Goal: Information Seeking & Learning: Learn about a topic

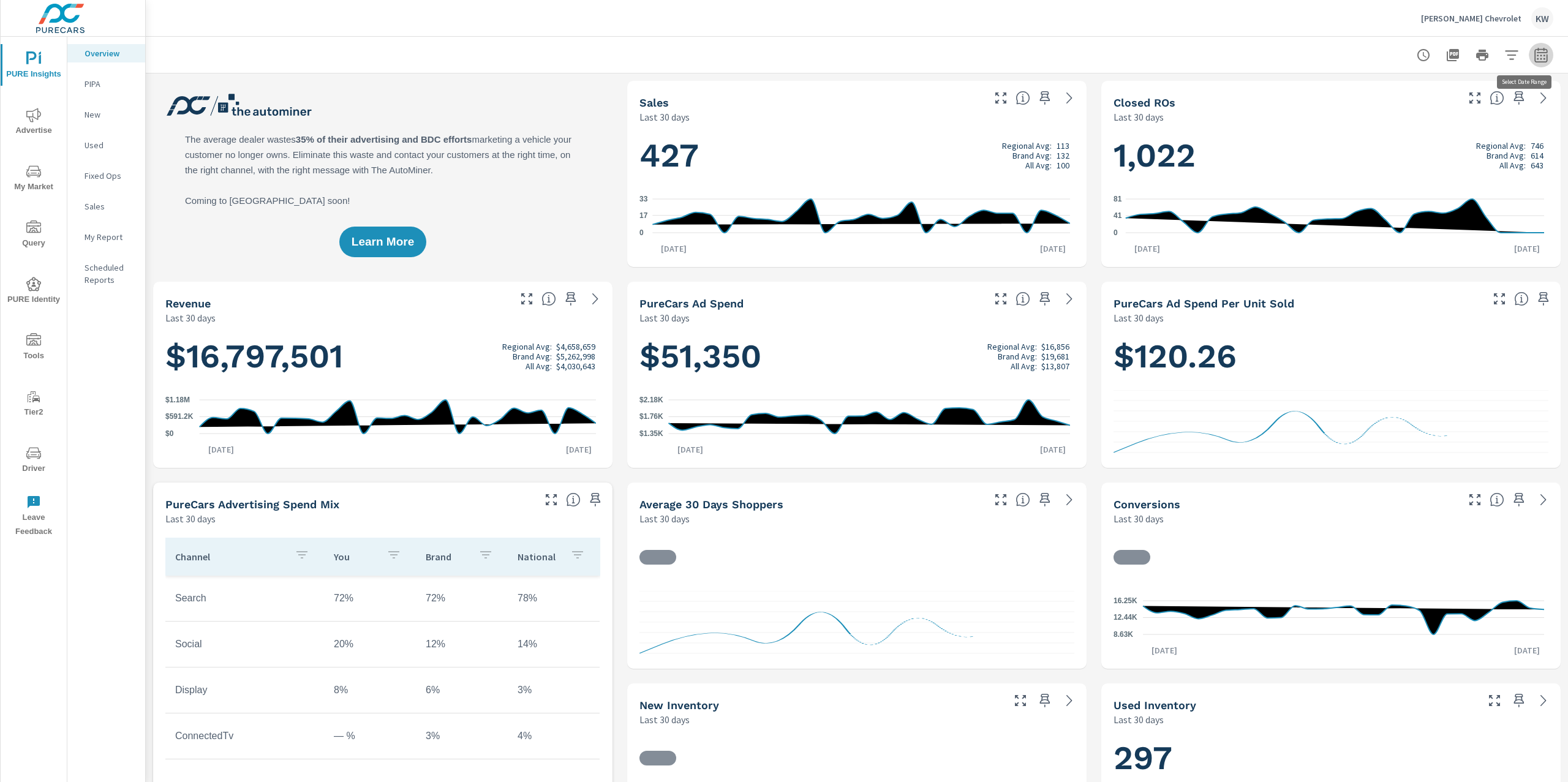
click at [1534, 61] on icon "button" at bounding box center [1541, 55] width 13 height 15
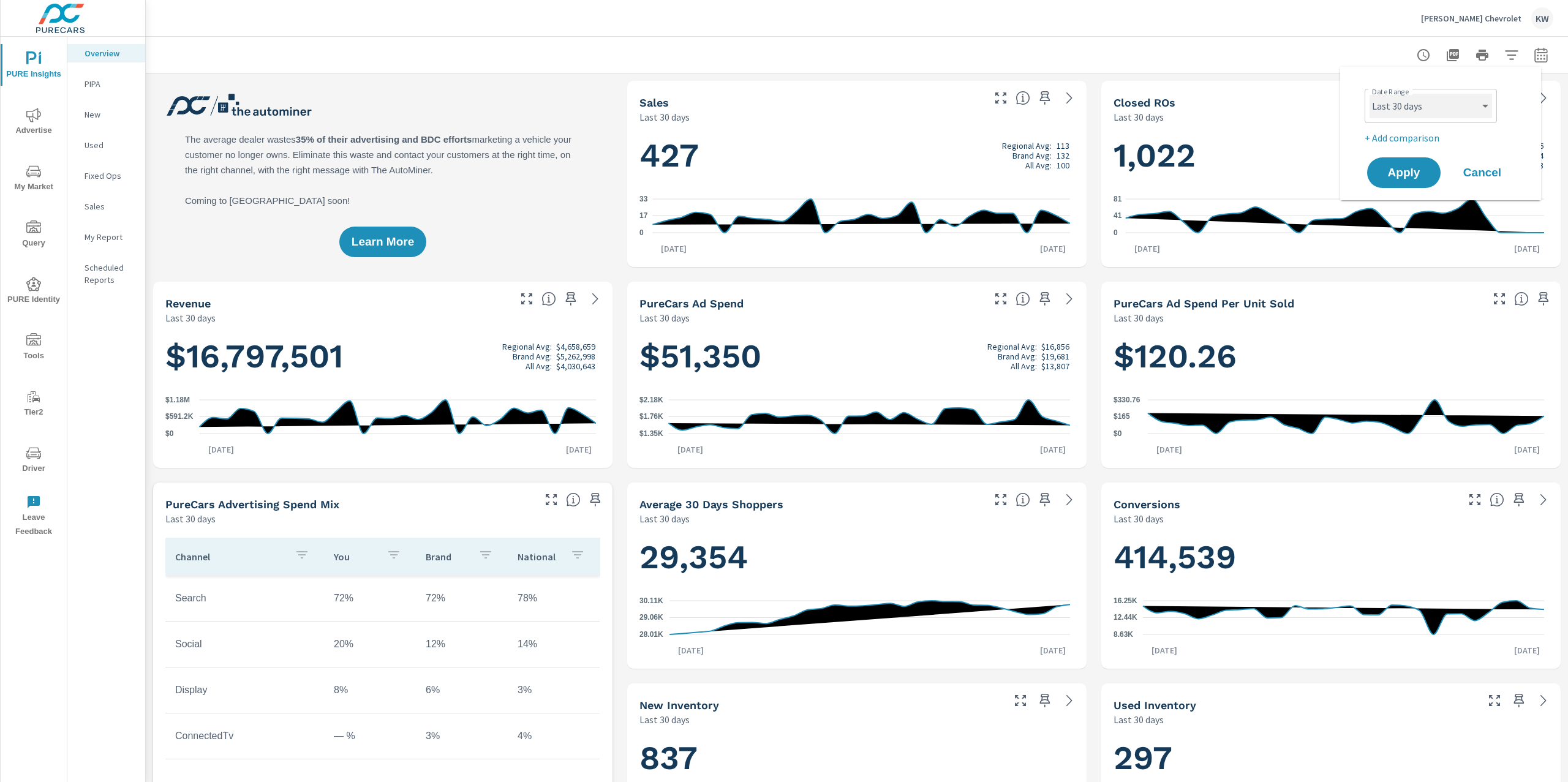
click at [1444, 110] on select "Custom Yesterday Last week Last 7 days Last 14 days Last 30 days Last 45 days L…" at bounding box center [1430, 105] width 123 height 24
click at [1369, 93] on select "Custom Yesterday Last week Last 7 days Last 14 days Last 30 days Last 45 days L…" at bounding box center [1430, 105] width 123 height 24
select select "Last month"
click at [1403, 179] on span "Apply" at bounding box center [1404, 172] width 50 height 12
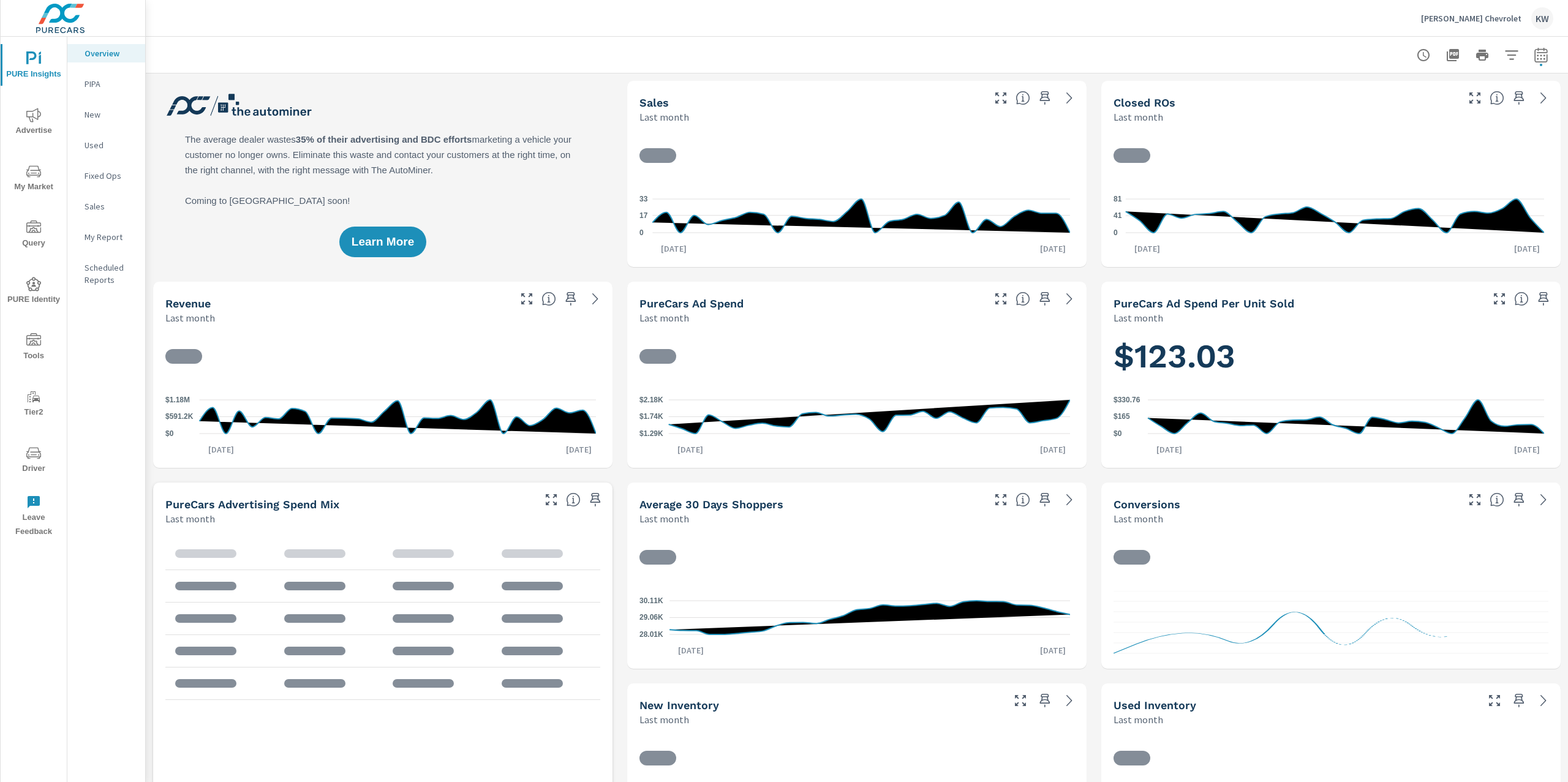
scroll to position [1, 0]
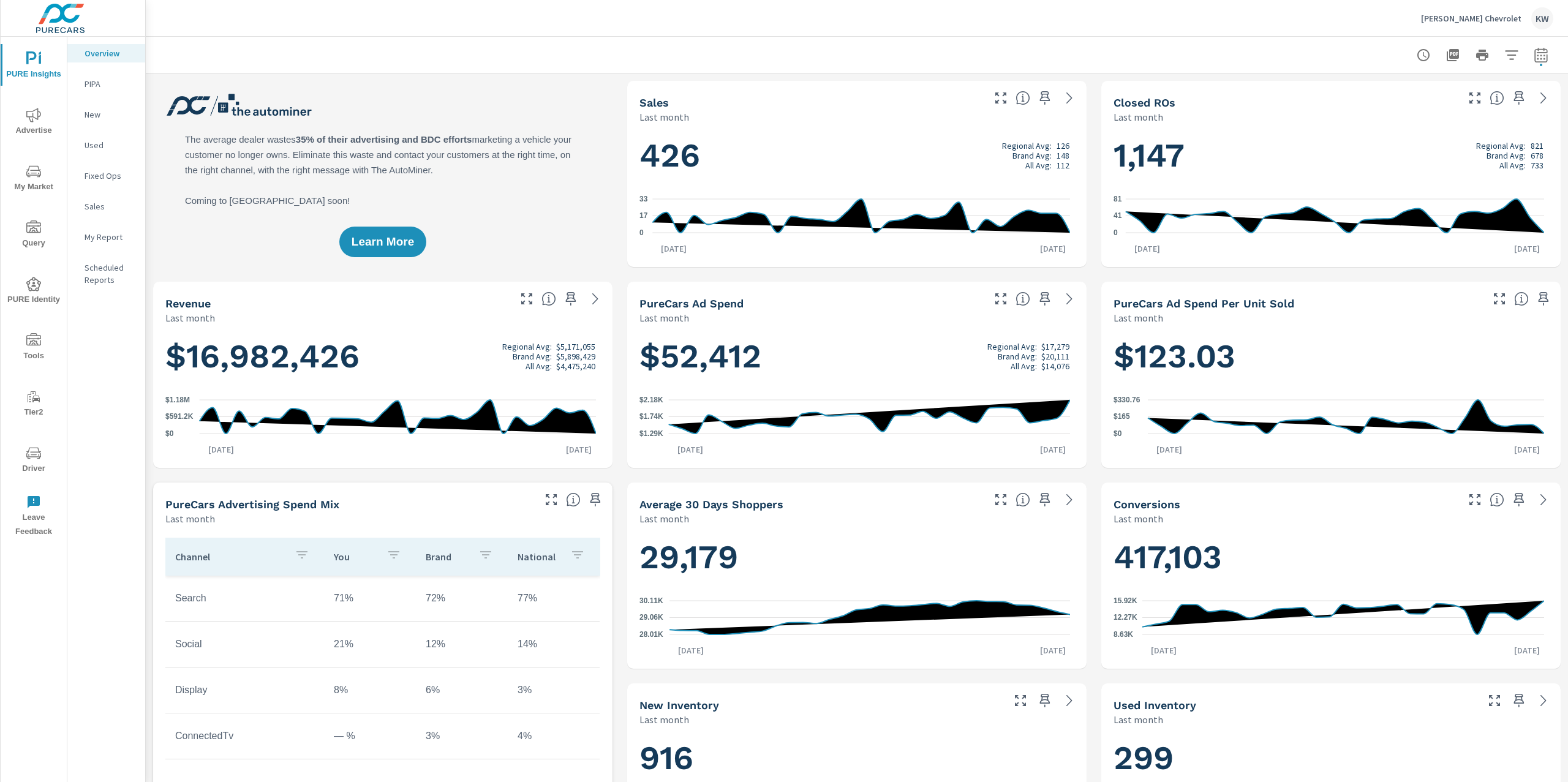
click at [113, 235] on p "My Report" at bounding box center [110, 237] width 51 height 12
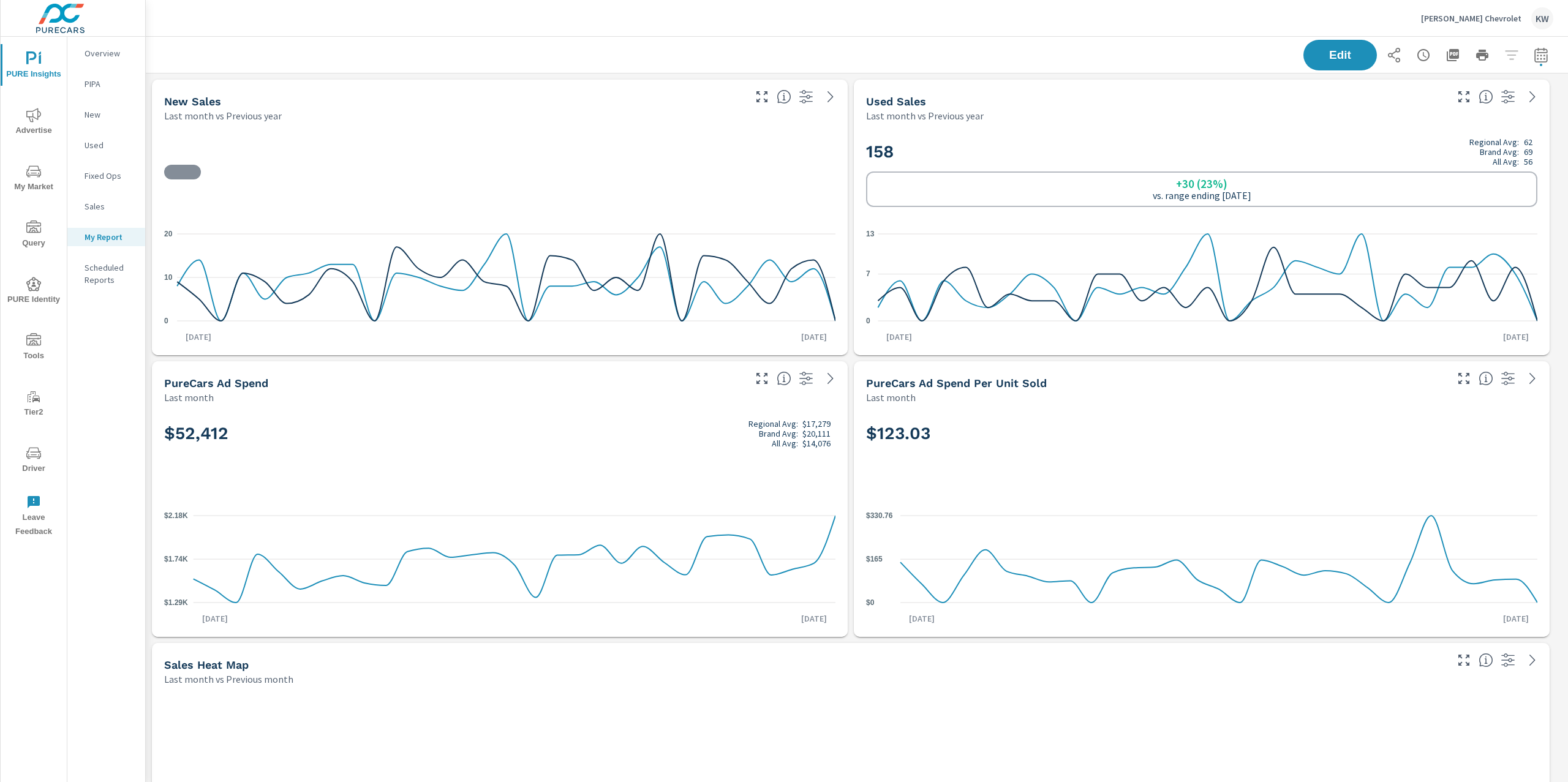
scroll to position [1, 0]
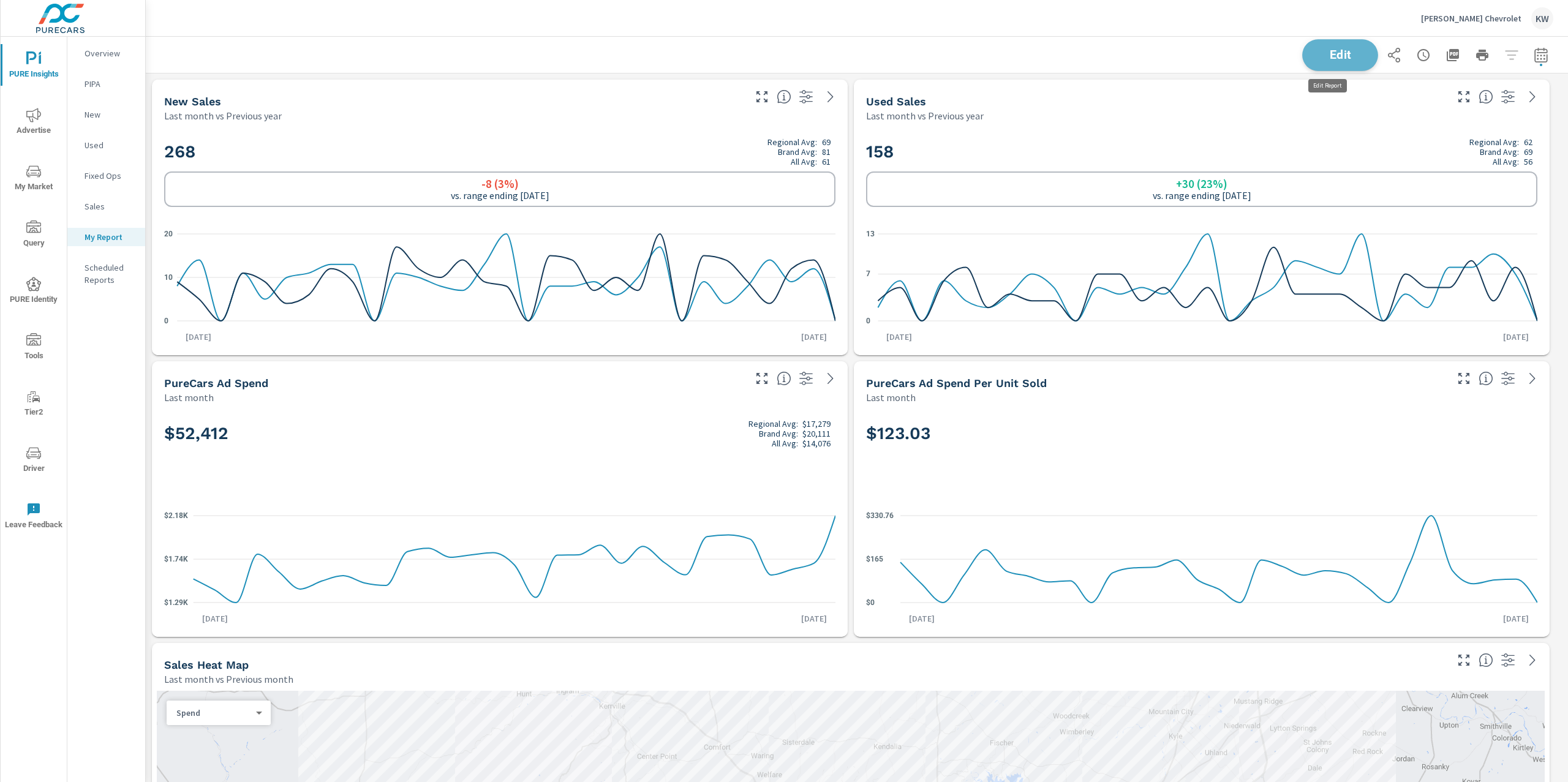
click at [1339, 55] on span "Edit" at bounding box center [1340, 55] width 50 height 12
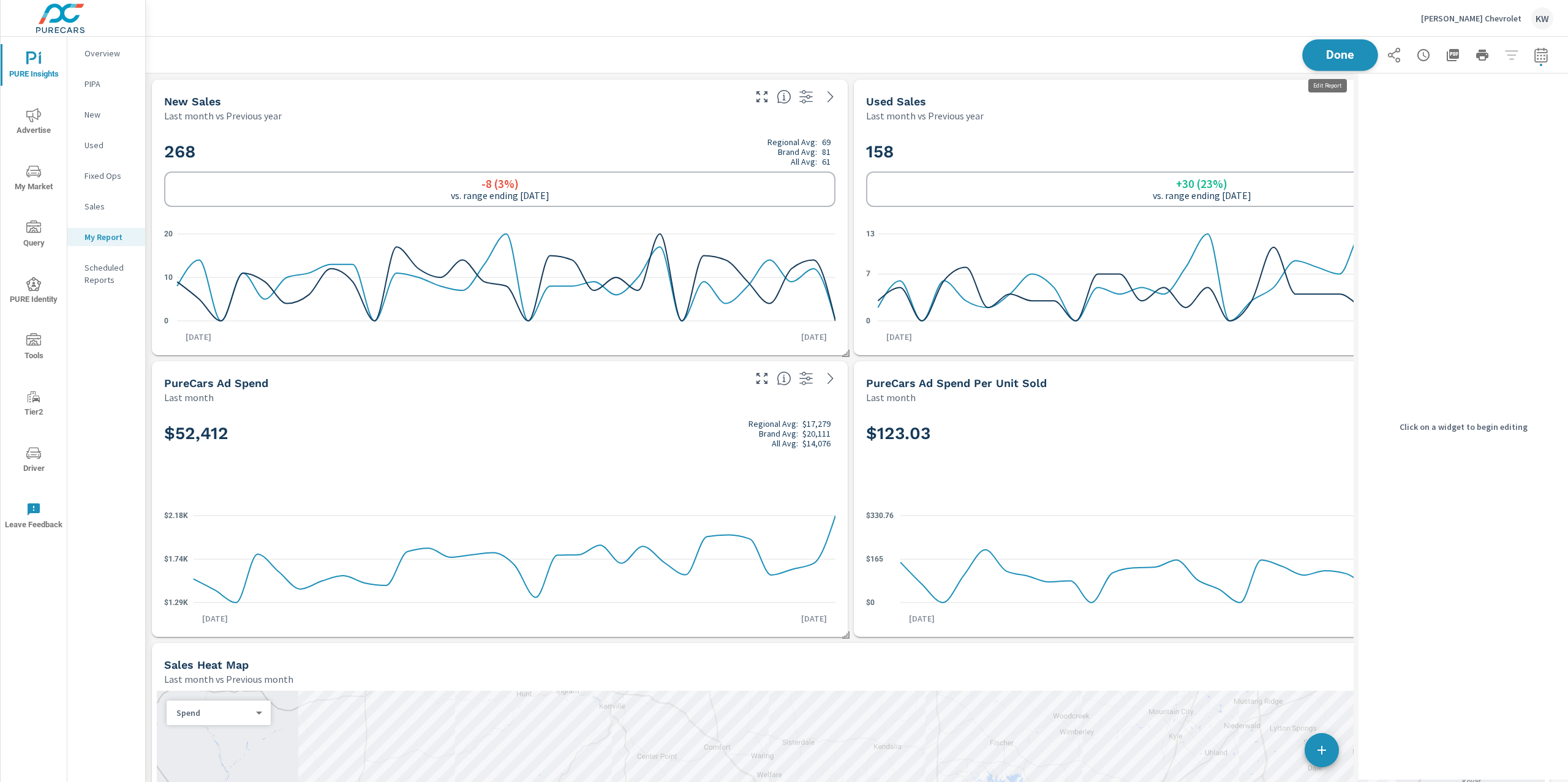
scroll to position [6, 6]
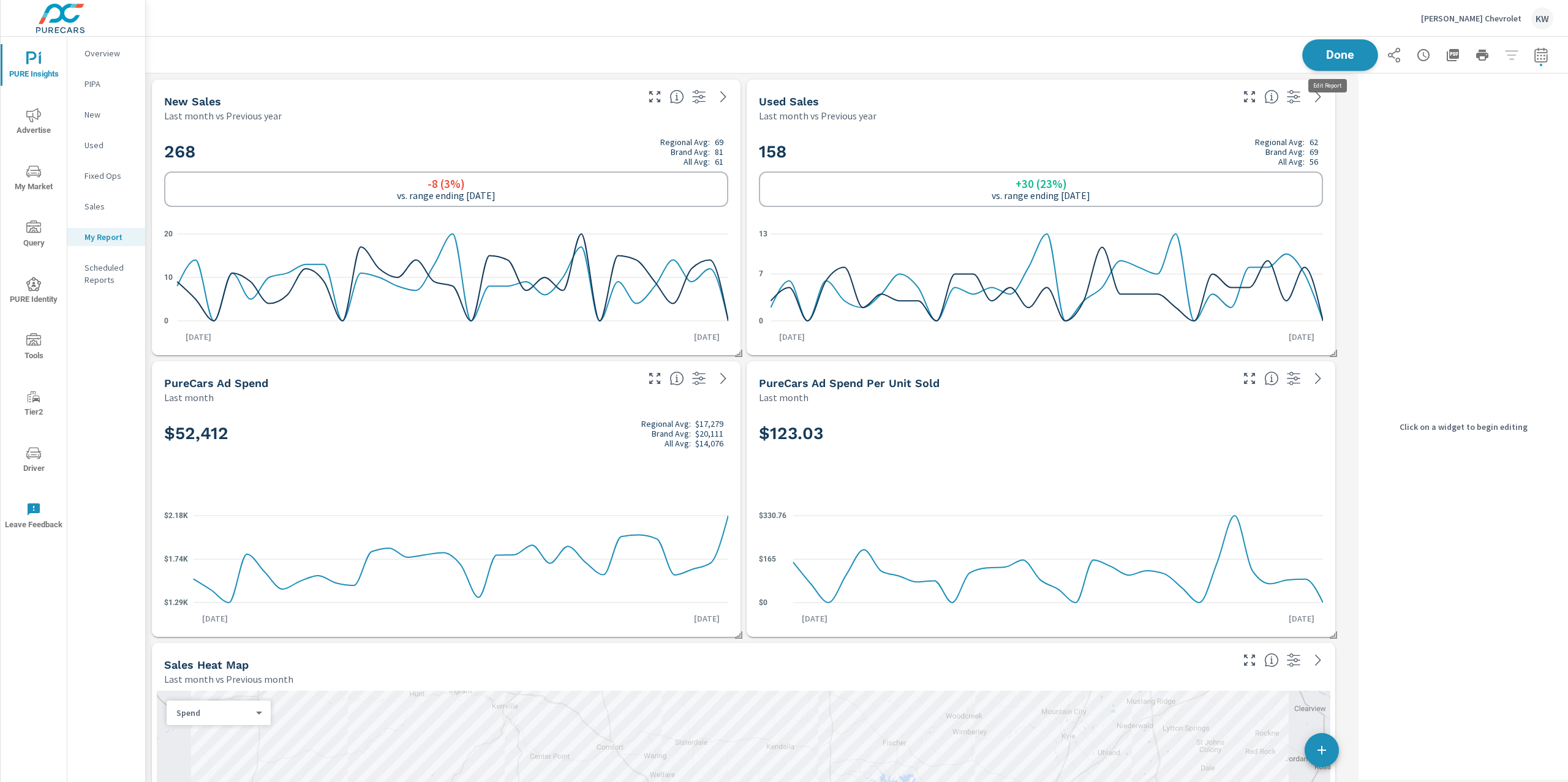
scroll to position [7493, 1221]
click at [1323, 59] on span "Done" at bounding box center [1340, 55] width 50 height 12
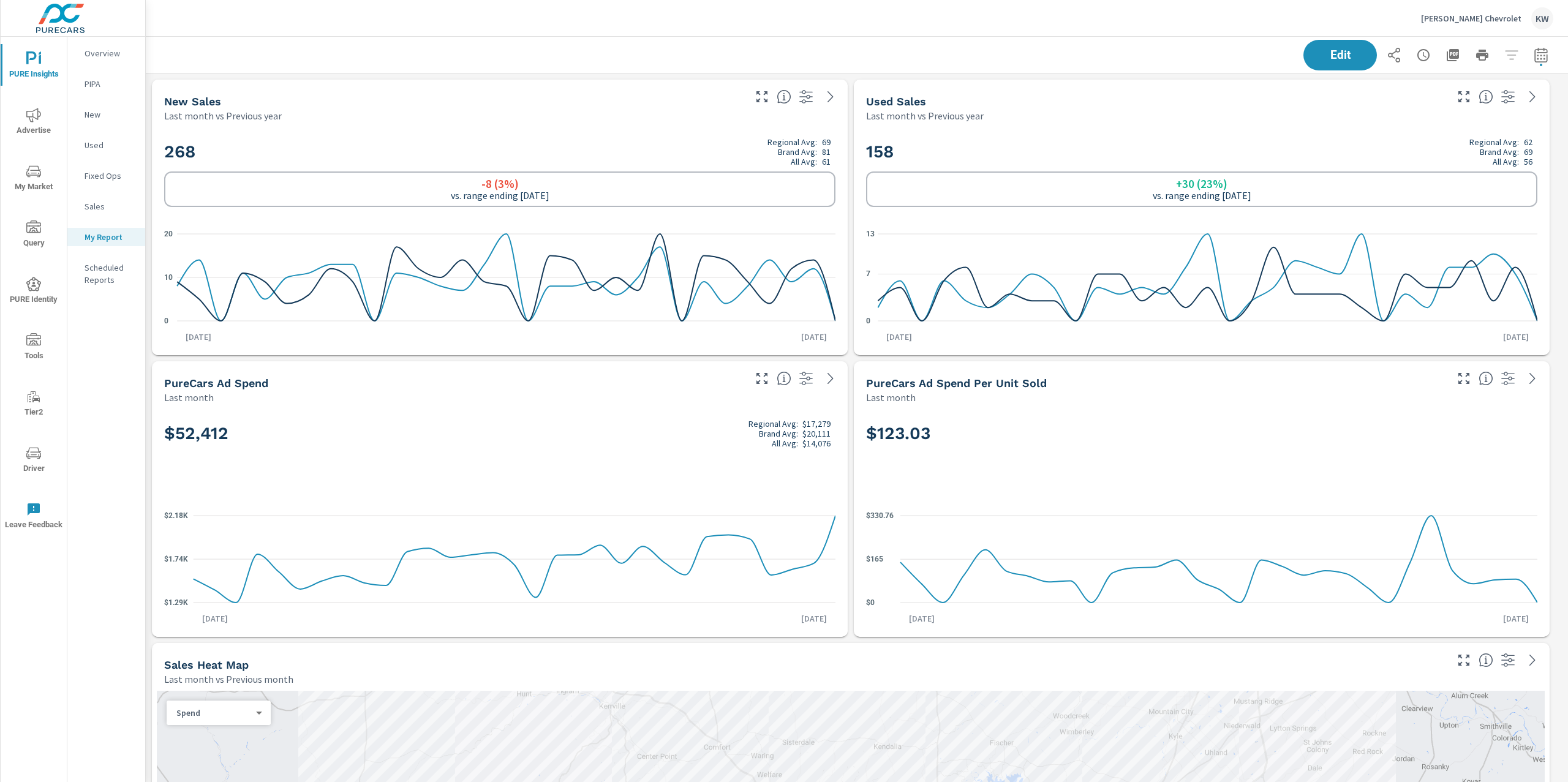
scroll to position [1, 0]
click at [118, 54] on p "Overview" at bounding box center [110, 54] width 51 height 12
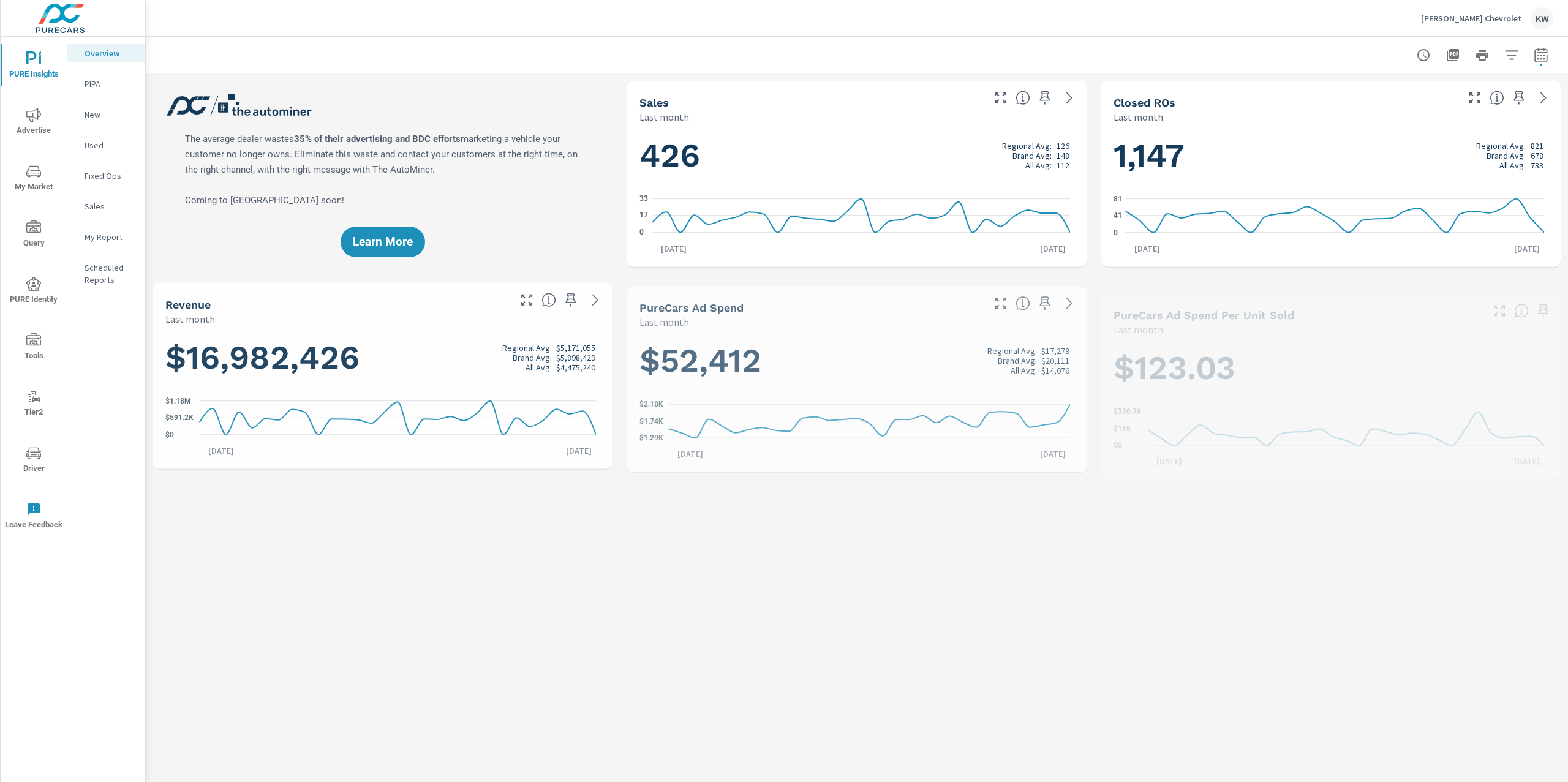
scroll to position [1, 0]
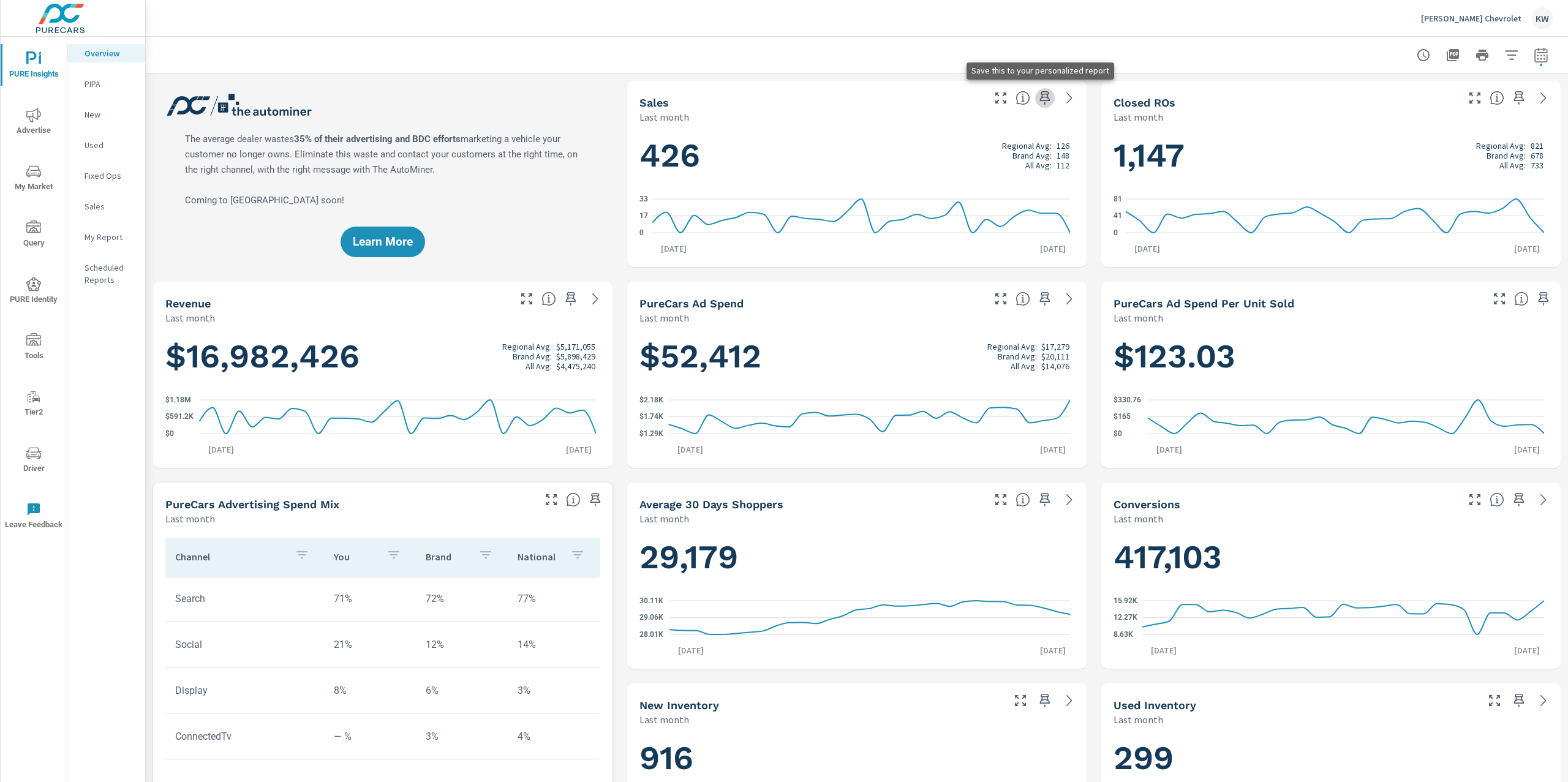
click at [1040, 97] on icon "button" at bounding box center [1045, 98] width 11 height 14
click at [1514, 97] on icon "button" at bounding box center [1519, 98] width 11 height 14
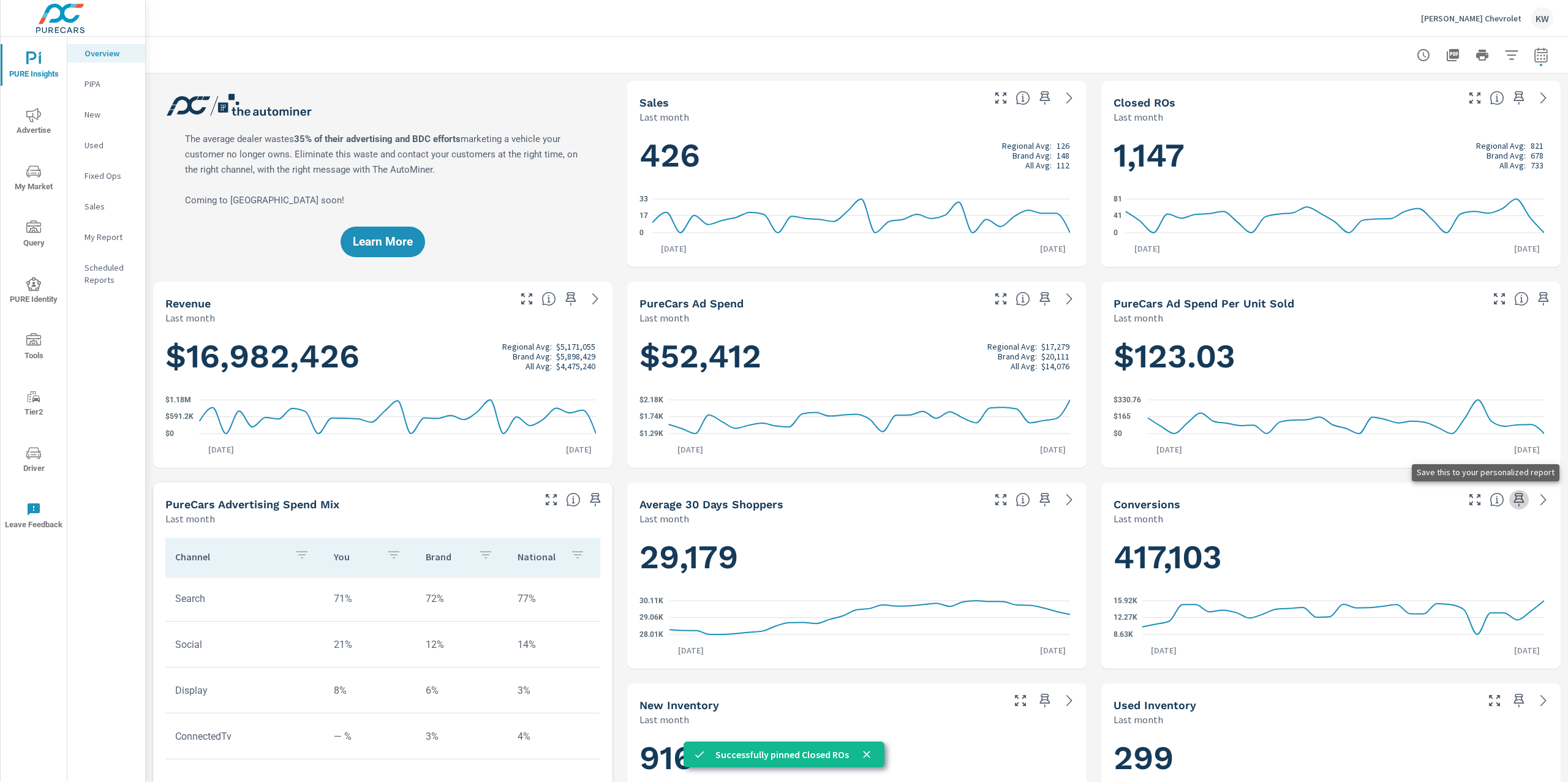
click at [1514, 500] on icon "button" at bounding box center [1519, 499] width 11 height 14
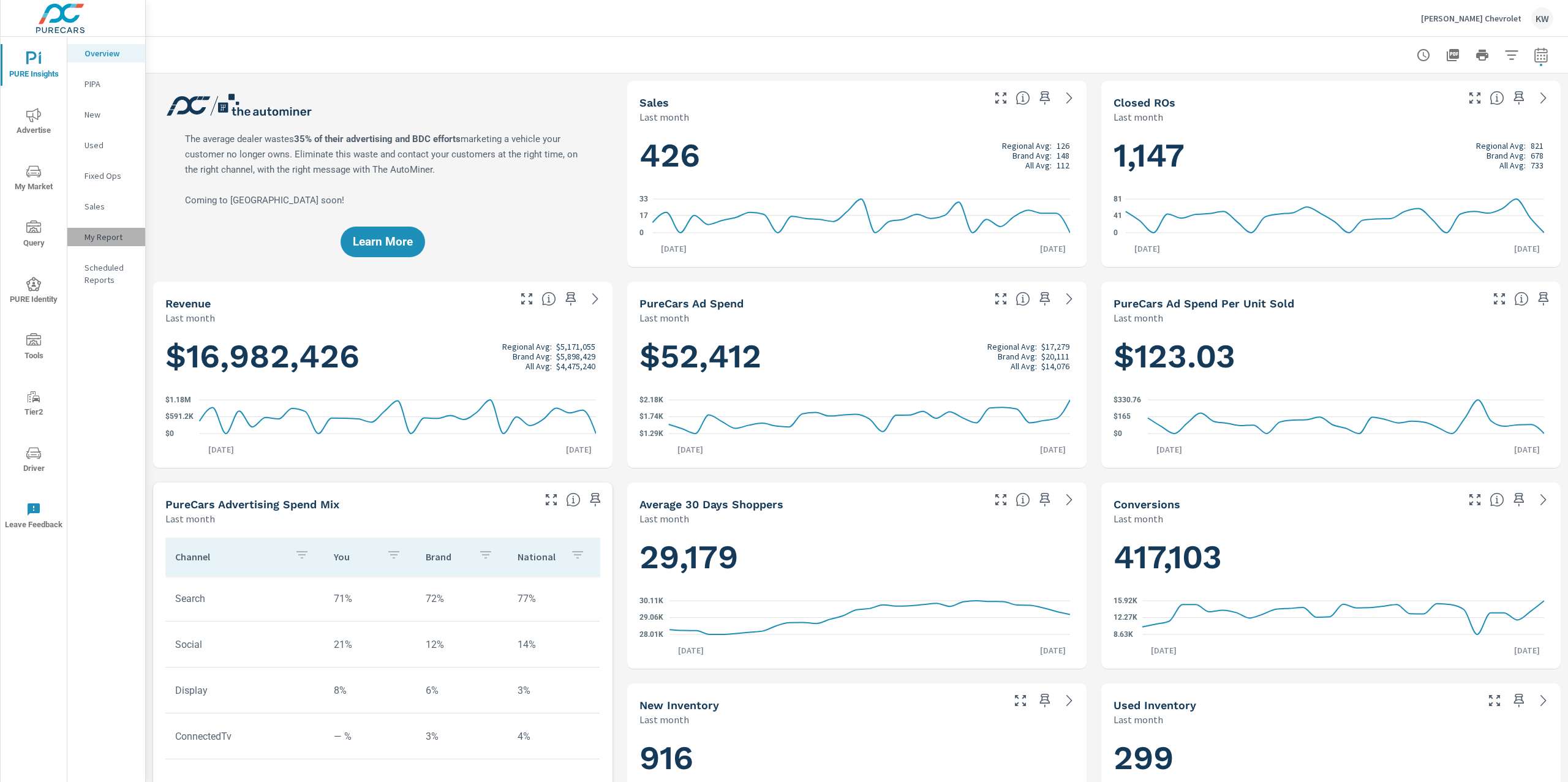
click at [105, 237] on p "My Report" at bounding box center [110, 237] width 51 height 12
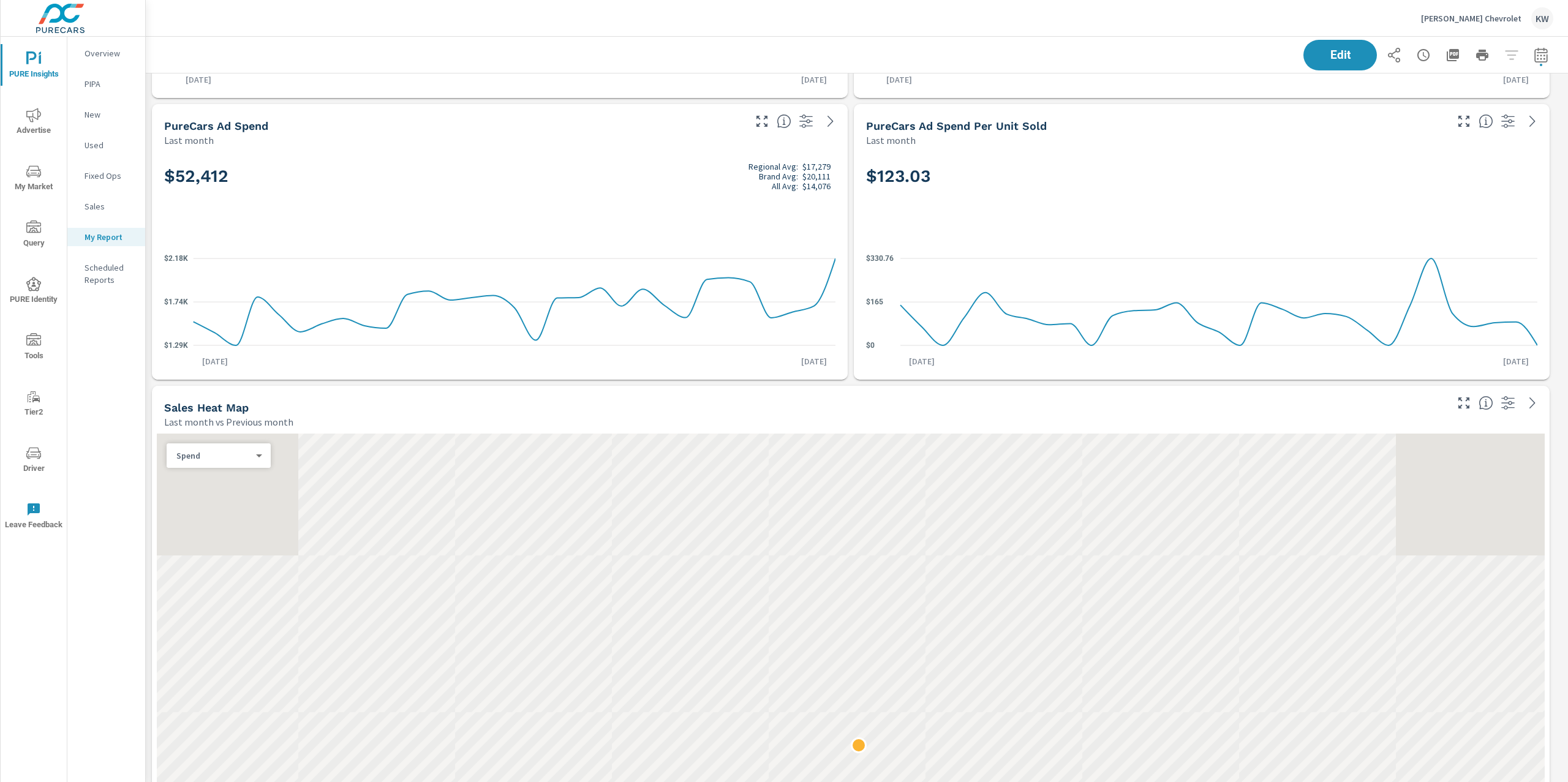
scroll to position [1, 0]
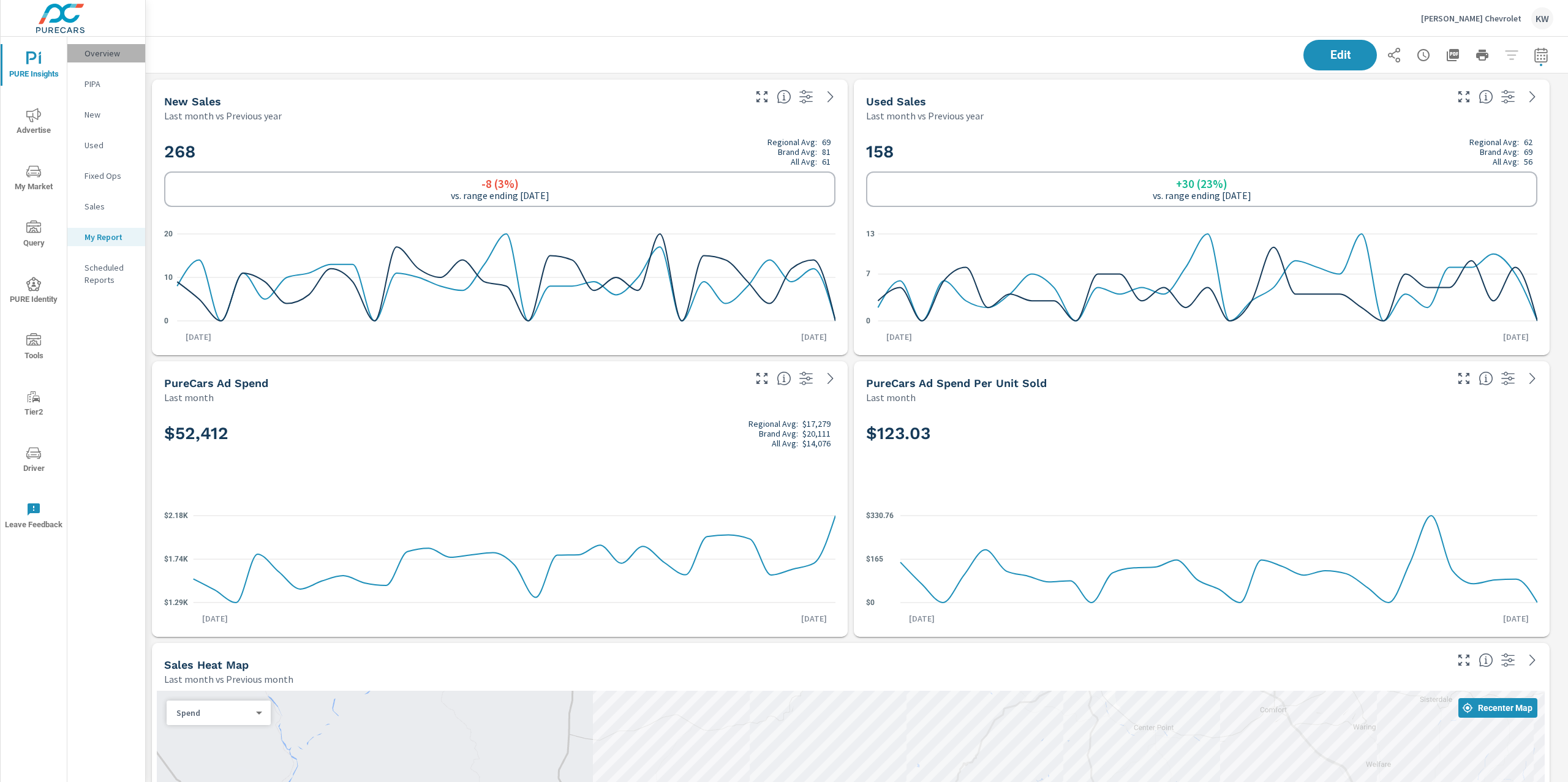
click at [103, 50] on p "Overview" at bounding box center [110, 54] width 51 height 12
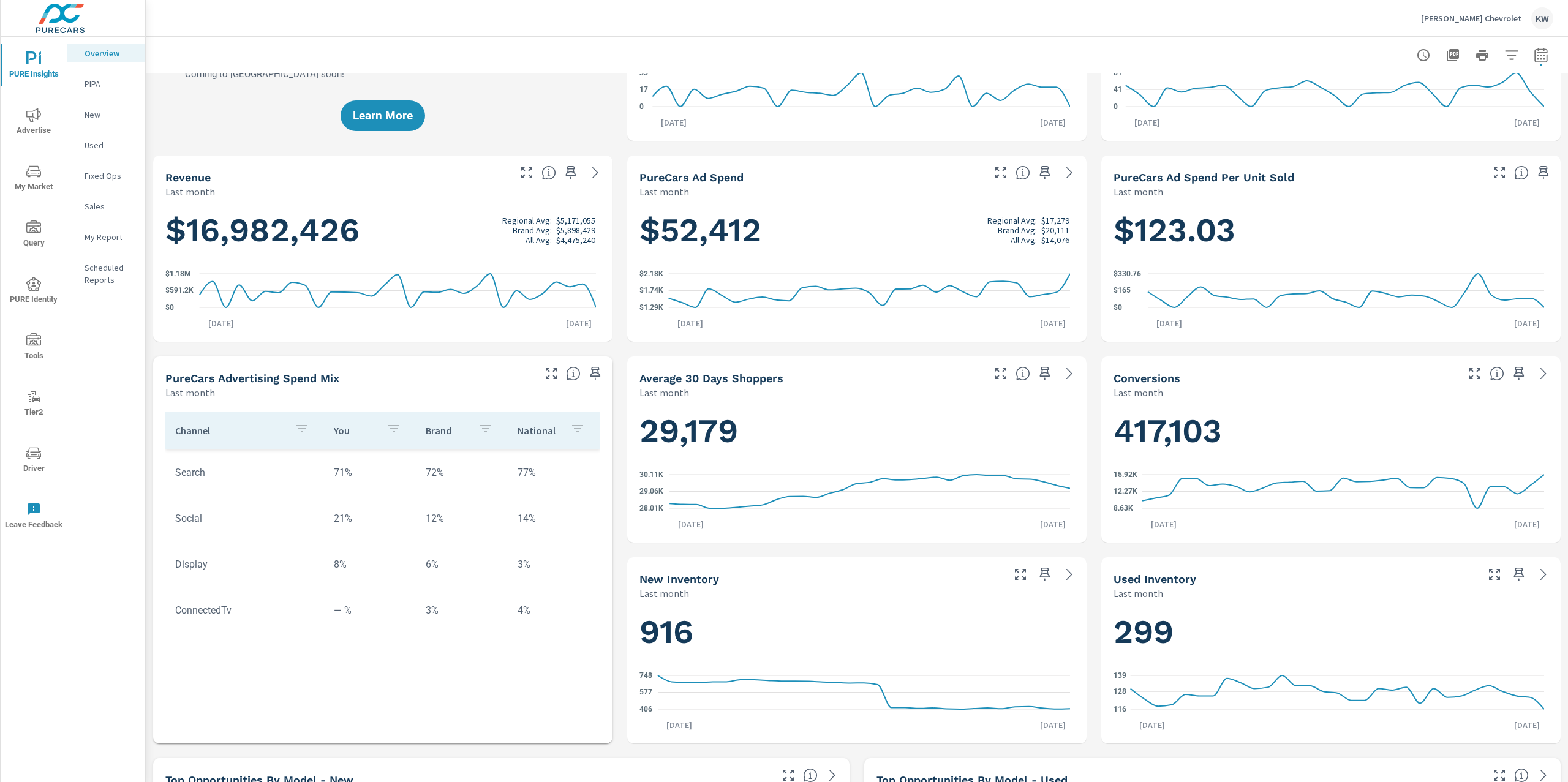
scroll to position [138, 0]
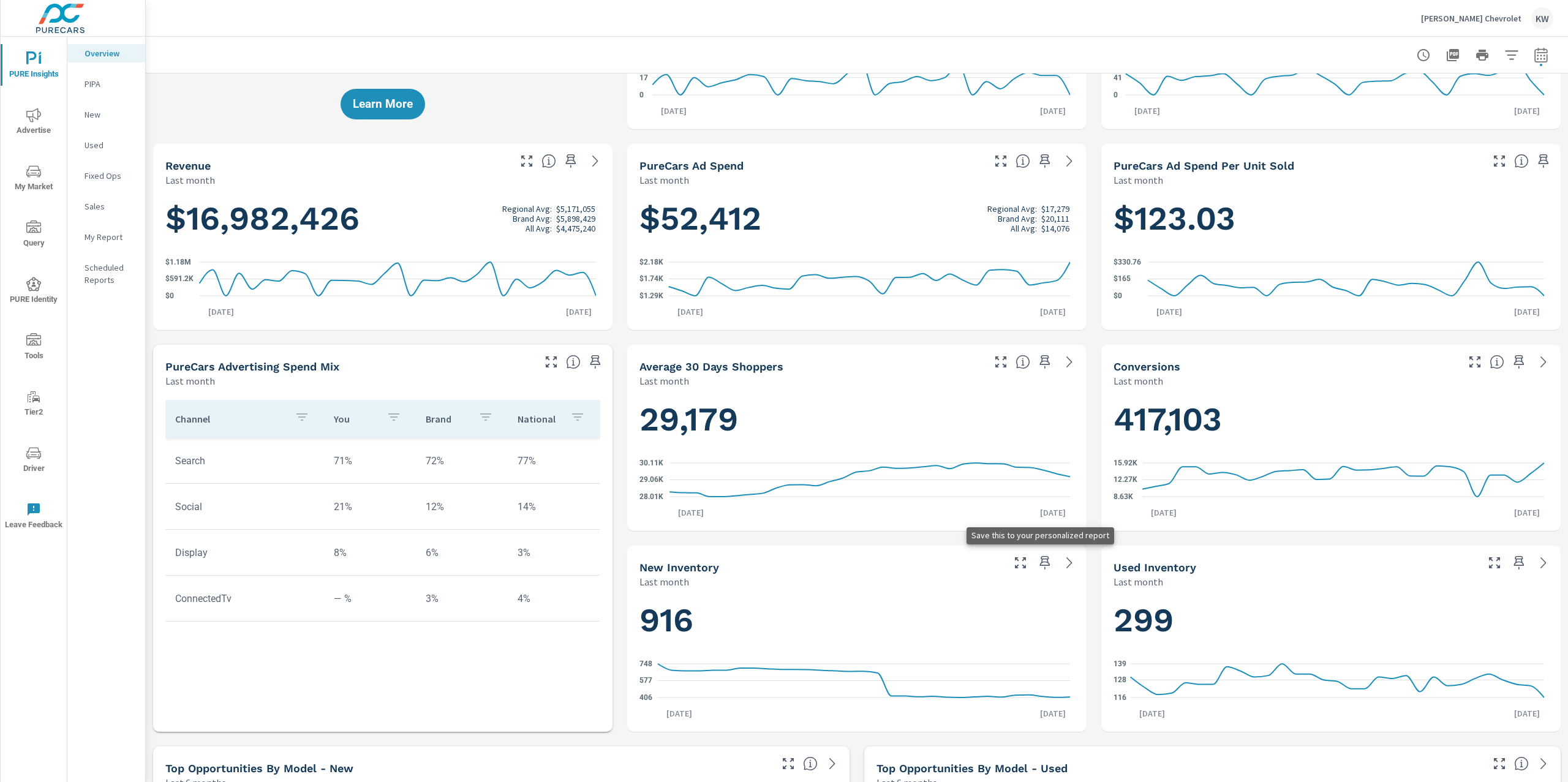
click at [1040, 565] on icon "button" at bounding box center [1045, 563] width 11 height 14
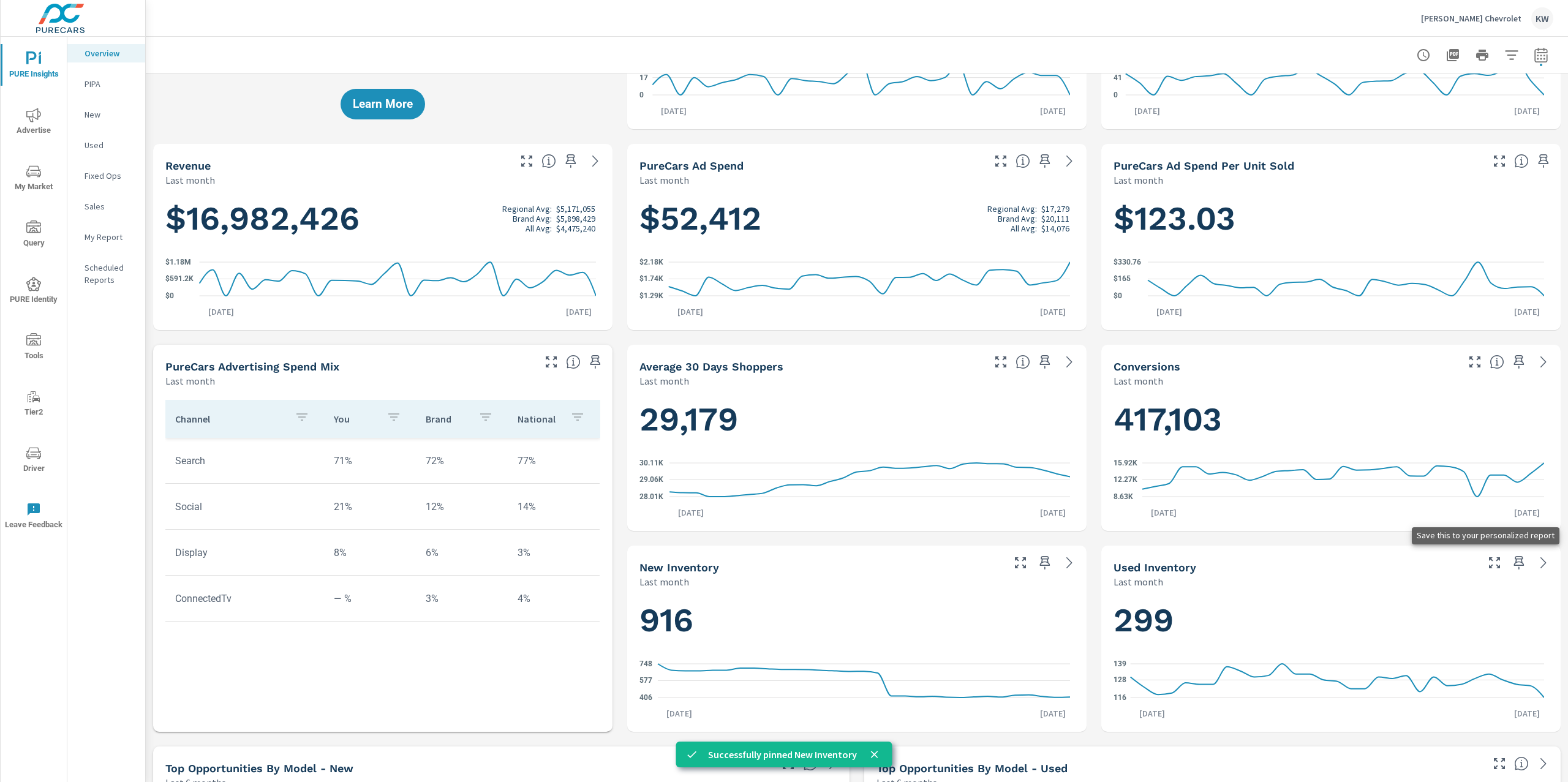
click at [1512, 563] on icon "button" at bounding box center [1519, 563] width 15 height 15
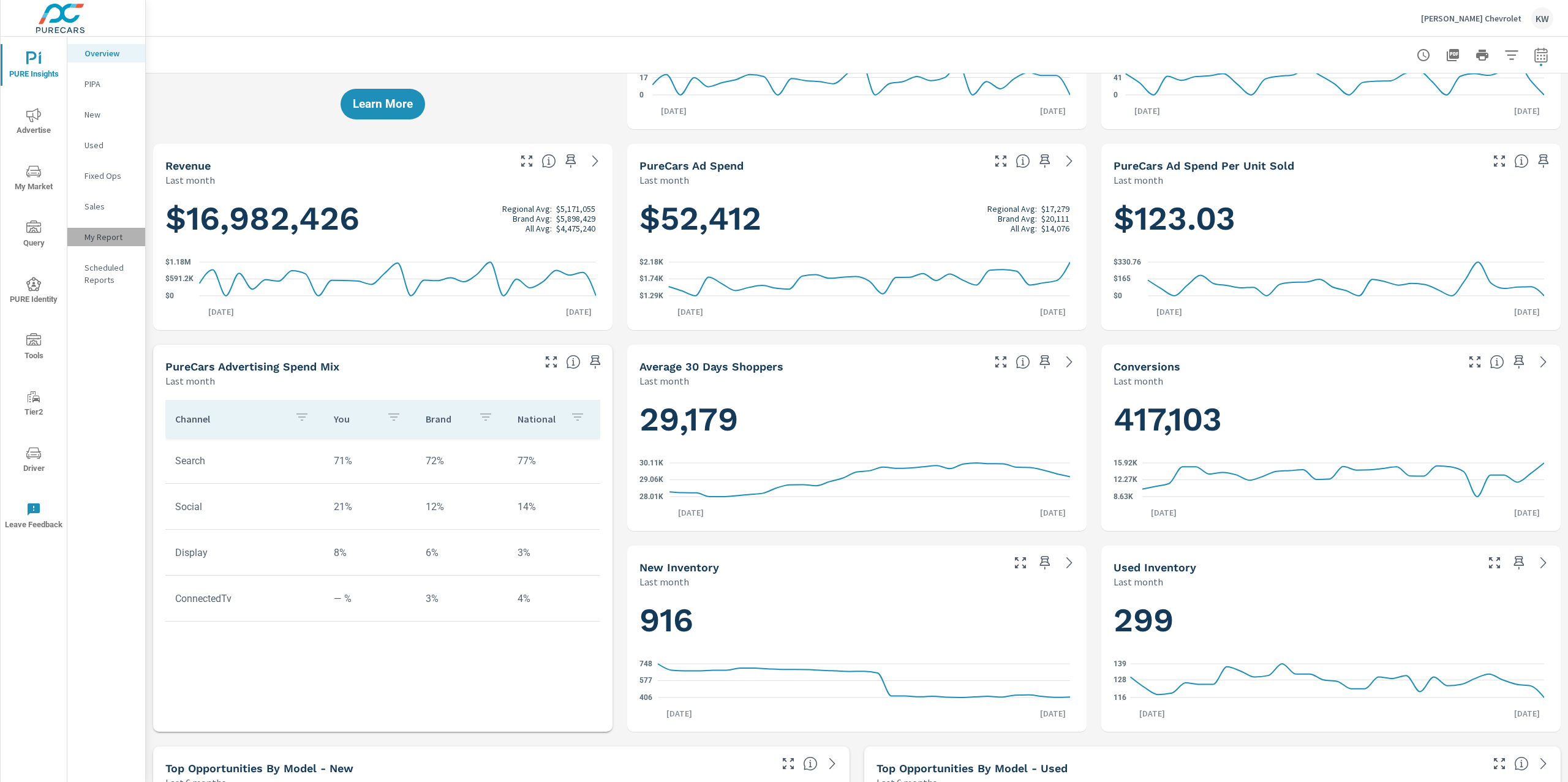
click at [110, 238] on p "My Report" at bounding box center [110, 237] width 51 height 12
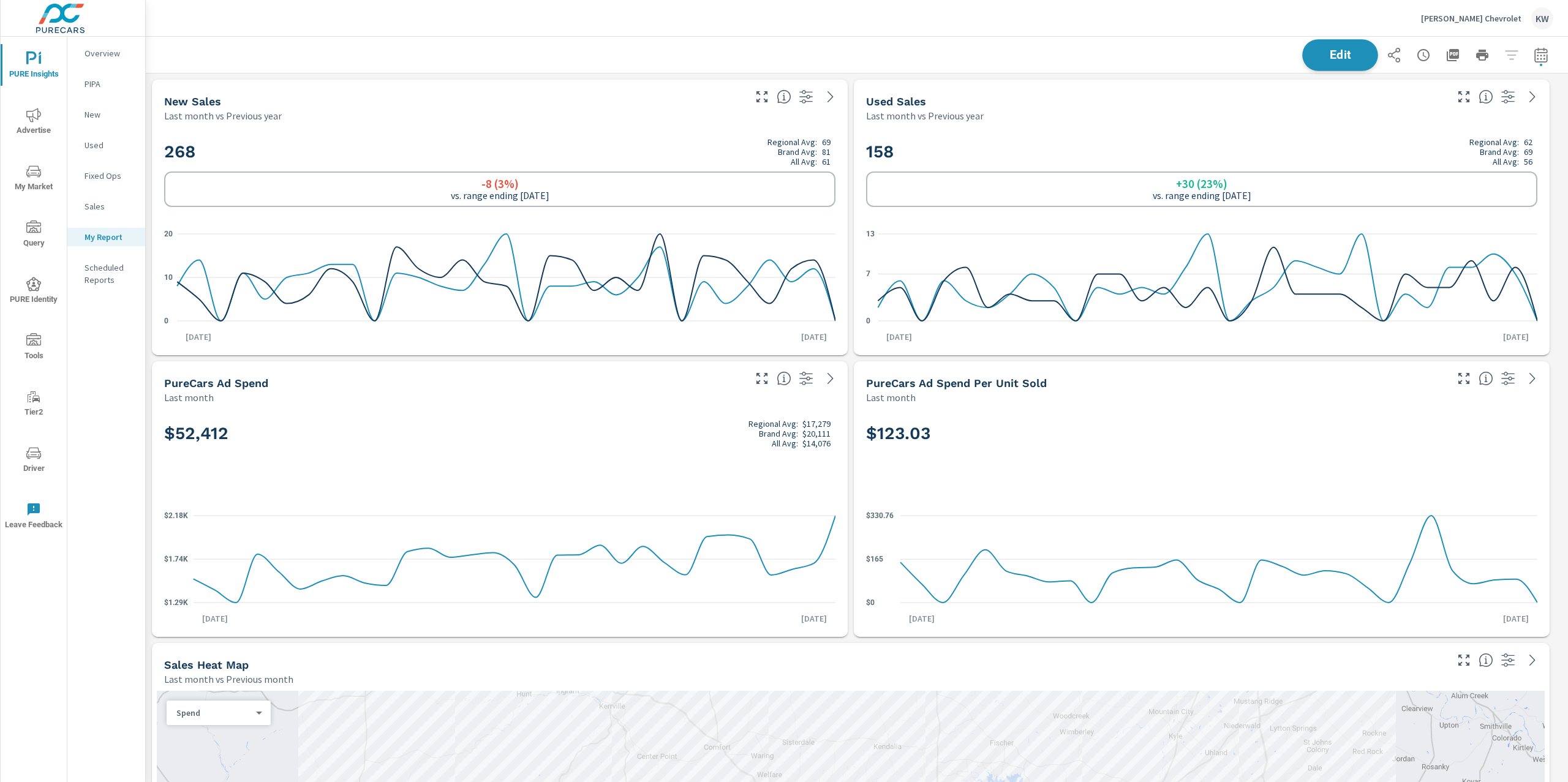
click at [1327, 62] on button "Edit" at bounding box center [1340, 55] width 76 height 32
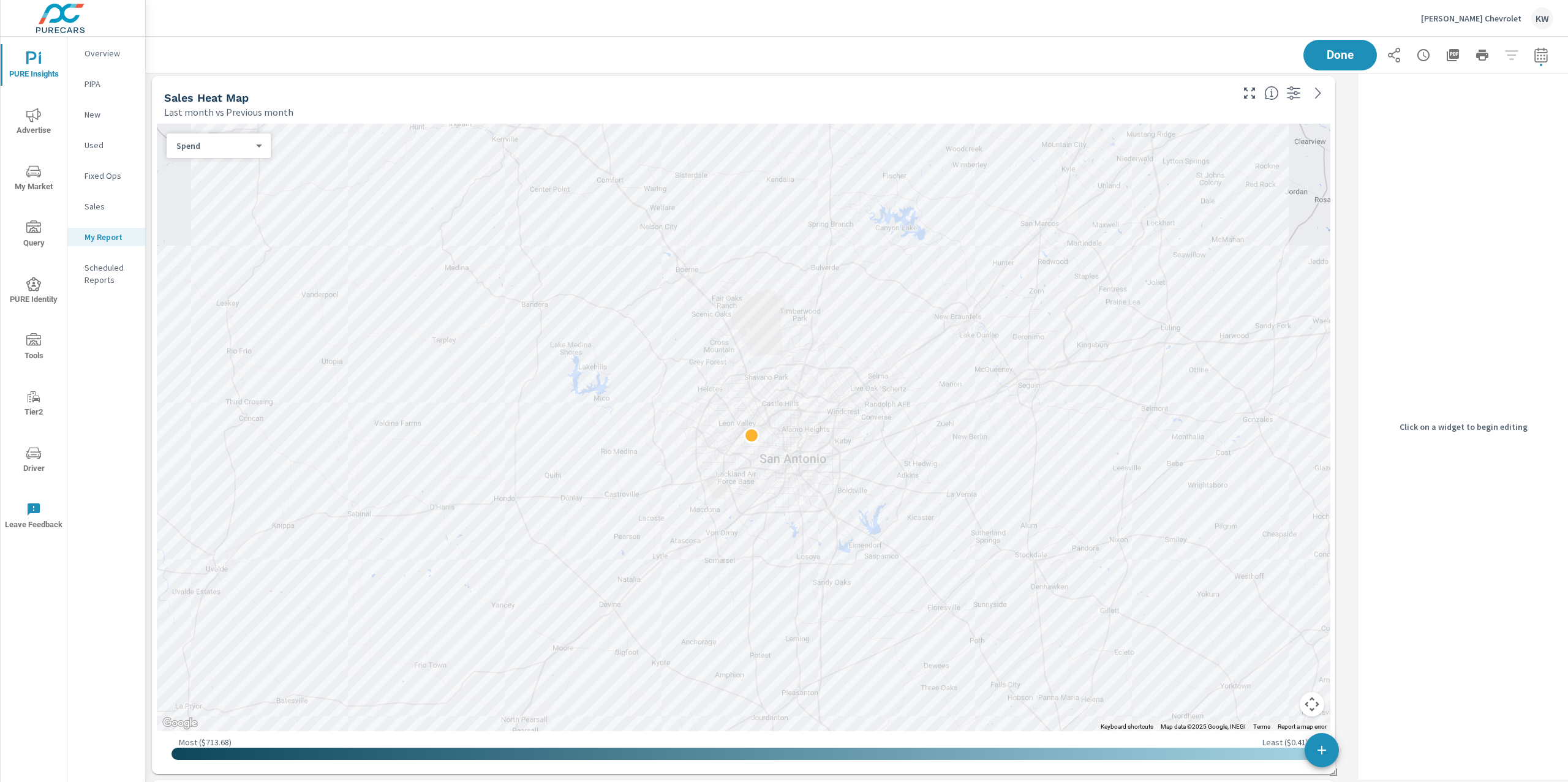
click at [226, 153] on div "Spend 0 ​" at bounding box center [218, 145] width 104 height 24
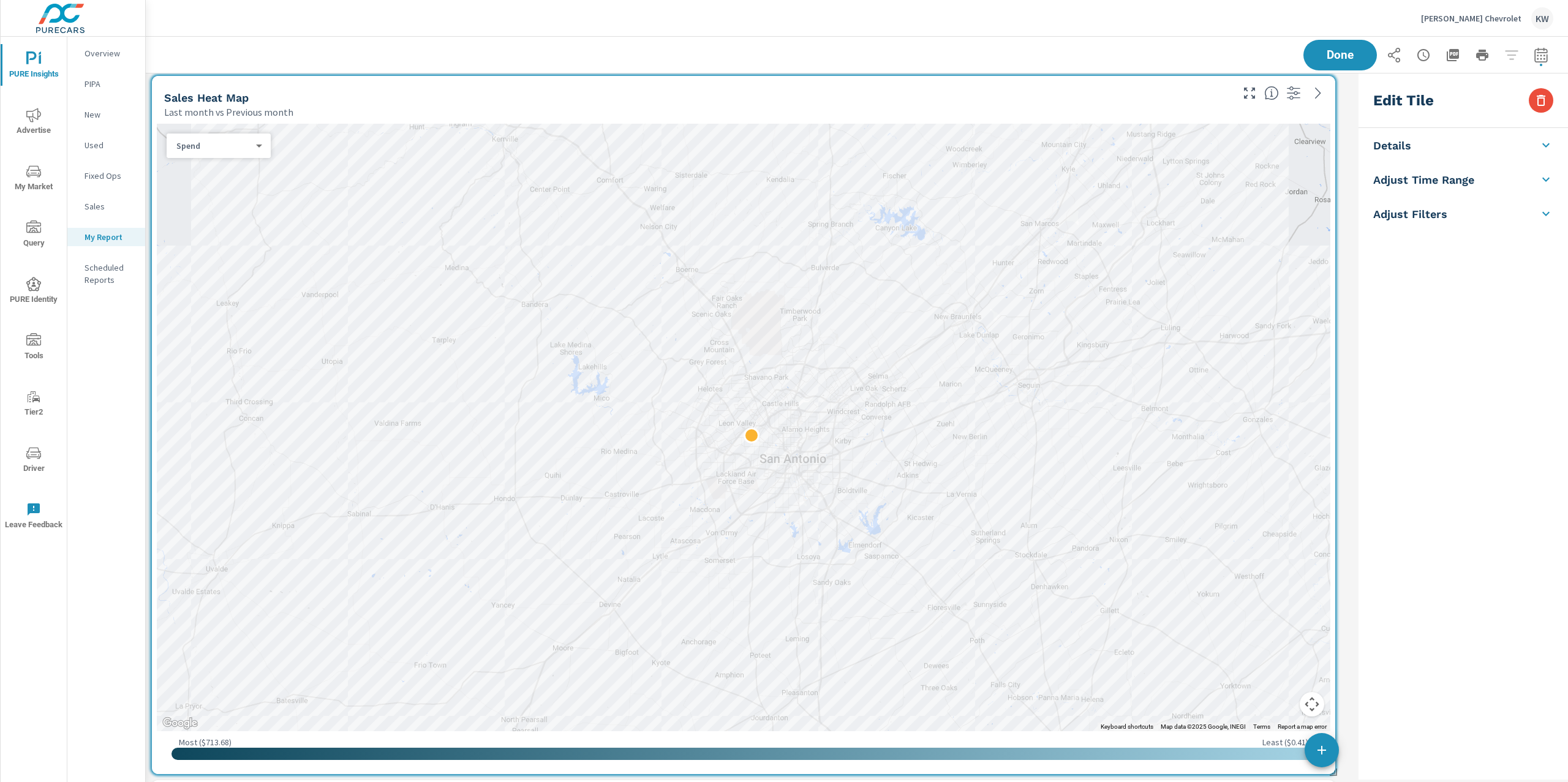
click at [241, 147] on p "Spend" at bounding box center [214, 146] width 75 height 11
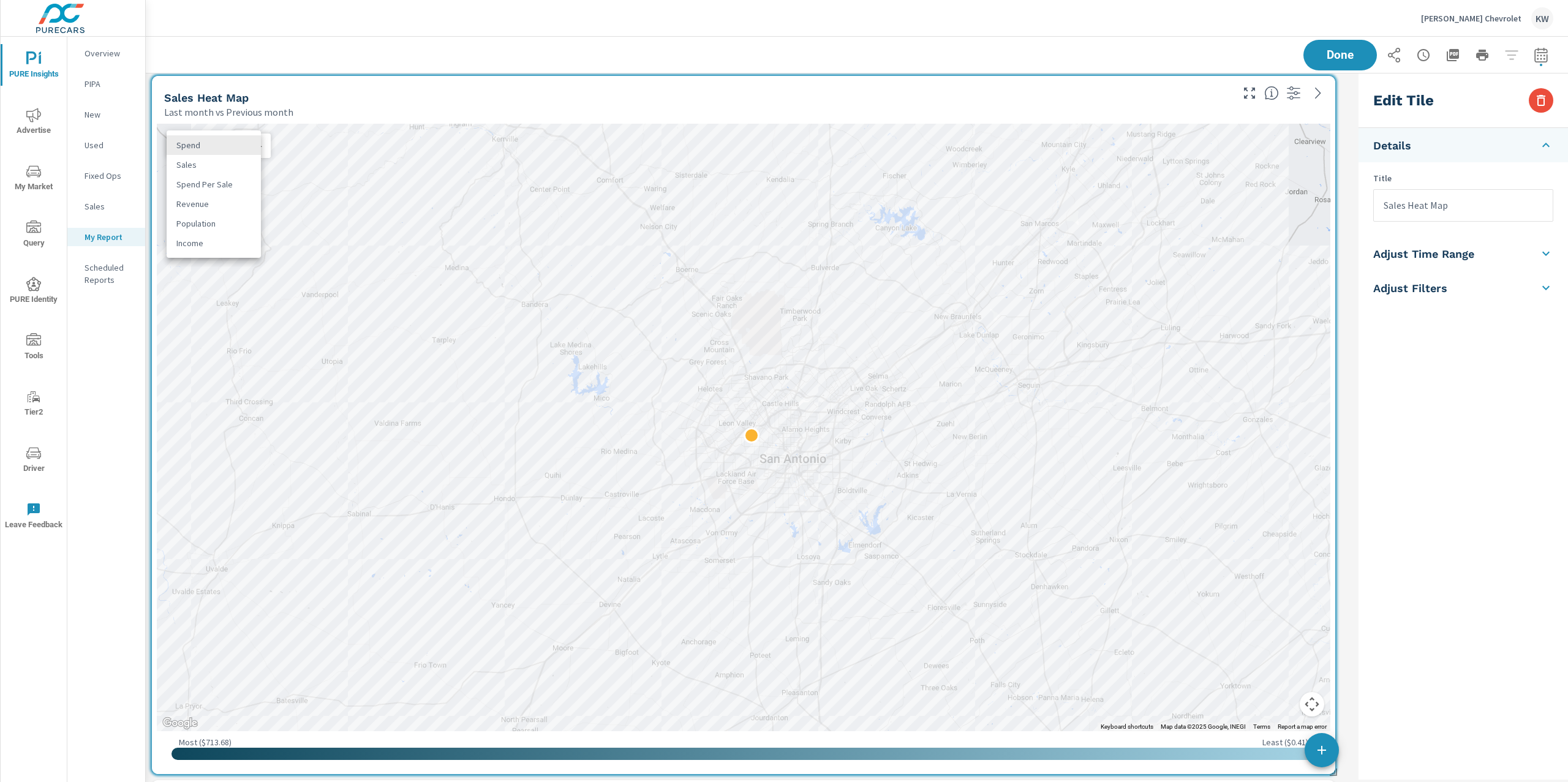
click at [250, 147] on li "Spend" at bounding box center [213, 144] width 94 height 19
click at [236, 153] on div "Spend 0 ​" at bounding box center [218, 145] width 104 height 24
click at [258, 145] on div "Spend" at bounding box center [213, 146] width 94 height 12
click at [226, 164] on li "Sales" at bounding box center [213, 164] width 94 height 19
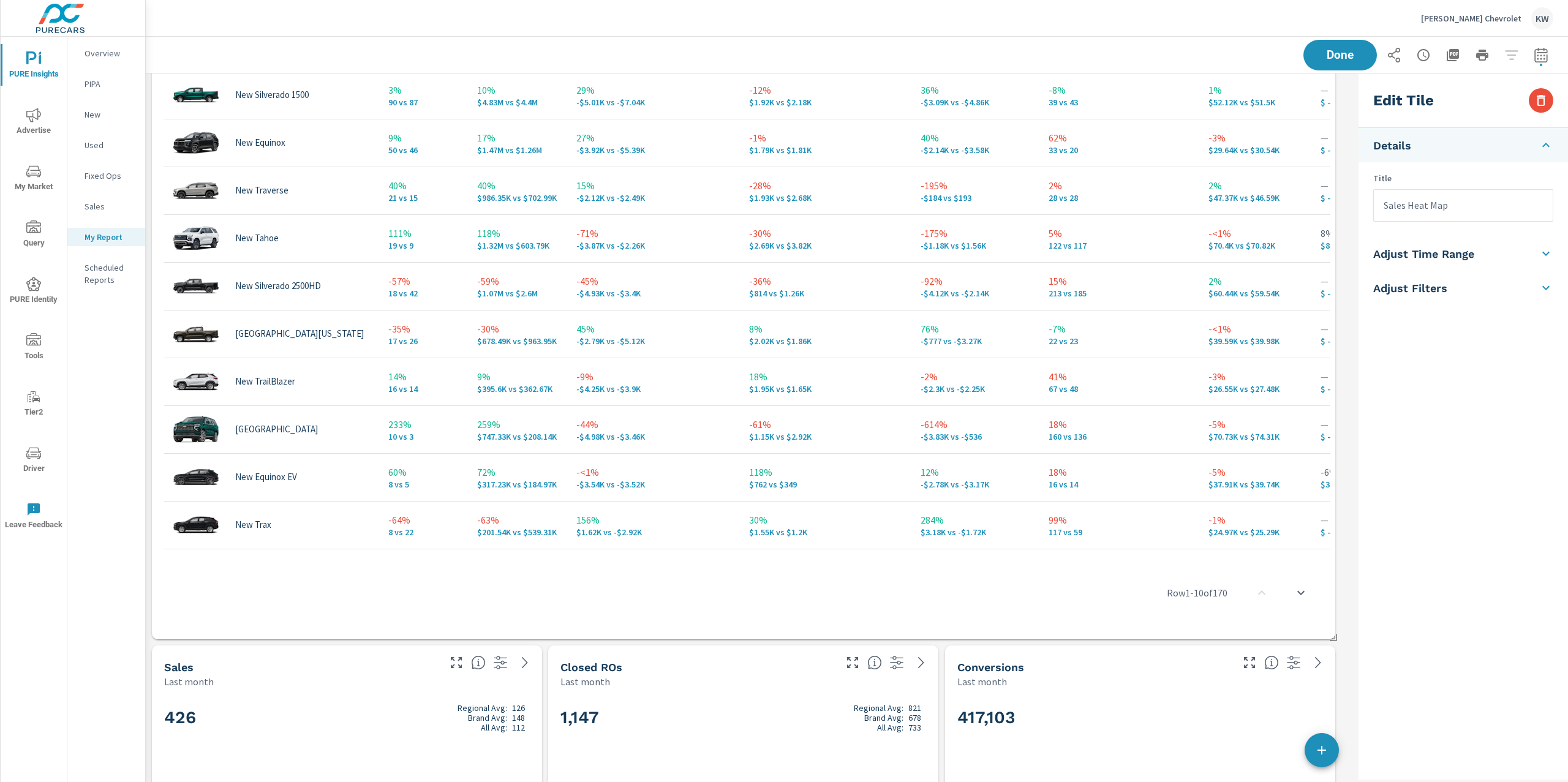
scroll to position [1408, 0]
click at [305, 724] on h2 "426 Regional Avg: 126 Brand Avg: 148 All Avg: 112" at bounding box center [346, 714] width 366 height 29
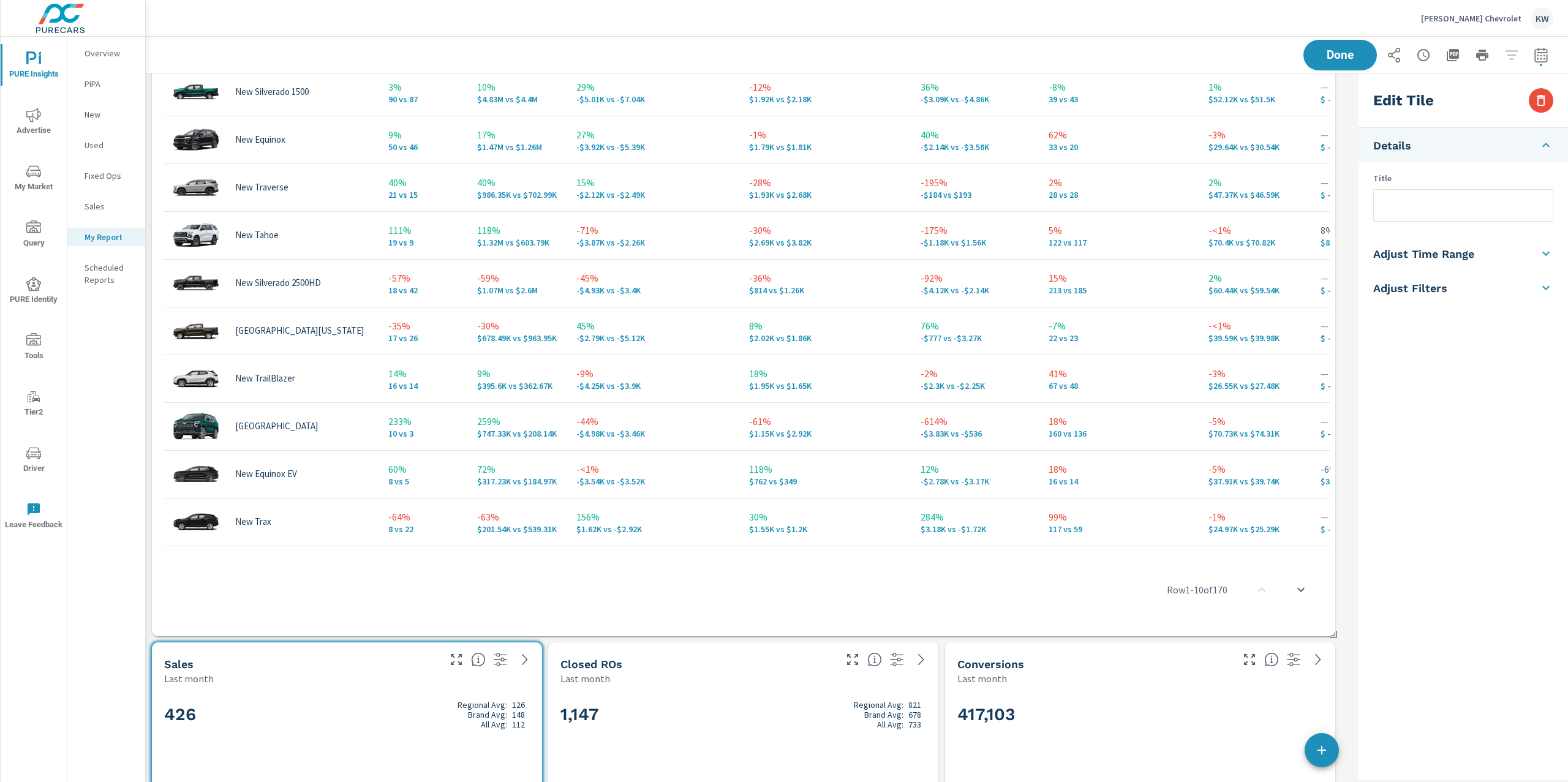
checkbox input "false"
type input "last30Days"
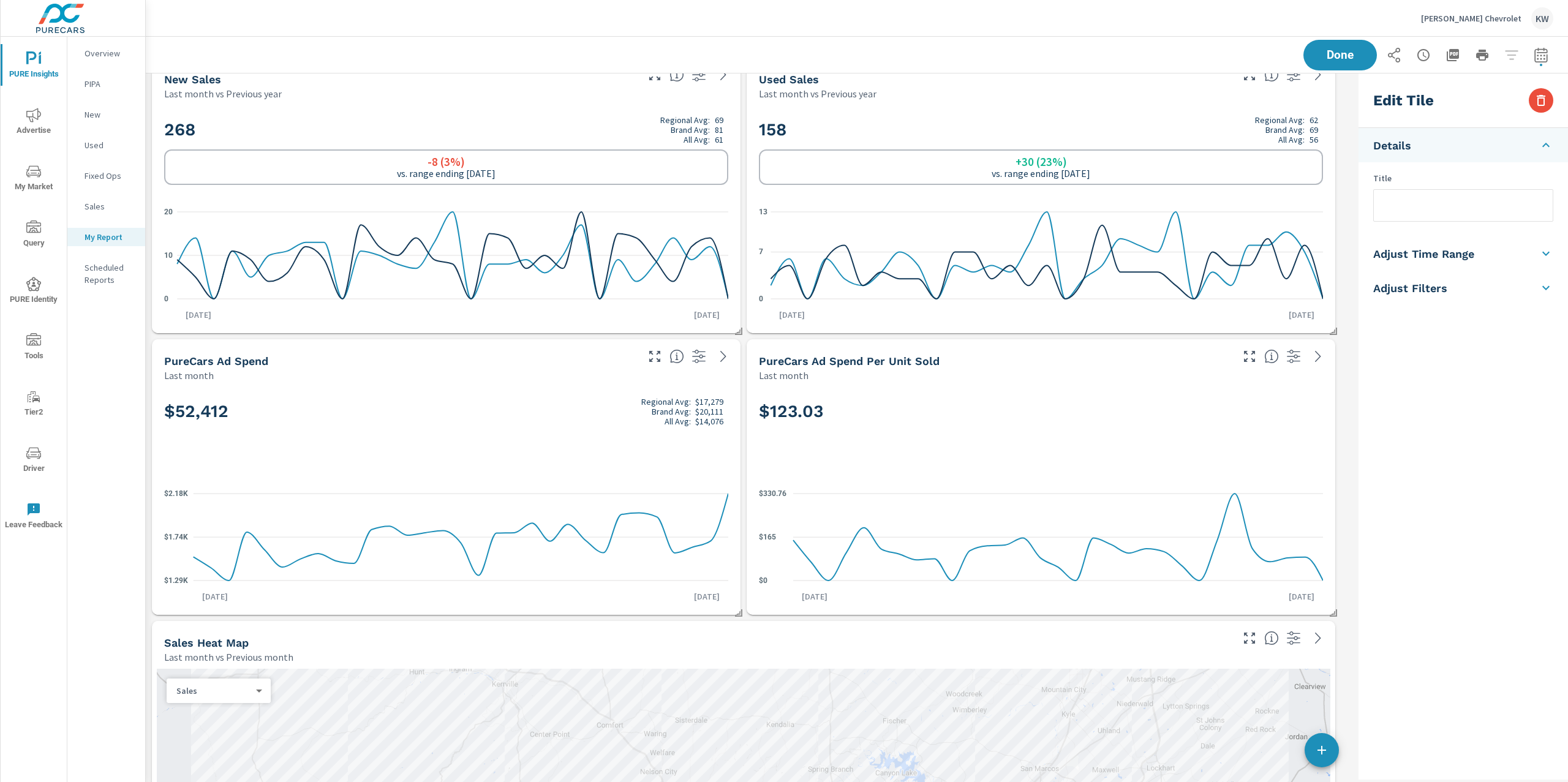
scroll to position [0, 0]
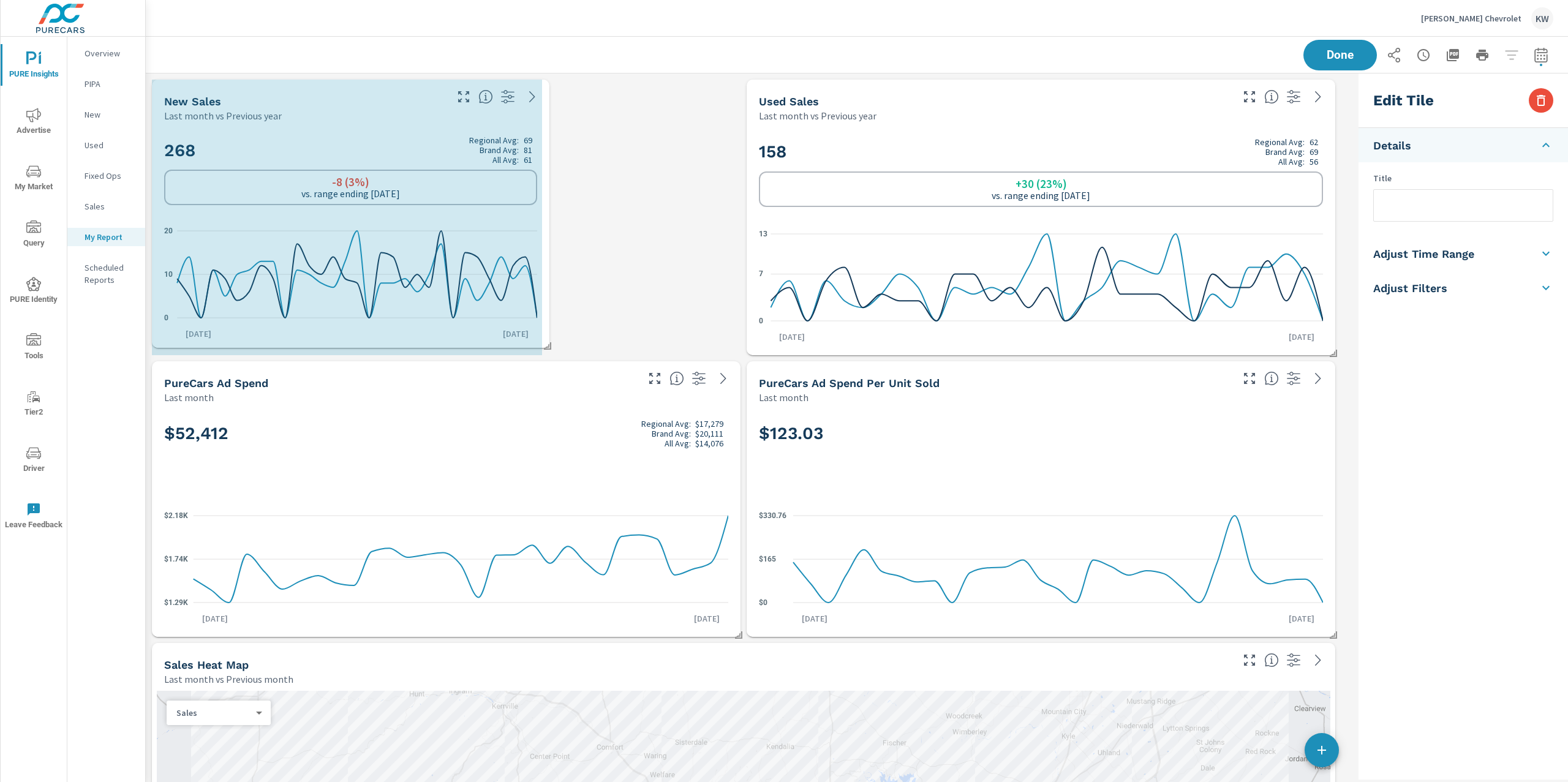
drag, startPoint x: 739, startPoint y: 353, endPoint x: 543, endPoint y: 339, distance: 196.5
click at [543, 339] on span at bounding box center [543, 342] width 12 height 12
checkbox input "true"
type input "lastMonth"
type input "lastYear"
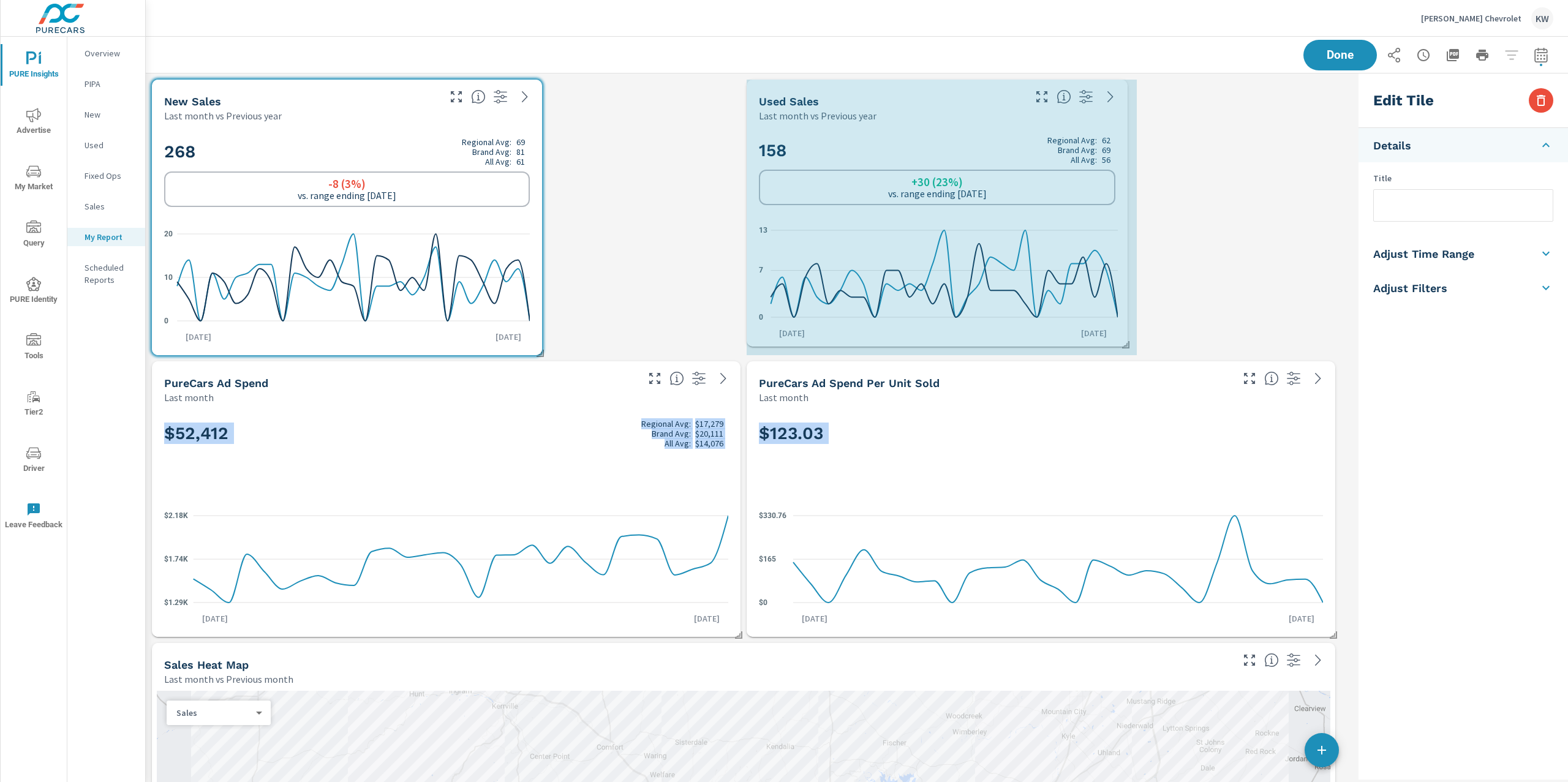
drag, startPoint x: 1331, startPoint y: 354, endPoint x: 1119, endPoint y: 343, distance: 212.3
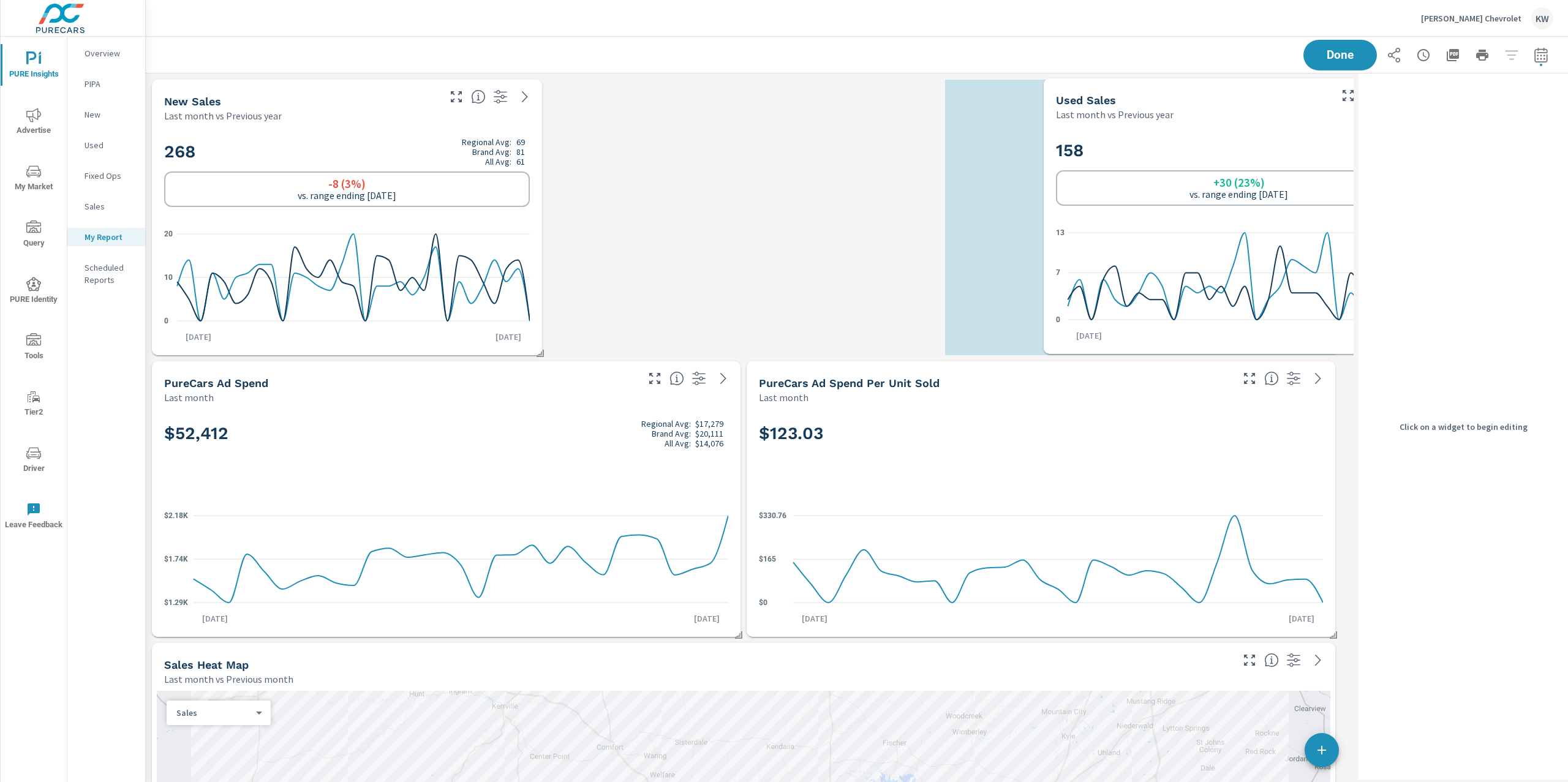
drag, startPoint x: 954, startPoint y: 151, endPoint x: 1189, endPoint y: 151, distance: 235.0
click at [1247, 151] on h2 "158 Regional Avg: 62 Brand Avg: 69 All Avg: 56" at bounding box center [1238, 150] width 366 height 29
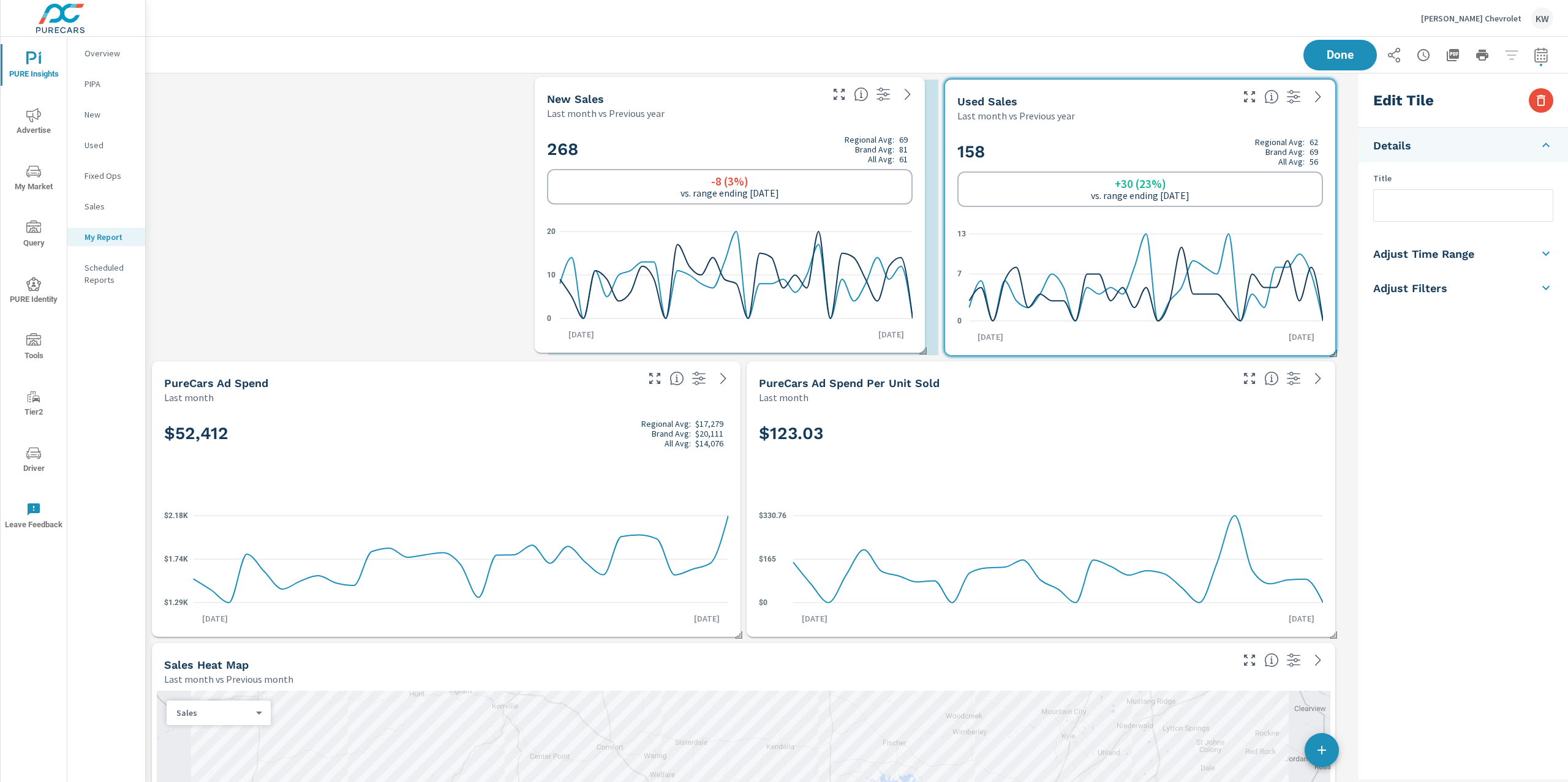
drag, startPoint x: 510, startPoint y: 142, endPoint x: 685, endPoint y: 142, distance: 175.0
click at [685, 142] on h2 "268 Regional Avg: 69 Brand Avg: 81 All Avg: 61" at bounding box center [729, 149] width 366 height 29
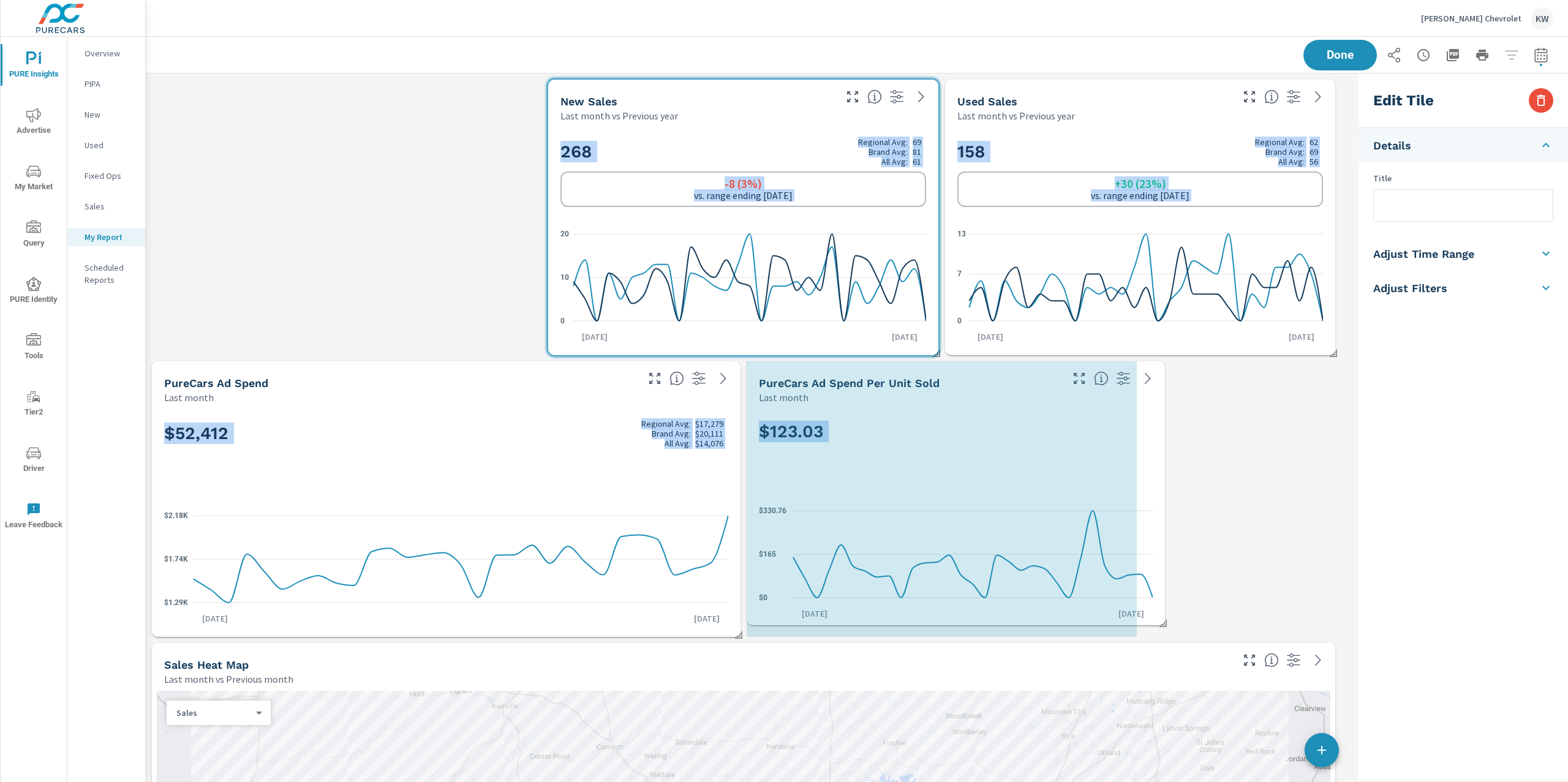
drag, startPoint x: 1334, startPoint y: 634, endPoint x: 1190, endPoint y: 626, distance: 144.2
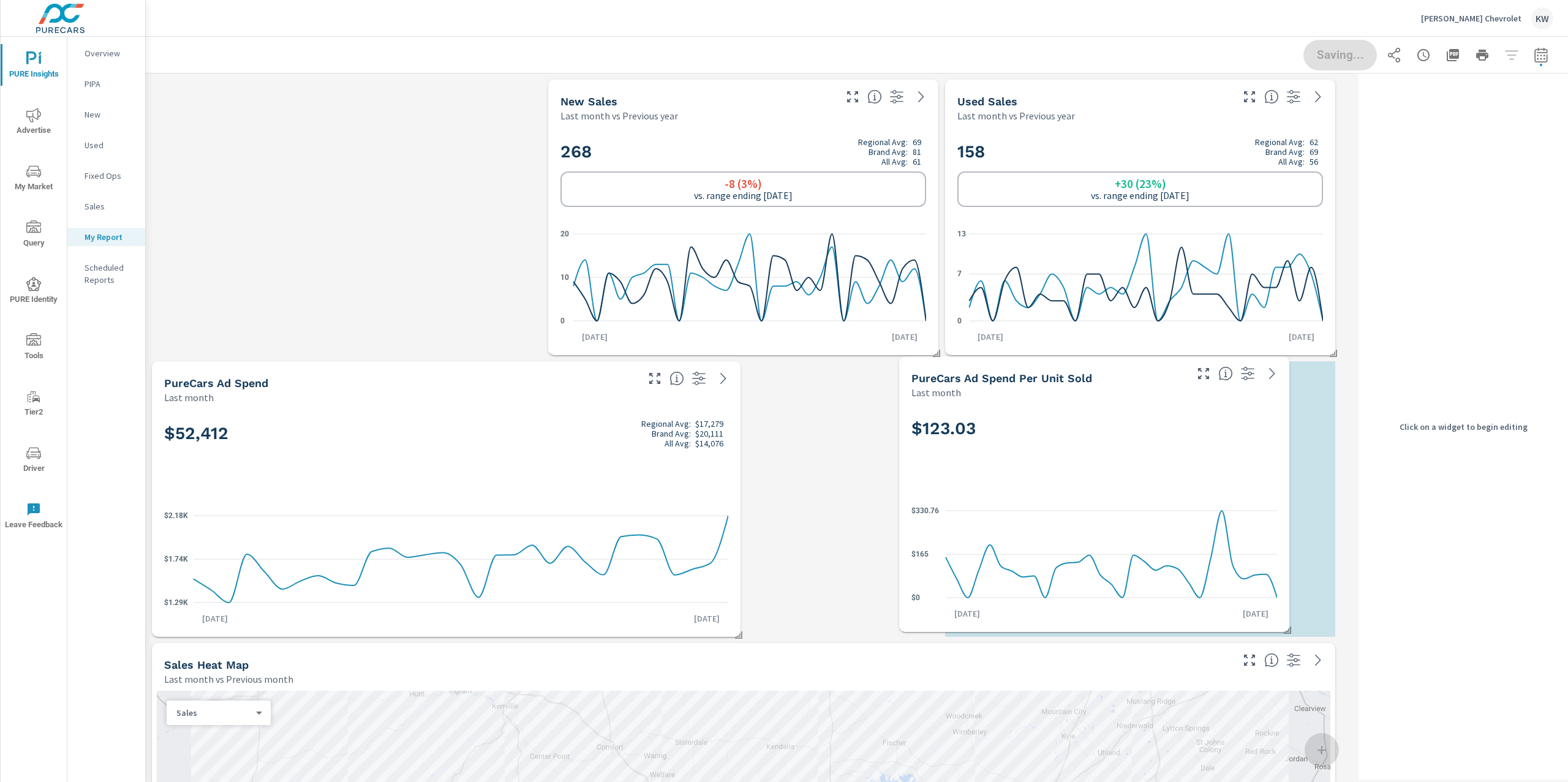
drag, startPoint x: 1133, startPoint y: 497, endPoint x: 1159, endPoint y: 497, distance: 26.0
click at [1159, 497] on div "$123.03 $0 $165 $330.76 Aug 1st Aug 31st" at bounding box center [1094, 516] width 381 height 223
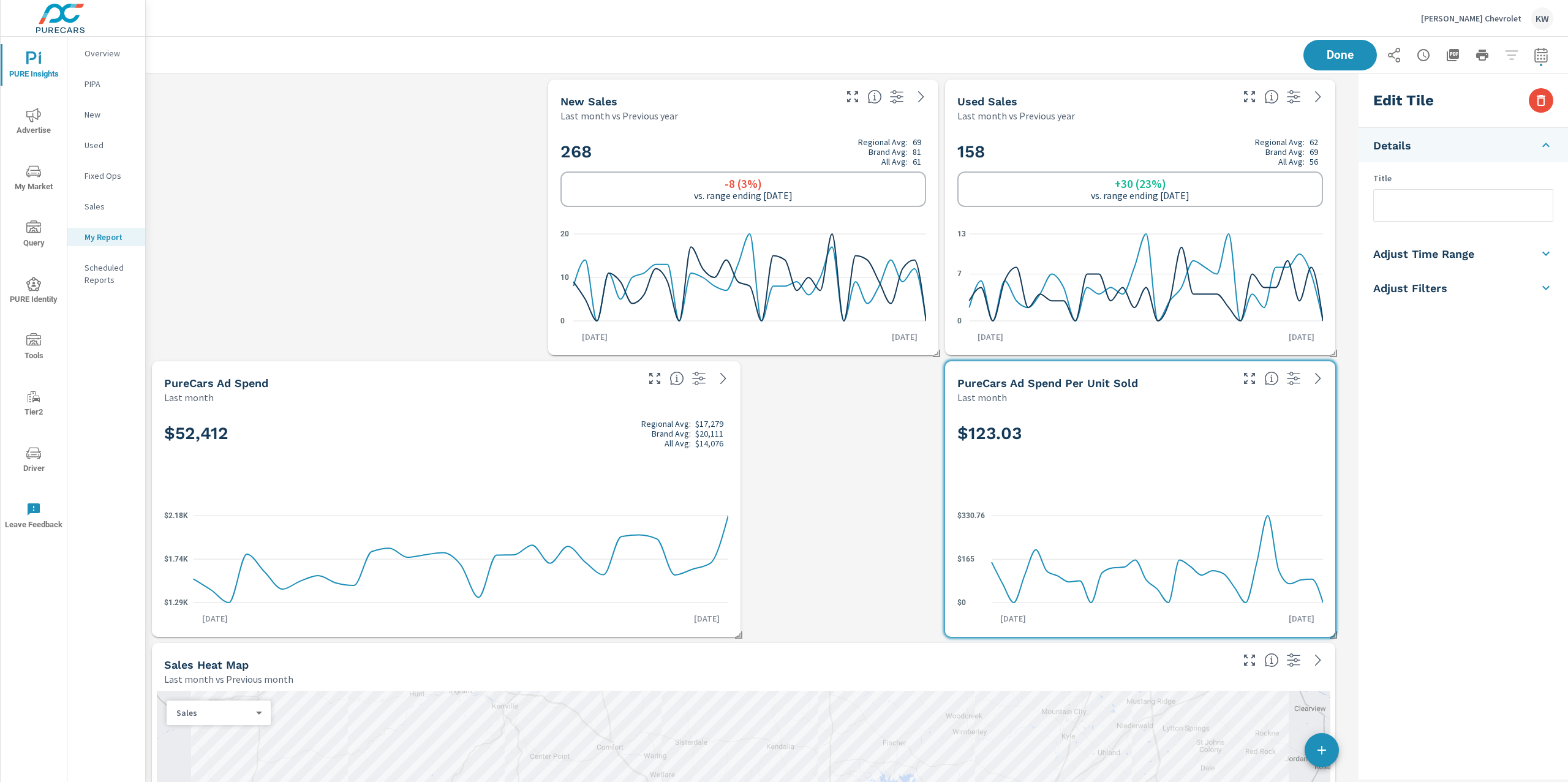
click at [544, 489] on div "$52,412 Regional Avg: $17,279 Brand Avg: $20,111 All Avg: $14,076" at bounding box center [446, 454] width 564 height 75
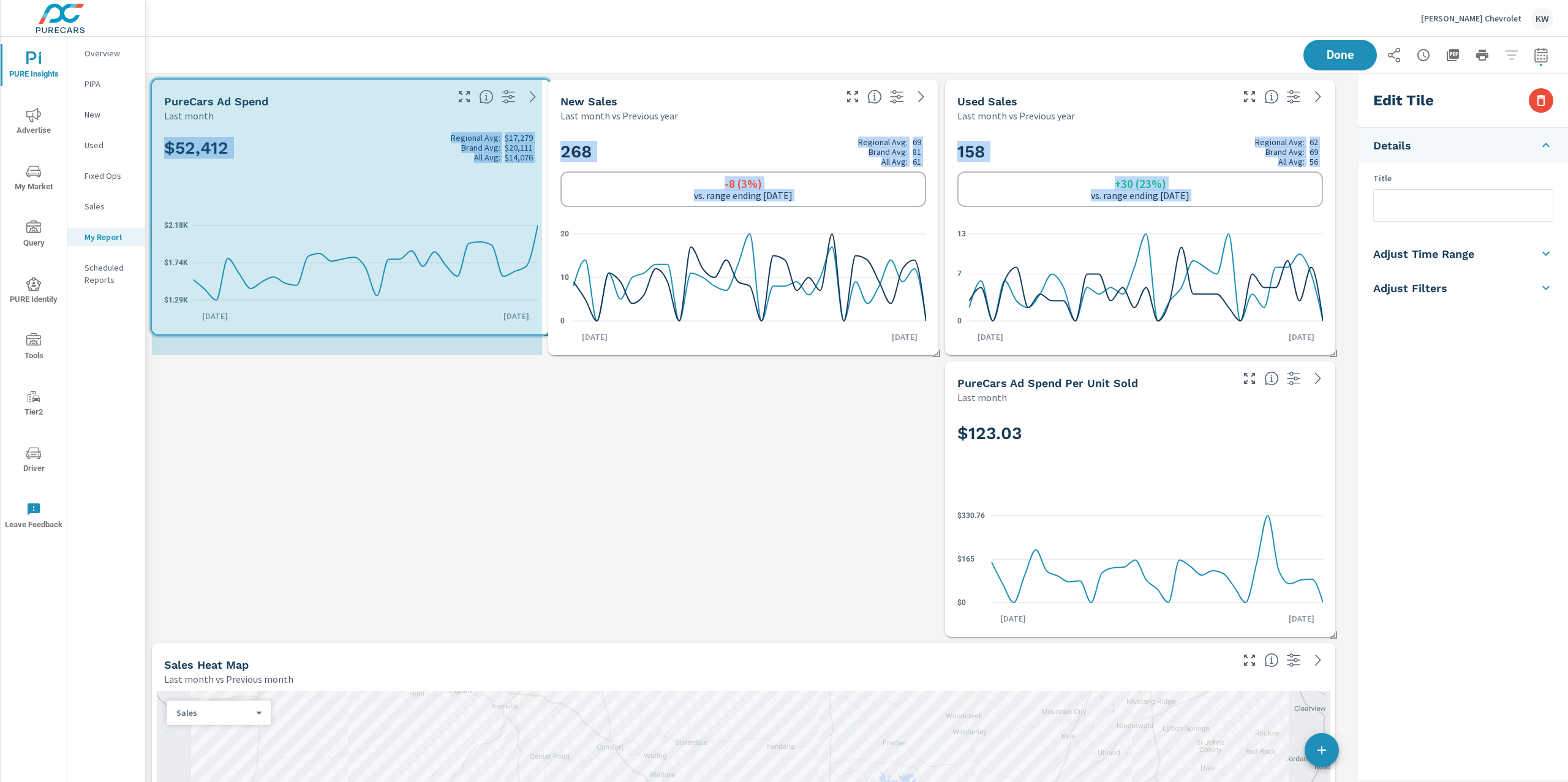
drag, startPoint x: 741, startPoint y: 633, endPoint x: 501, endPoint y: 433, distance: 312.4
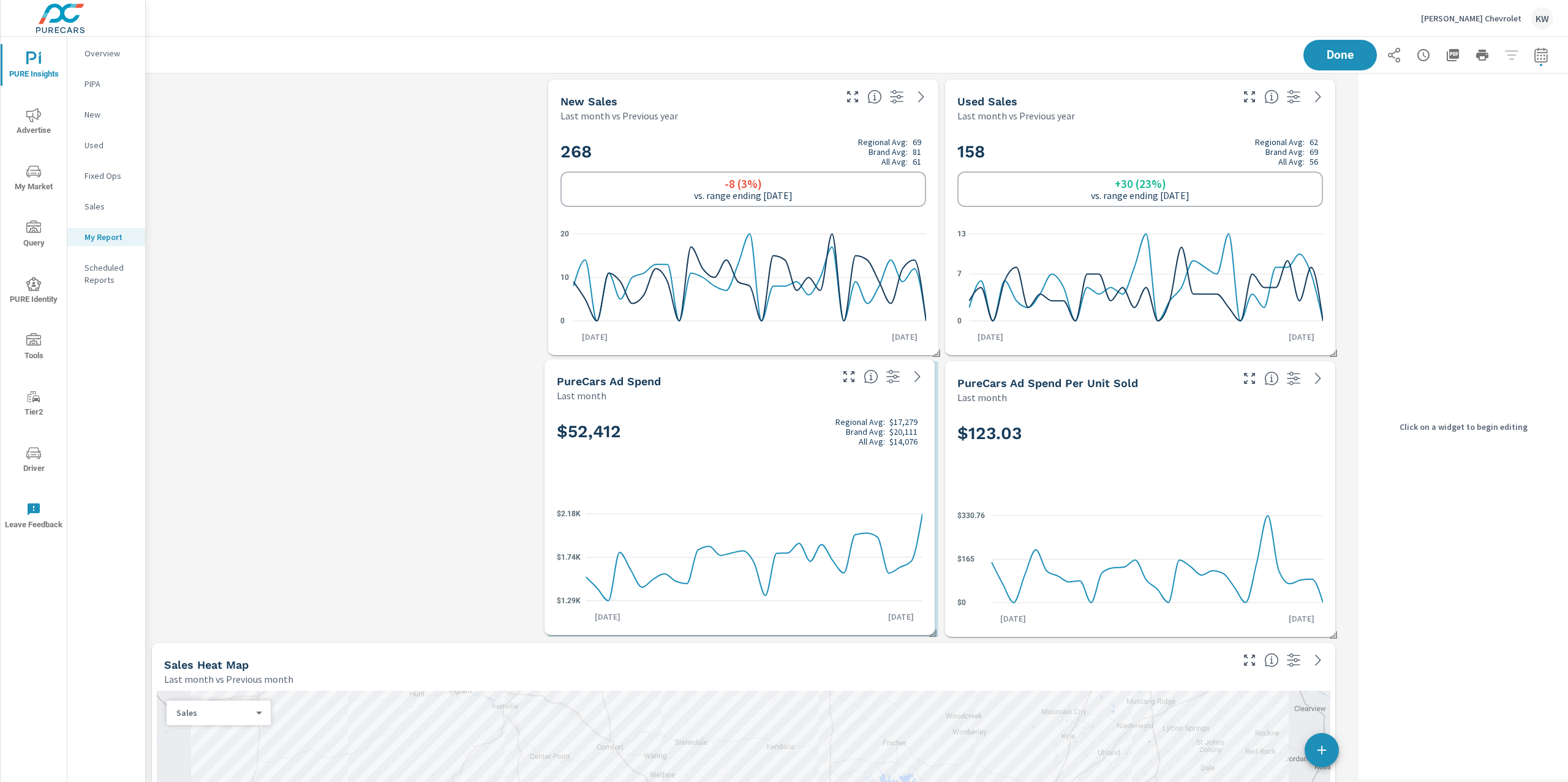
scroll to position [6, 6]
drag, startPoint x: 473, startPoint y: 367, endPoint x: 843, endPoint y: 597, distance: 435.7
click at [843, 596] on icon "$1.29K $1.74K $2.18K" at bounding box center [739, 557] width 366 height 106
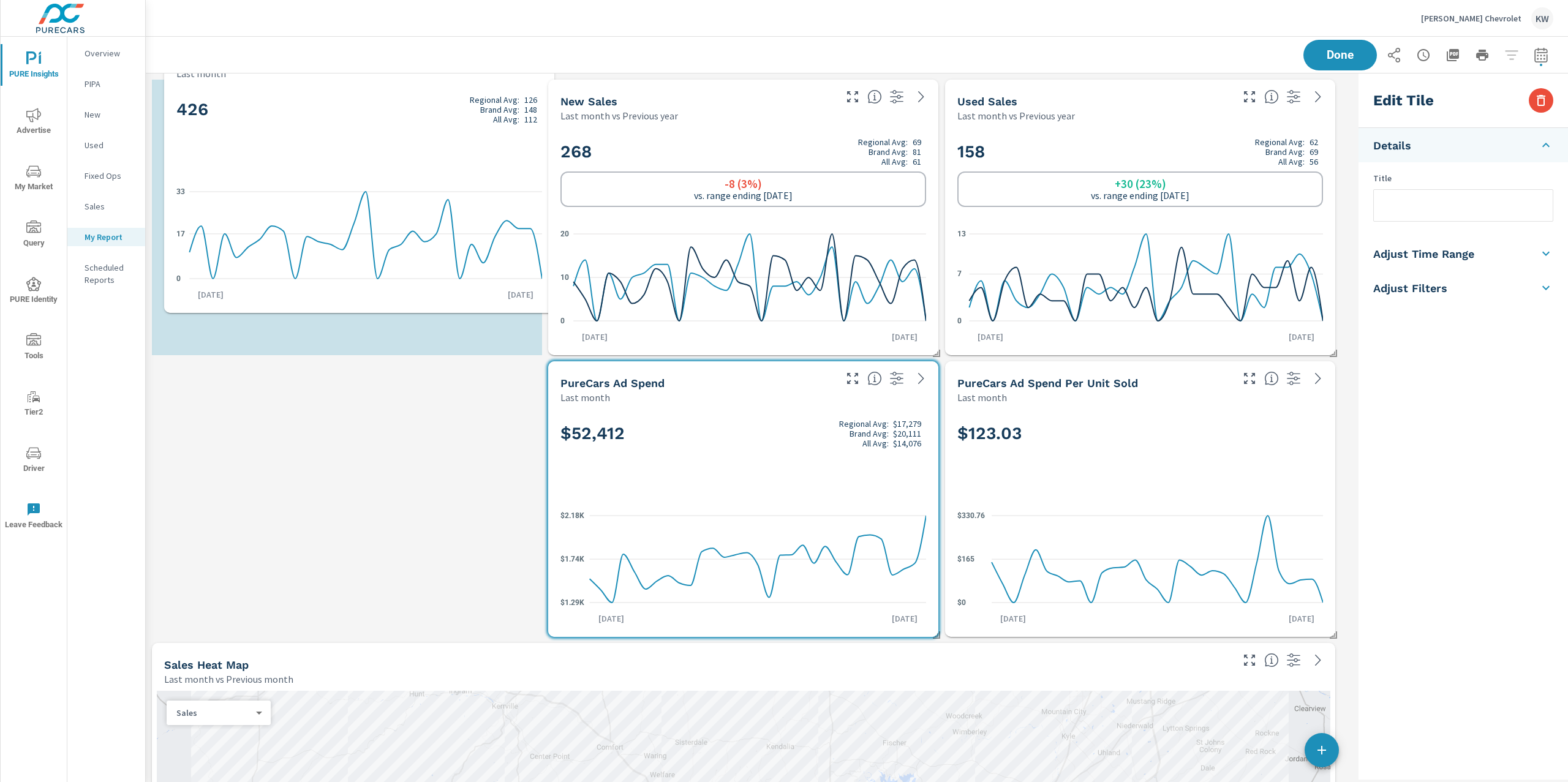
drag, startPoint x: 229, startPoint y: 591, endPoint x: 237, endPoint y: 161, distance: 430.1
click at [240, 136] on div "426 Regional Avg: 126 Brand Avg: 148 All Avg: 112" at bounding box center [359, 130] width 366 height 75
checkbox input "false"
type input "last30Days"
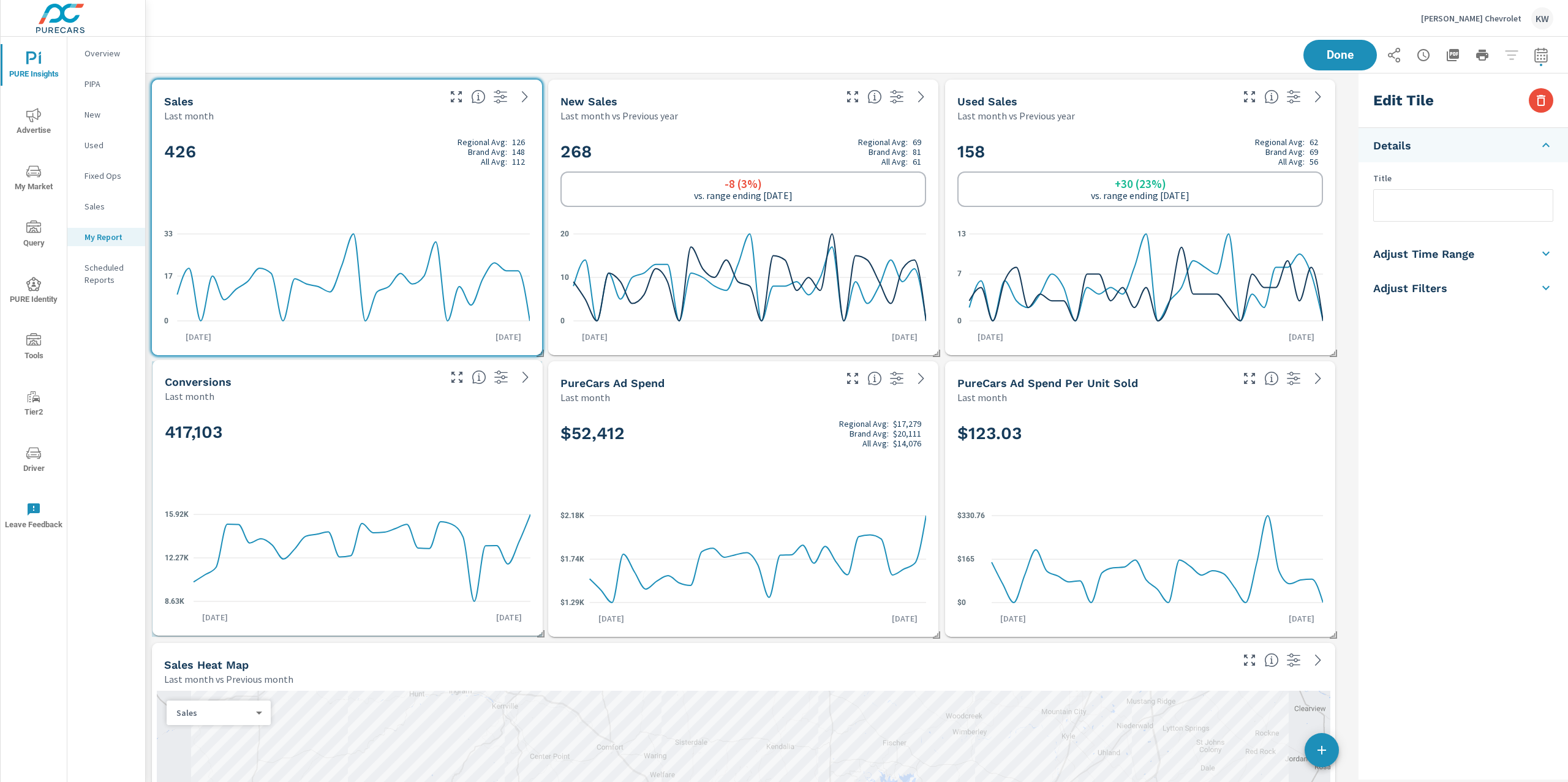
drag, startPoint x: 1087, startPoint y: 536, endPoint x: 369, endPoint y: 437, distance: 724.8
click at [369, 437] on h2 "417,103" at bounding box center [347, 431] width 366 height 21
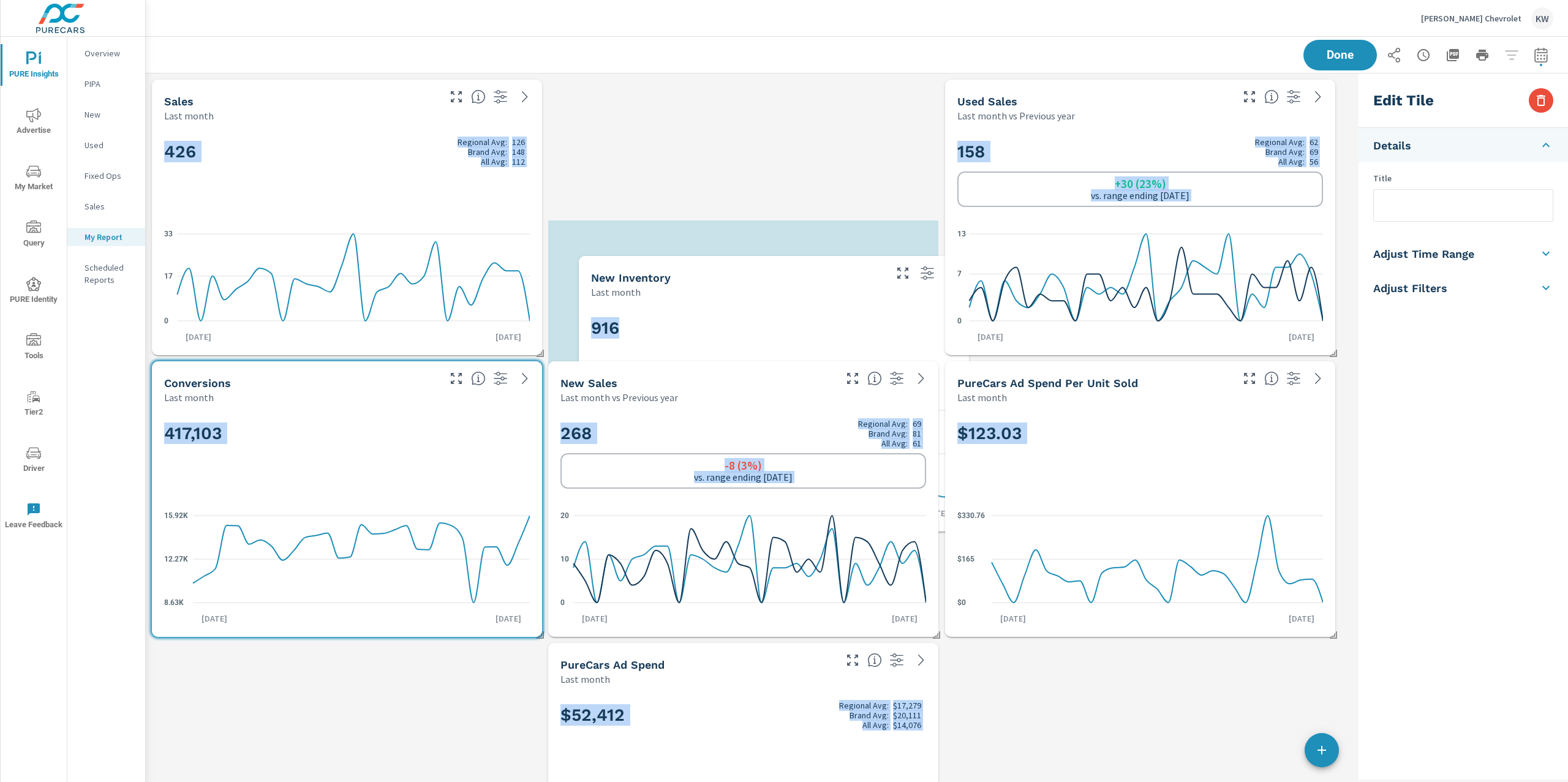
scroll to position [7775, 1221]
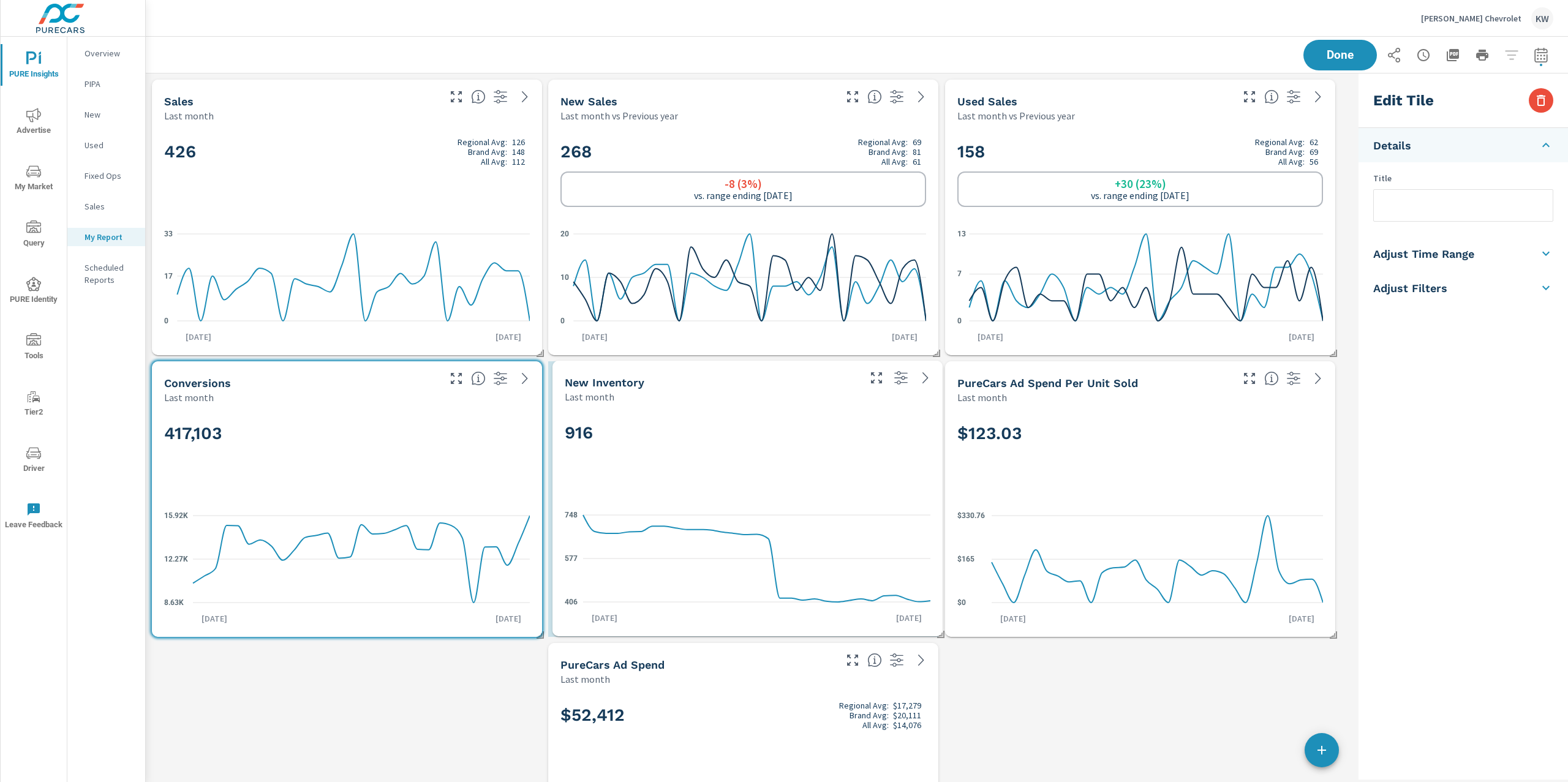
drag, startPoint x: 488, startPoint y: 329, endPoint x: 827, endPoint y: 488, distance: 374.4
click at [824, 486] on div "916" at bounding box center [748, 453] width 366 height 75
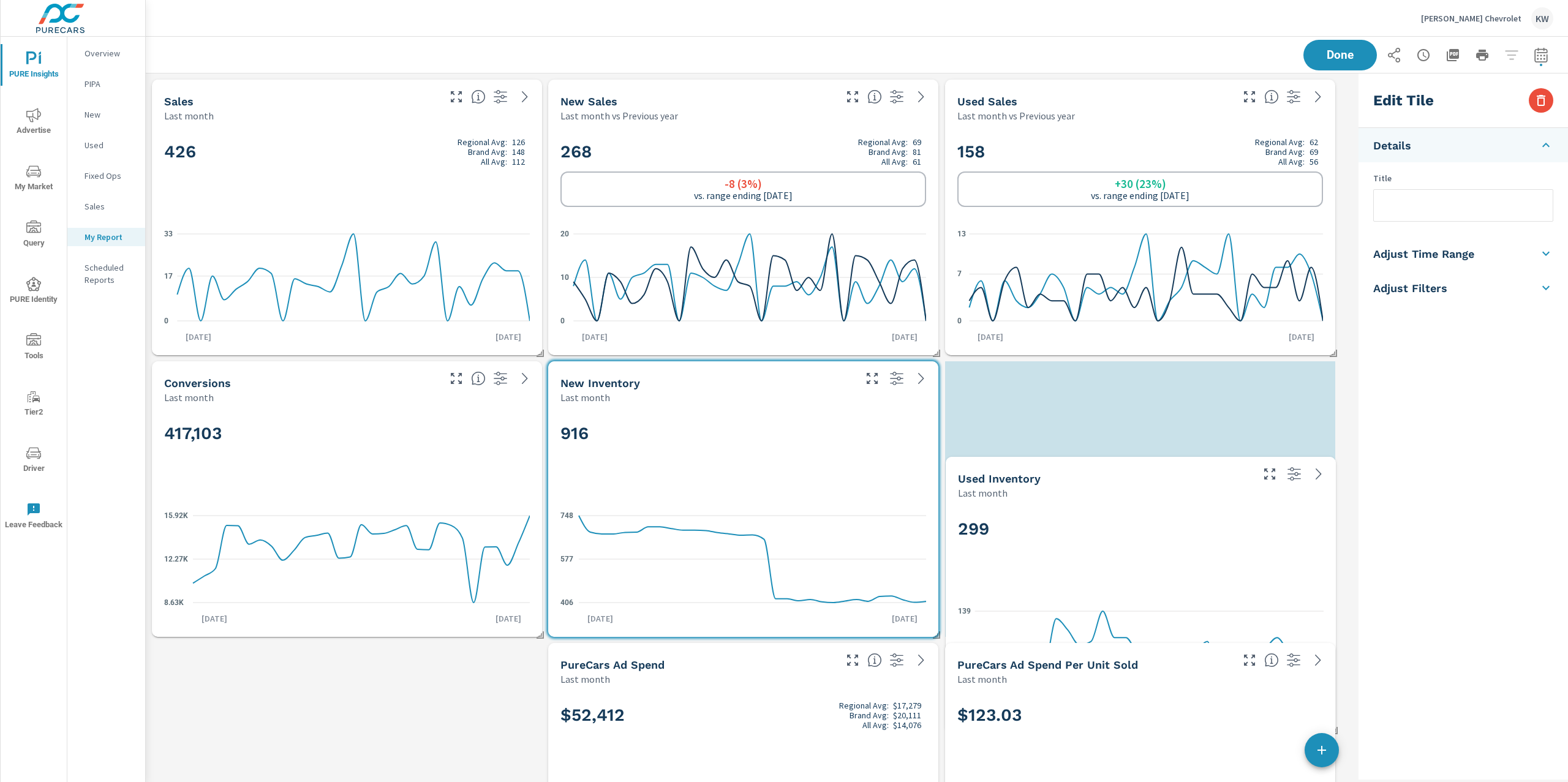
scroll to position [6, 6]
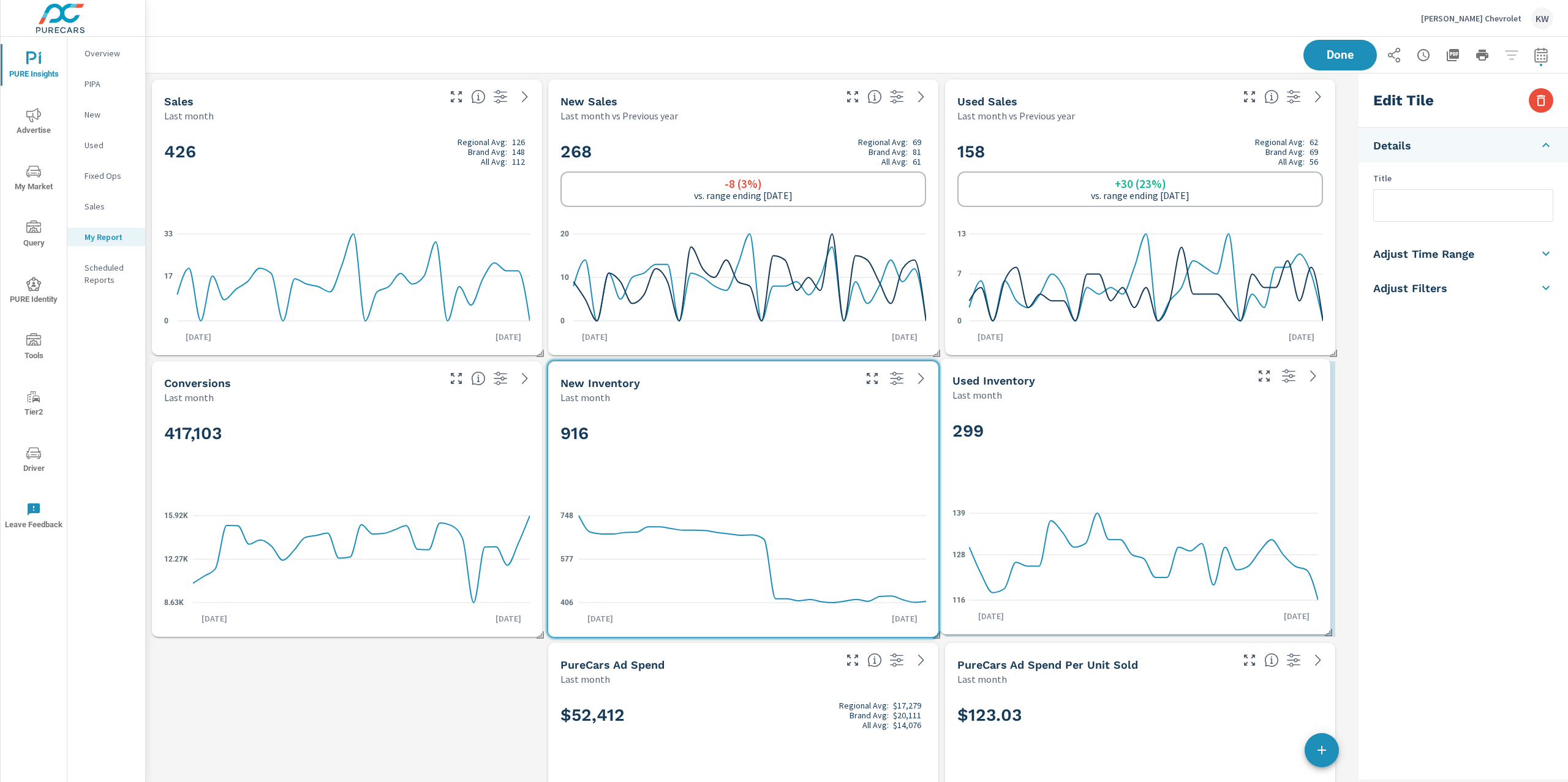
drag, startPoint x: 816, startPoint y: 608, endPoint x: 1180, endPoint y: 408, distance: 415.3
click at [1180, 408] on div "299 116 128 139 Aug 1st Aug 31st" at bounding box center [1135, 518] width 381 height 223
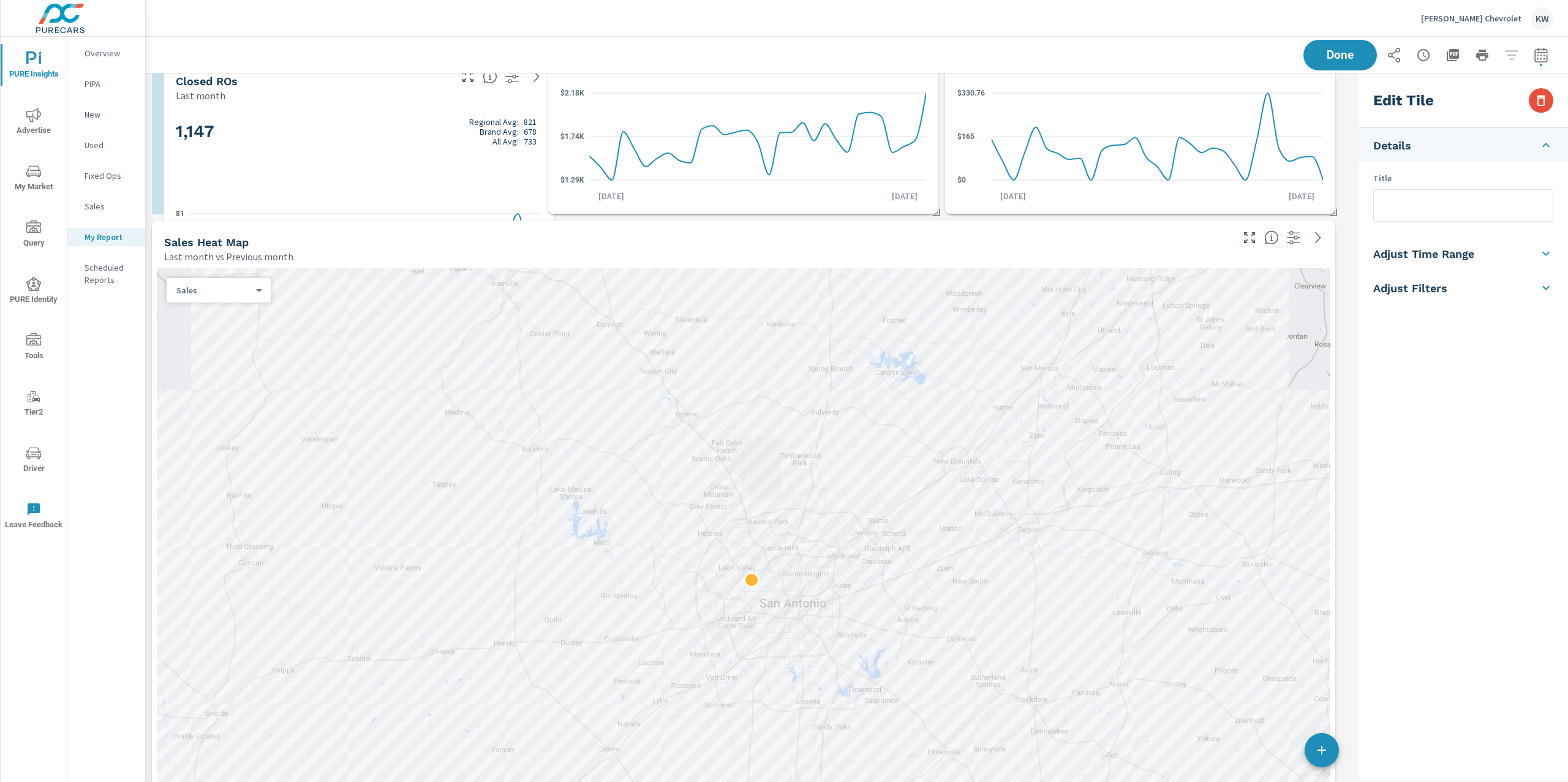
drag, startPoint x: 717, startPoint y: 537, endPoint x: 333, endPoint y: 174, distance: 528.4
click at [333, 174] on div "1,147 Regional Avg: 821 Brand Avg: 678 All Avg: 733" at bounding box center [358, 152] width 366 height 75
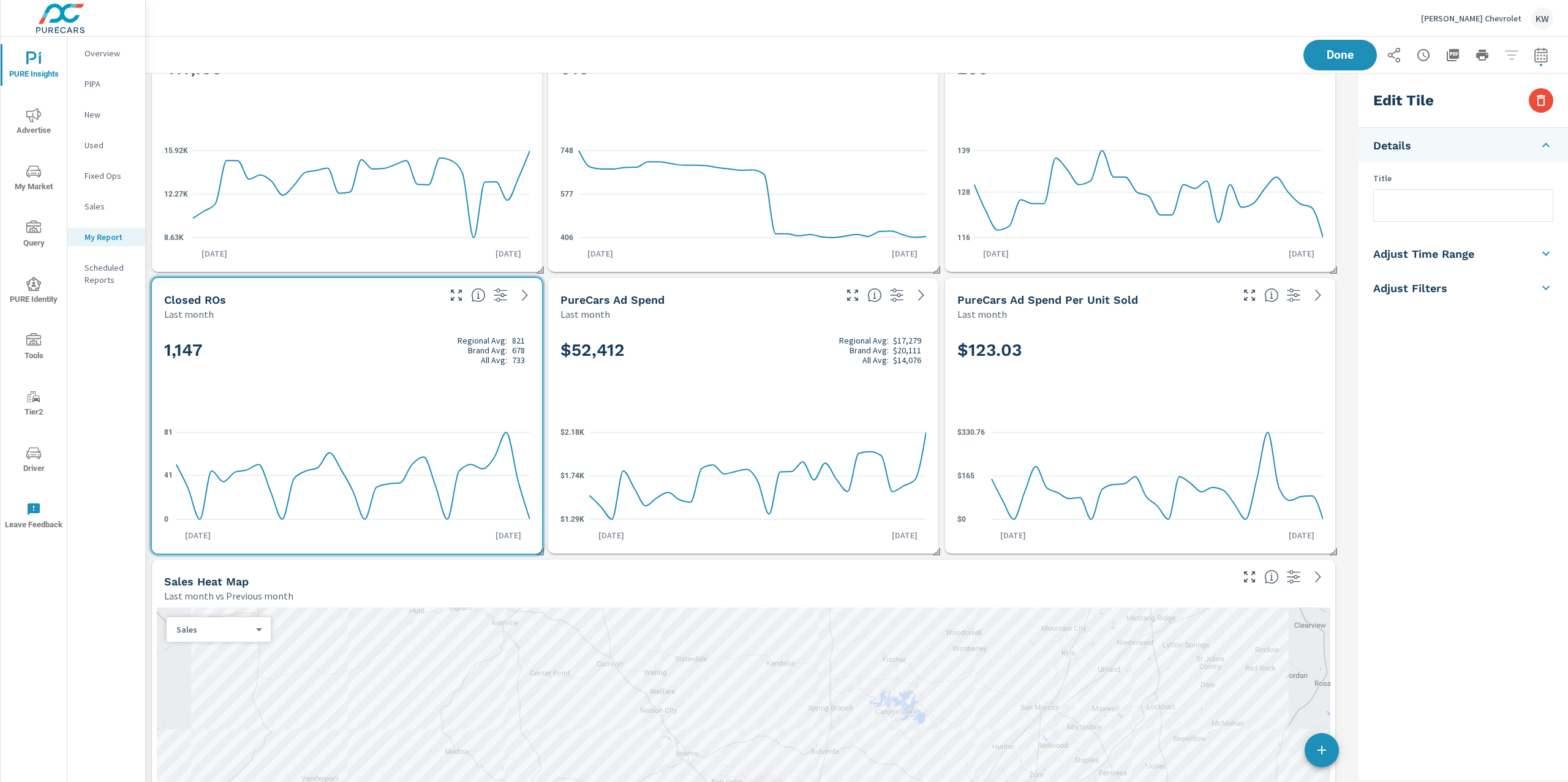
click at [1446, 260] on h5 "Adjust Time Range" at bounding box center [1423, 253] width 101 height 14
click at [1445, 218] on input "checkbox" at bounding box center [1435, 217] width 70 height 23
checkbox input "true"
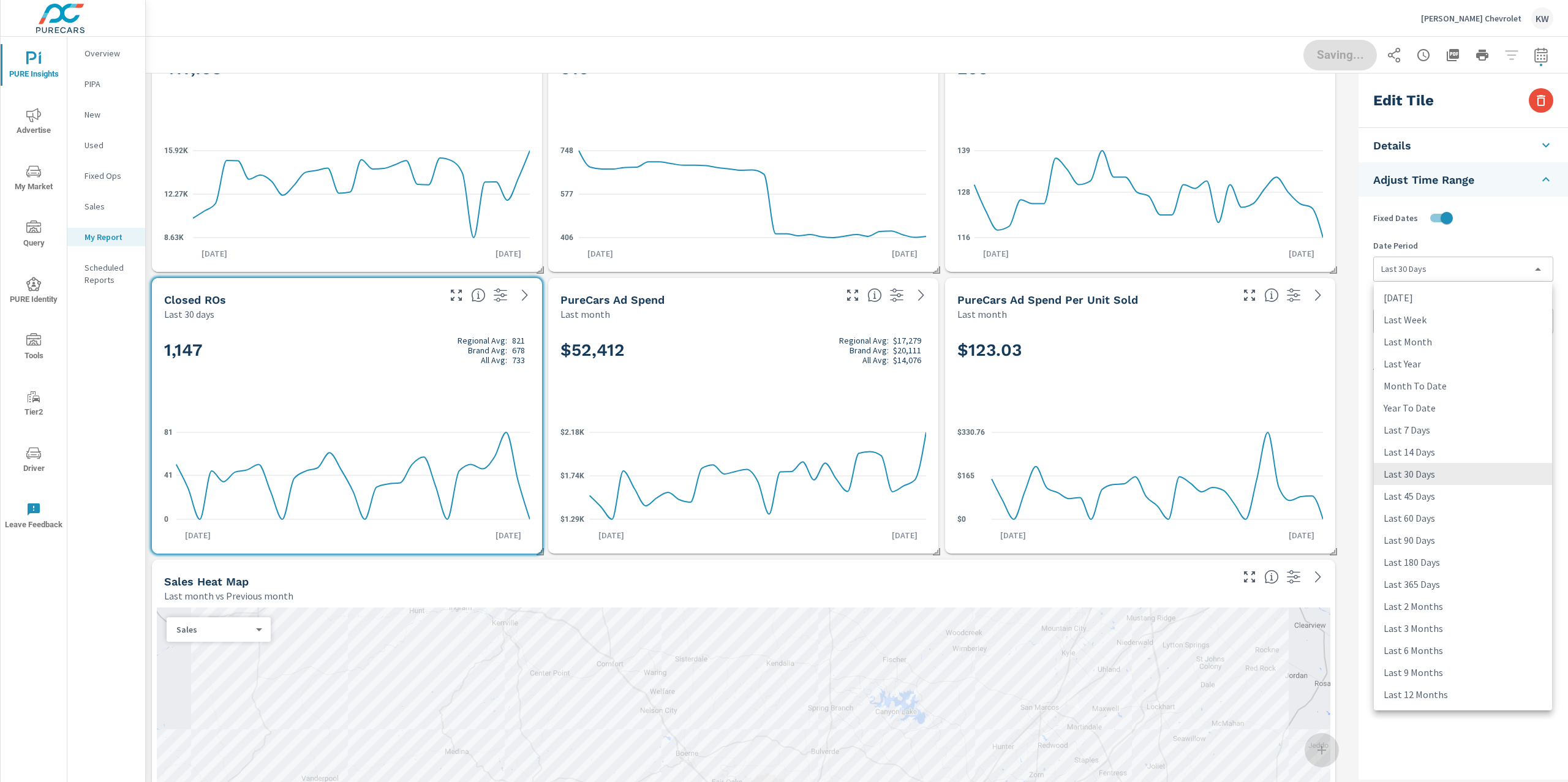
click at [1449, 263] on body "PURE Insights Advertise My Market Query PURE Identity Tools Tier2 Driver Leave …" at bounding box center [784, 391] width 1568 height 782
click at [1449, 340] on li "Last Month" at bounding box center [1463, 341] width 178 height 22
type input "lastMonth"
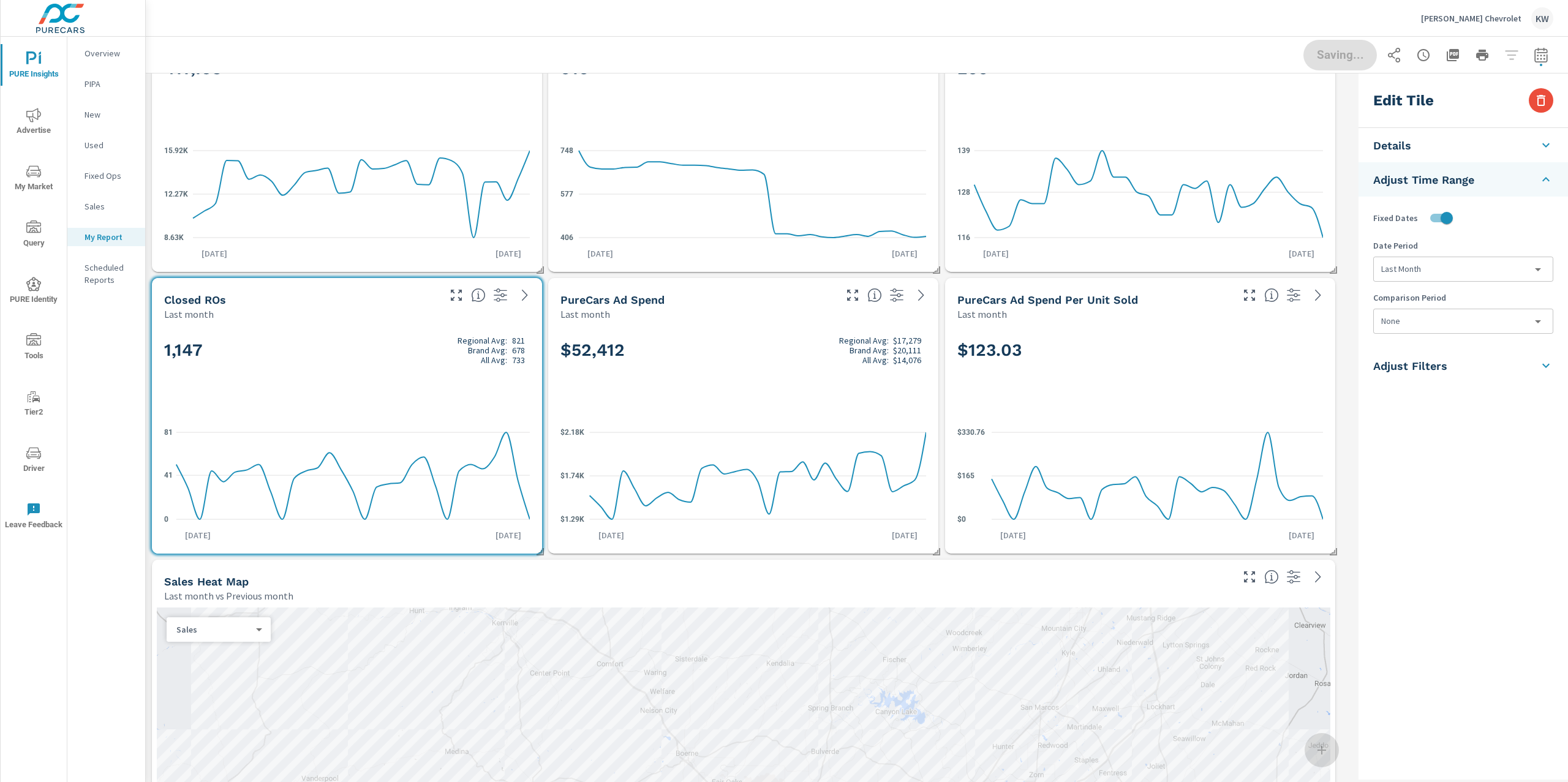
click at [1440, 321] on body "PURE Insights Advertise My Market Query PURE Identity Tools Tier2 Driver Leave …" at bounding box center [784, 391] width 1568 height 782
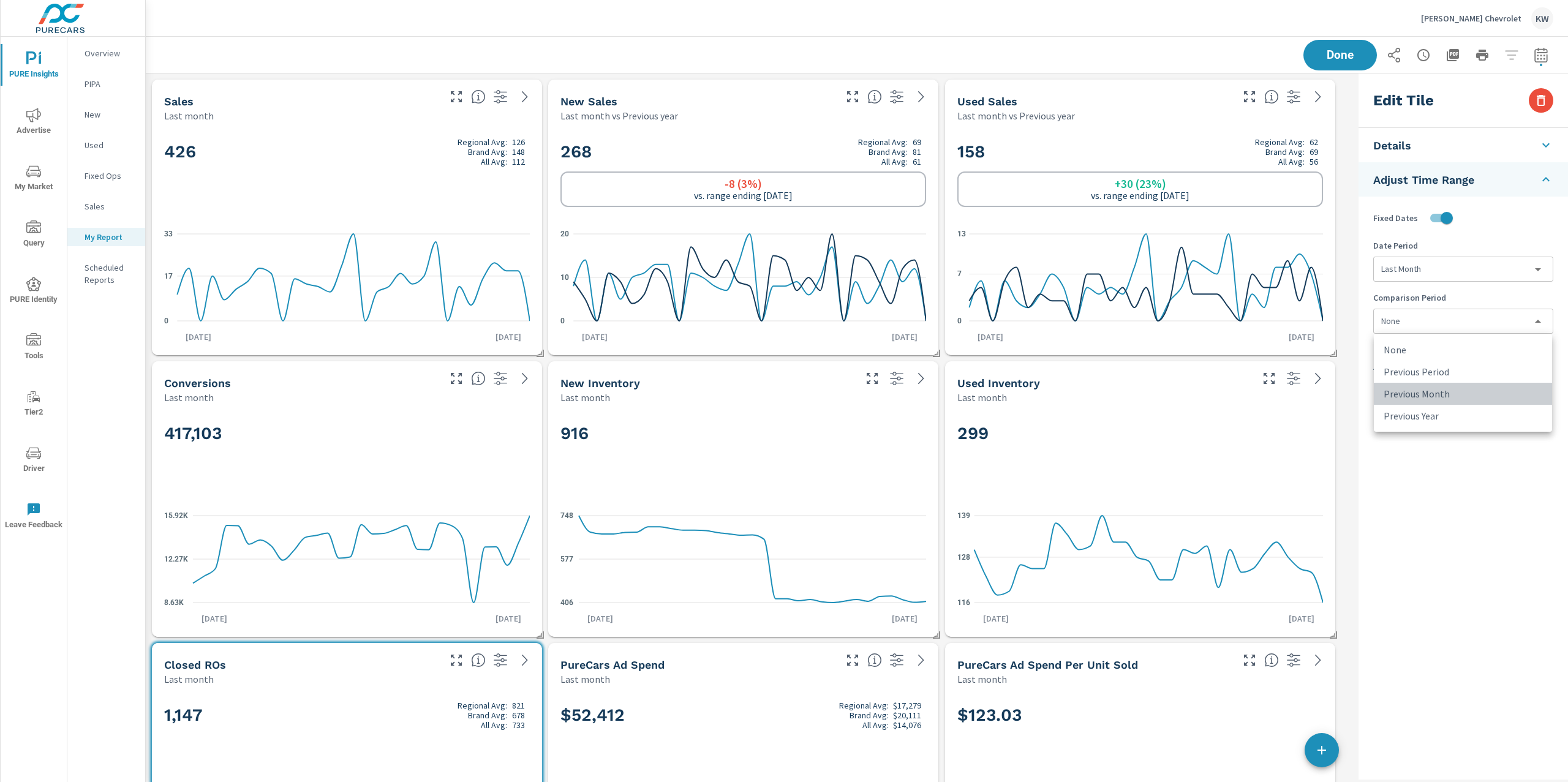
click at [1455, 393] on li "Previous Month" at bounding box center [1463, 393] width 178 height 22
type input "lastMonth"
click at [392, 445] on div "417,103" at bounding box center [346, 454] width 366 height 75
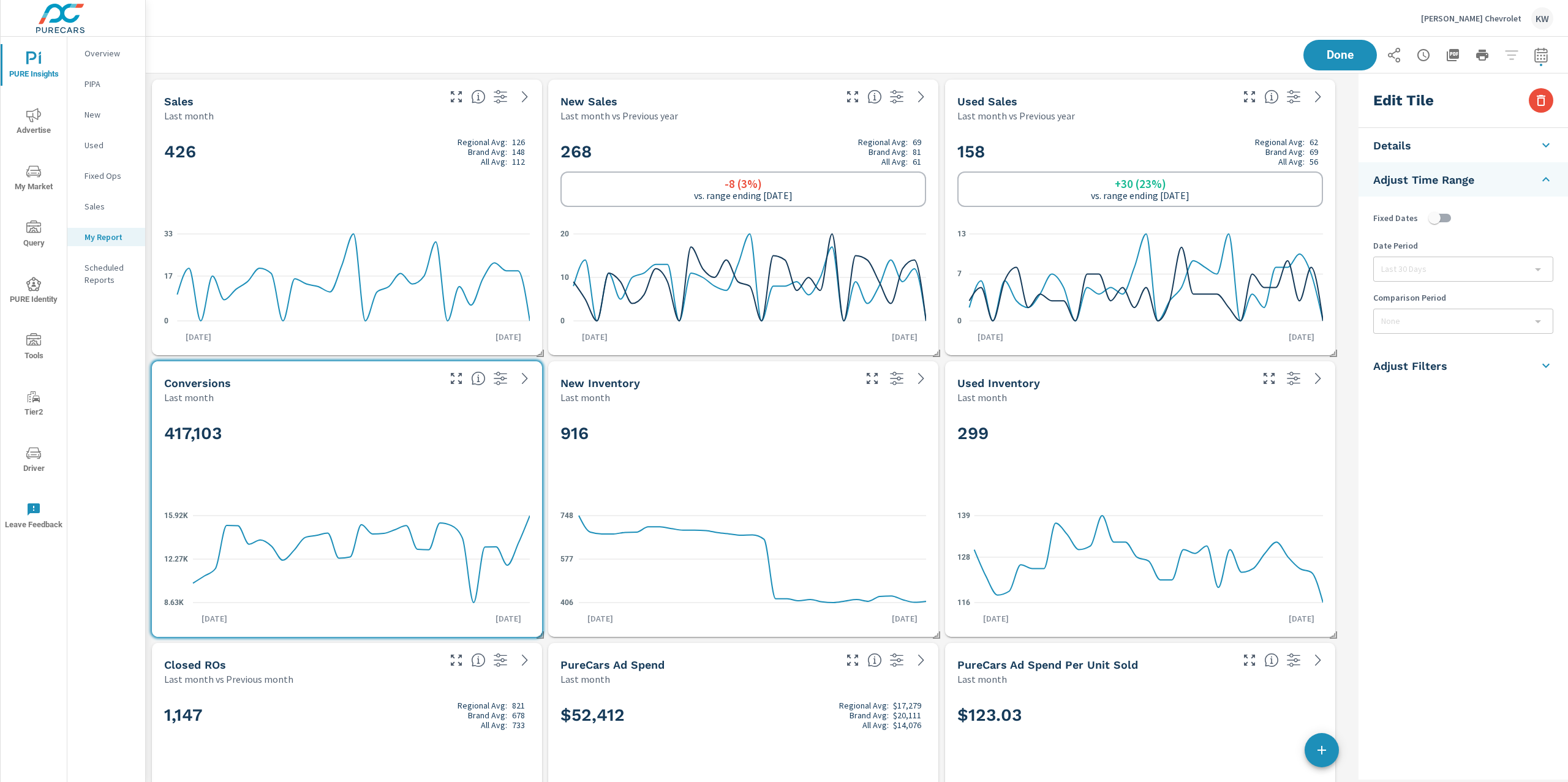
checkbox input "false"
type input "last30Days"
click at [1510, 258] on li "Adjust Time Range" at bounding box center [1463, 253] width 209 height 34
click at [1440, 214] on input "checkbox" at bounding box center [1435, 217] width 70 height 23
checkbox input "true"
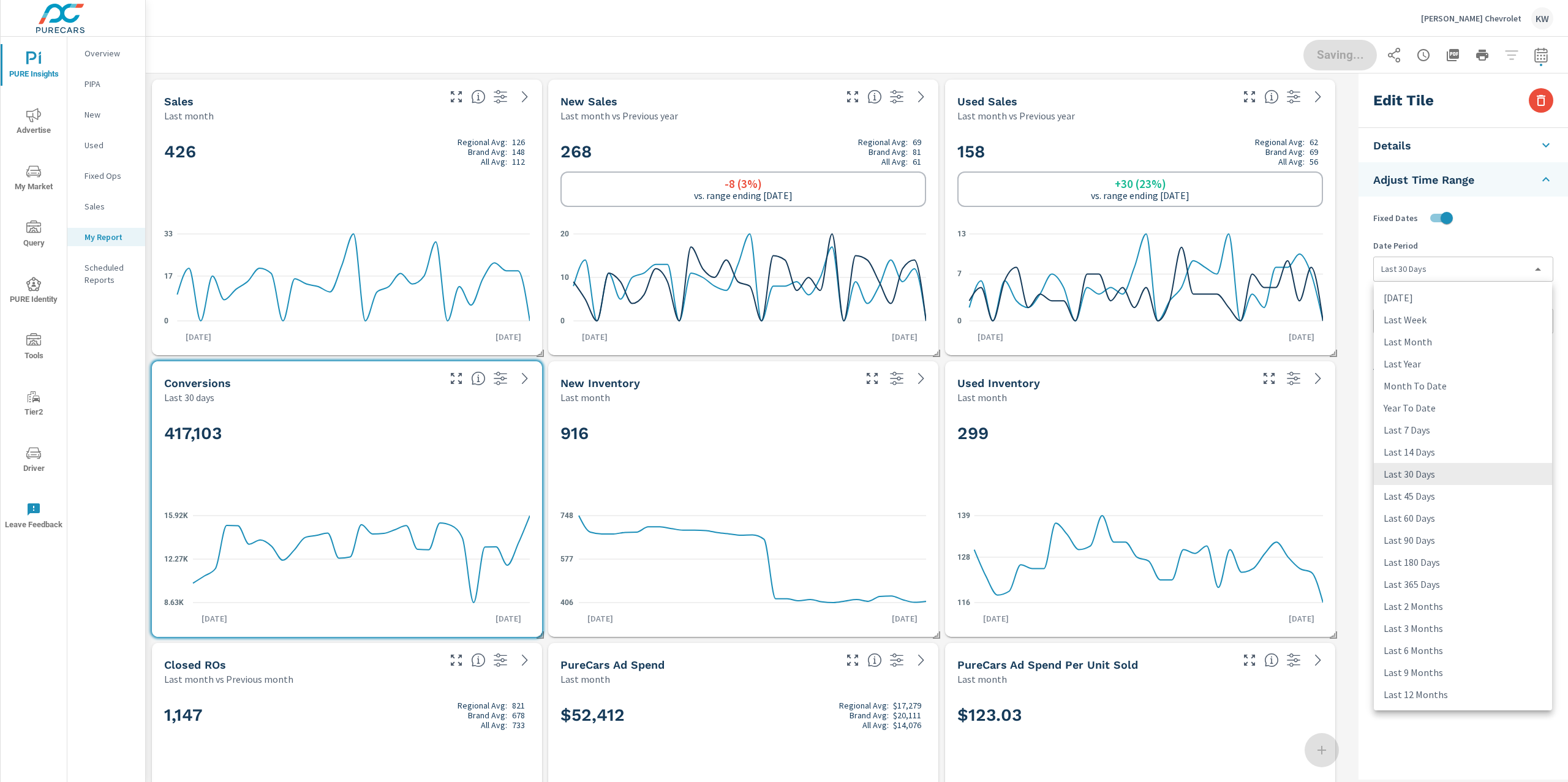
click at [1445, 270] on body "PURE Insights Advertise My Market Query PURE Identity Tools Tier2 Driver Leave …" at bounding box center [784, 391] width 1568 height 782
click at [1428, 344] on li "Last Month" at bounding box center [1463, 341] width 178 height 22
type input "lastMonth"
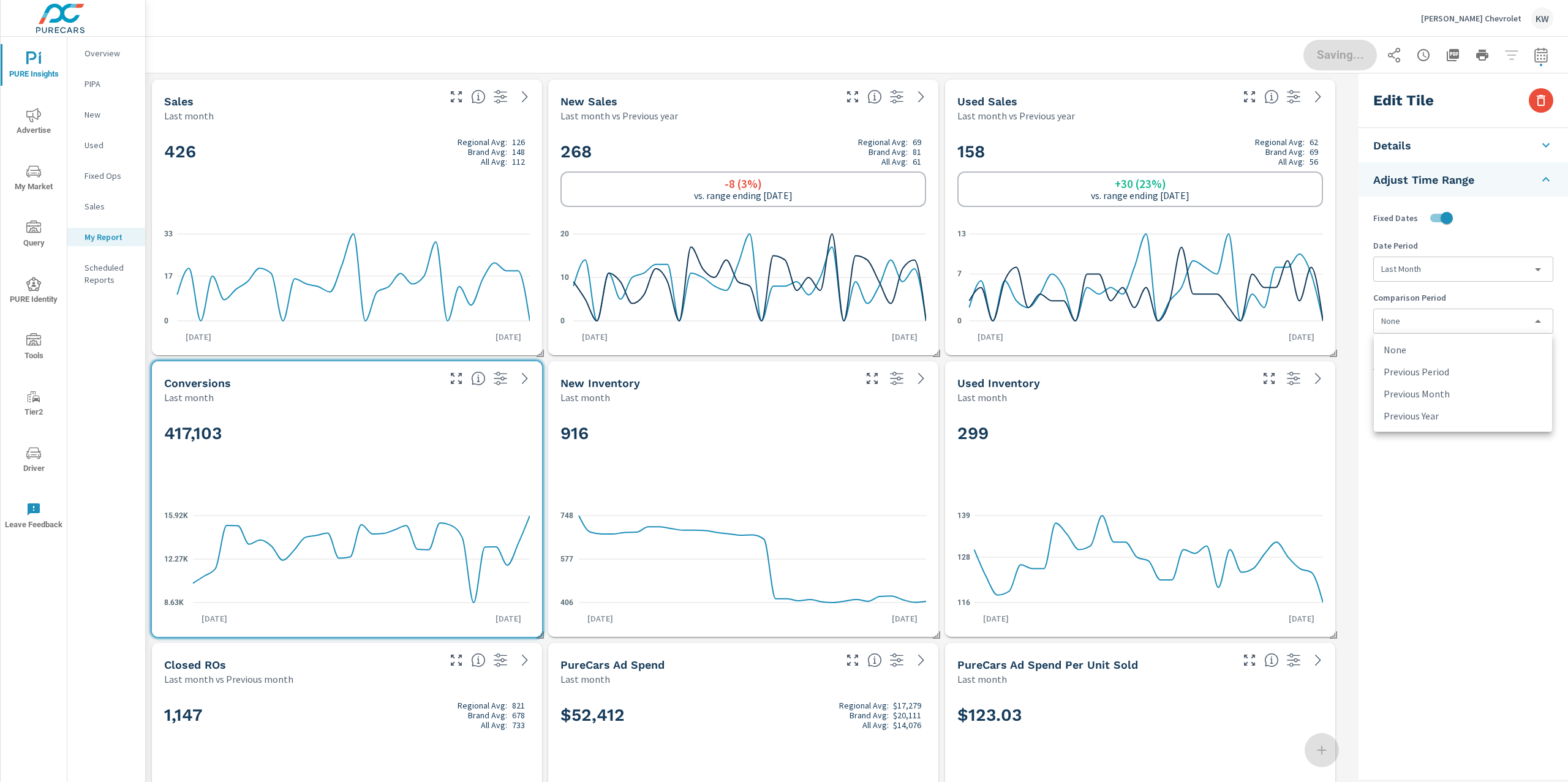
click at [1461, 325] on body "PURE Insights Advertise My Market Query PURE Identity Tools Tier2 Driver Leave …" at bounding box center [784, 391] width 1568 height 782
click at [1454, 387] on li "Previous Month" at bounding box center [1463, 393] width 178 height 22
type input "lastMonth"
click at [674, 423] on h2 "916" at bounding box center [743, 433] width 366 height 21
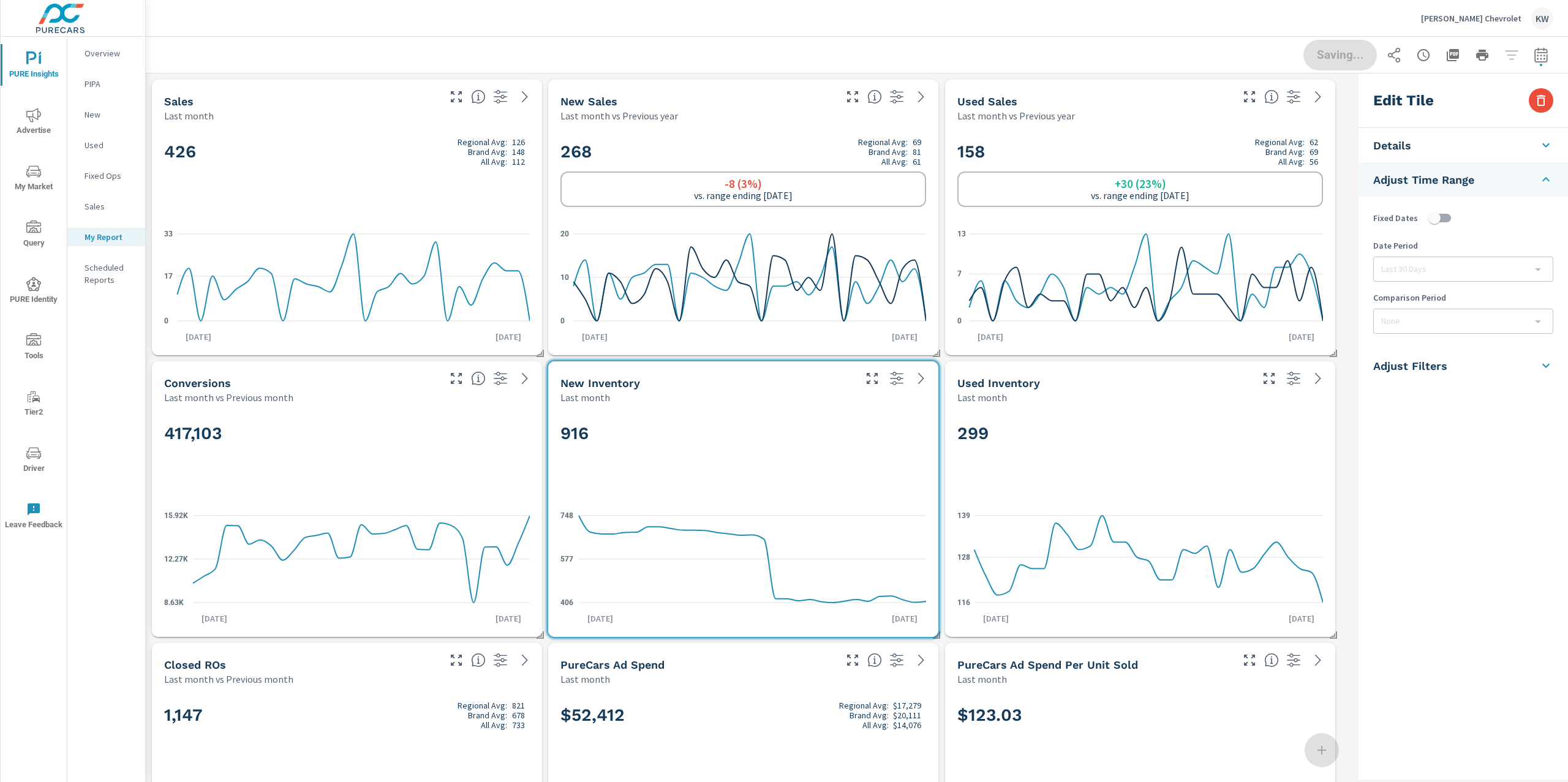
checkbox input "false"
type input "last30Days"
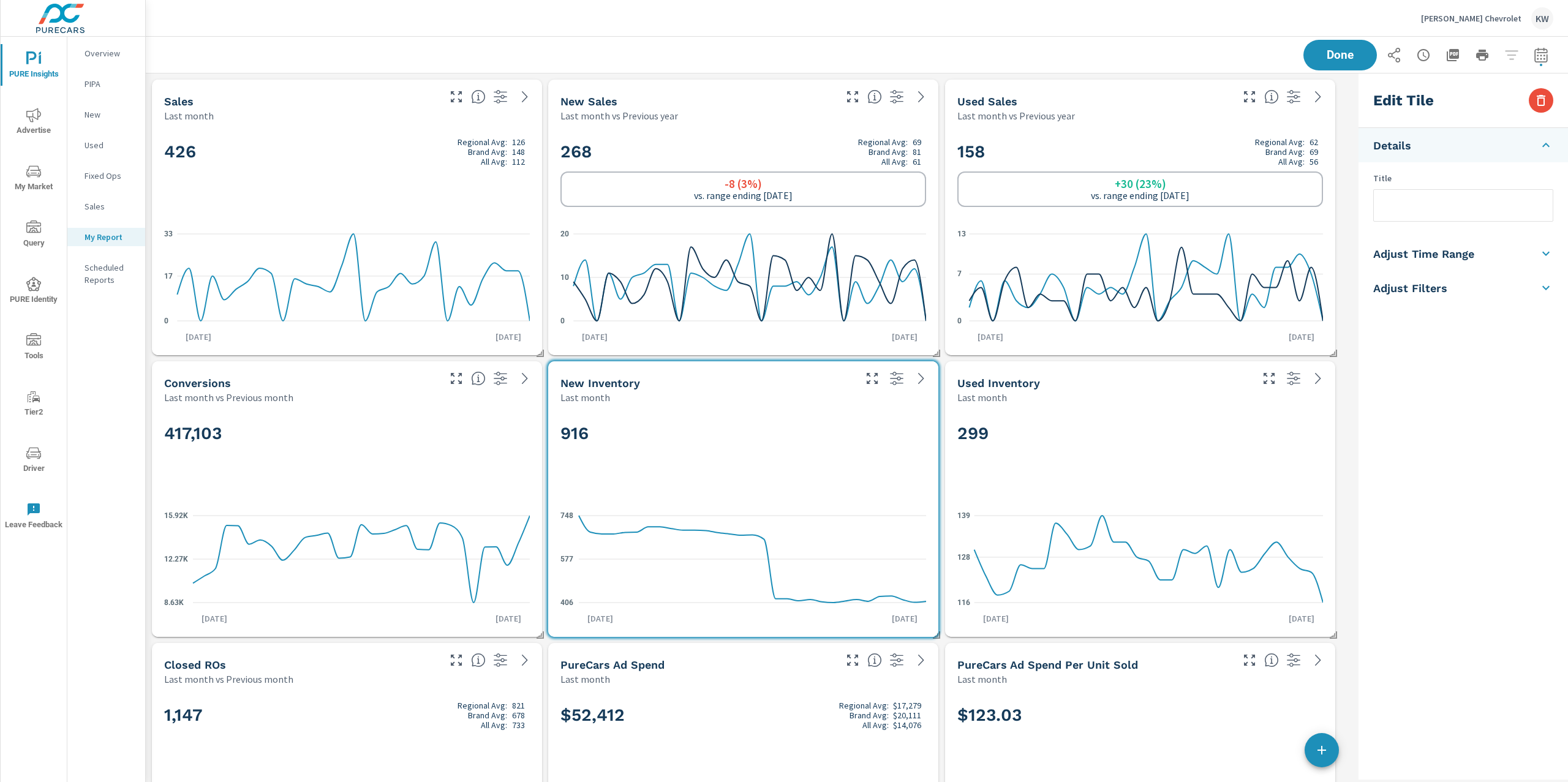
click at [1470, 257] on h5 "Adjust Time Range" at bounding box center [1423, 253] width 101 height 14
click at [1447, 217] on input "checkbox" at bounding box center [1435, 217] width 70 height 23
checkbox input "true"
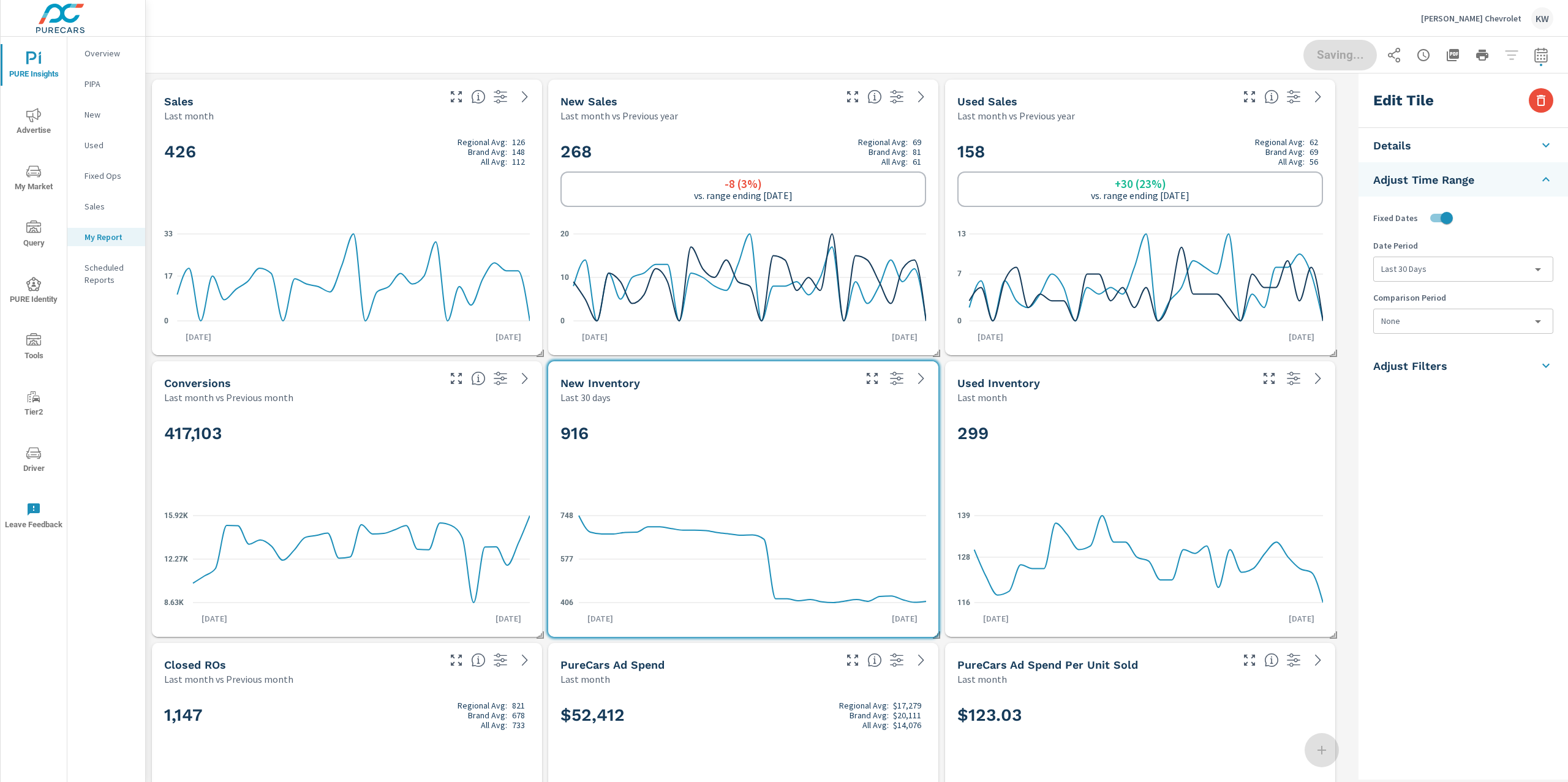
click at [1447, 269] on body "PURE Insights Advertise My Market Query PURE Identity Tools Tier2 Driver Leave …" at bounding box center [784, 391] width 1568 height 782
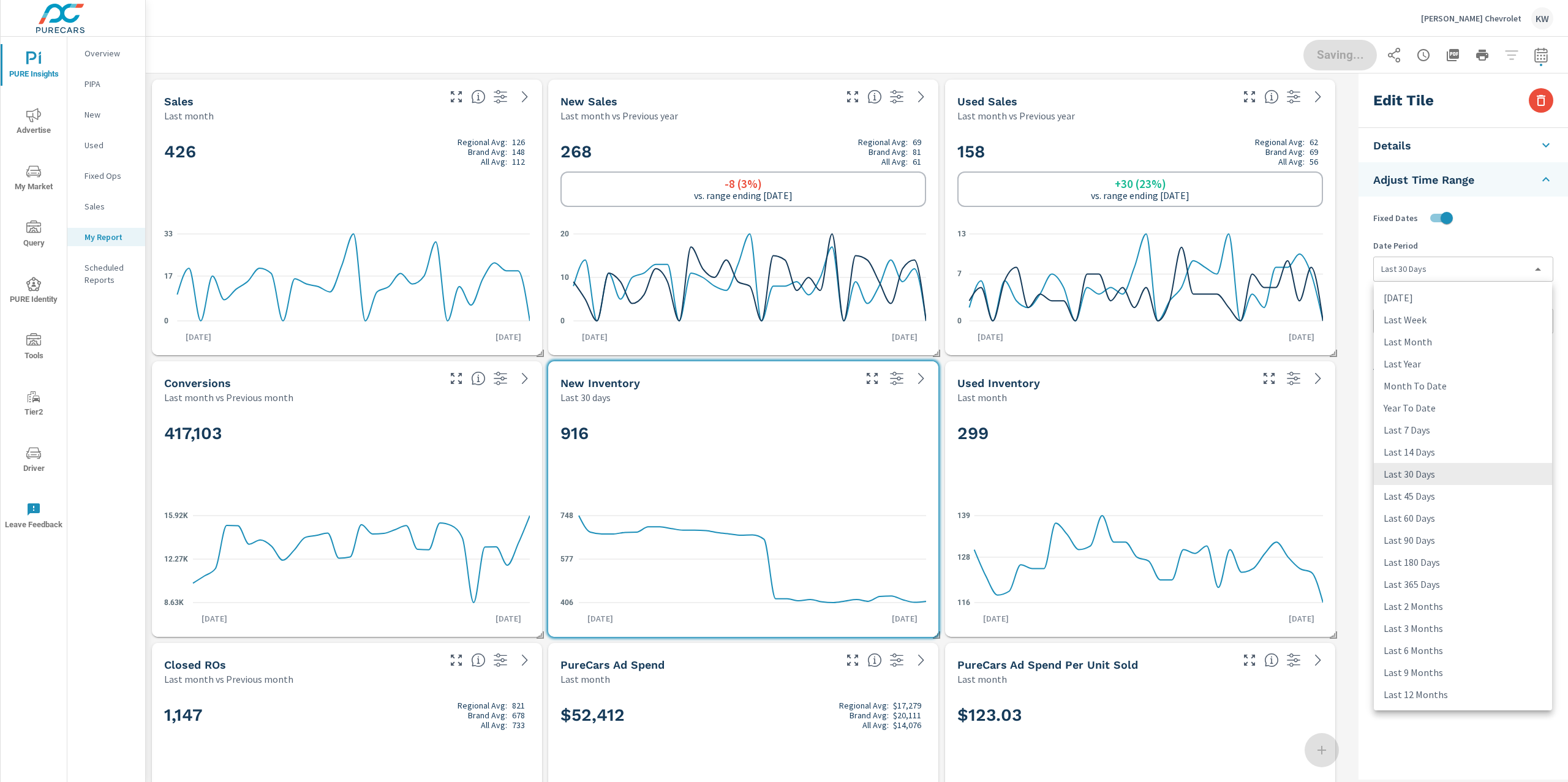
click at [1433, 501] on li "Last 45 Days" at bounding box center [1463, 496] width 178 height 22
type input "last45Days"
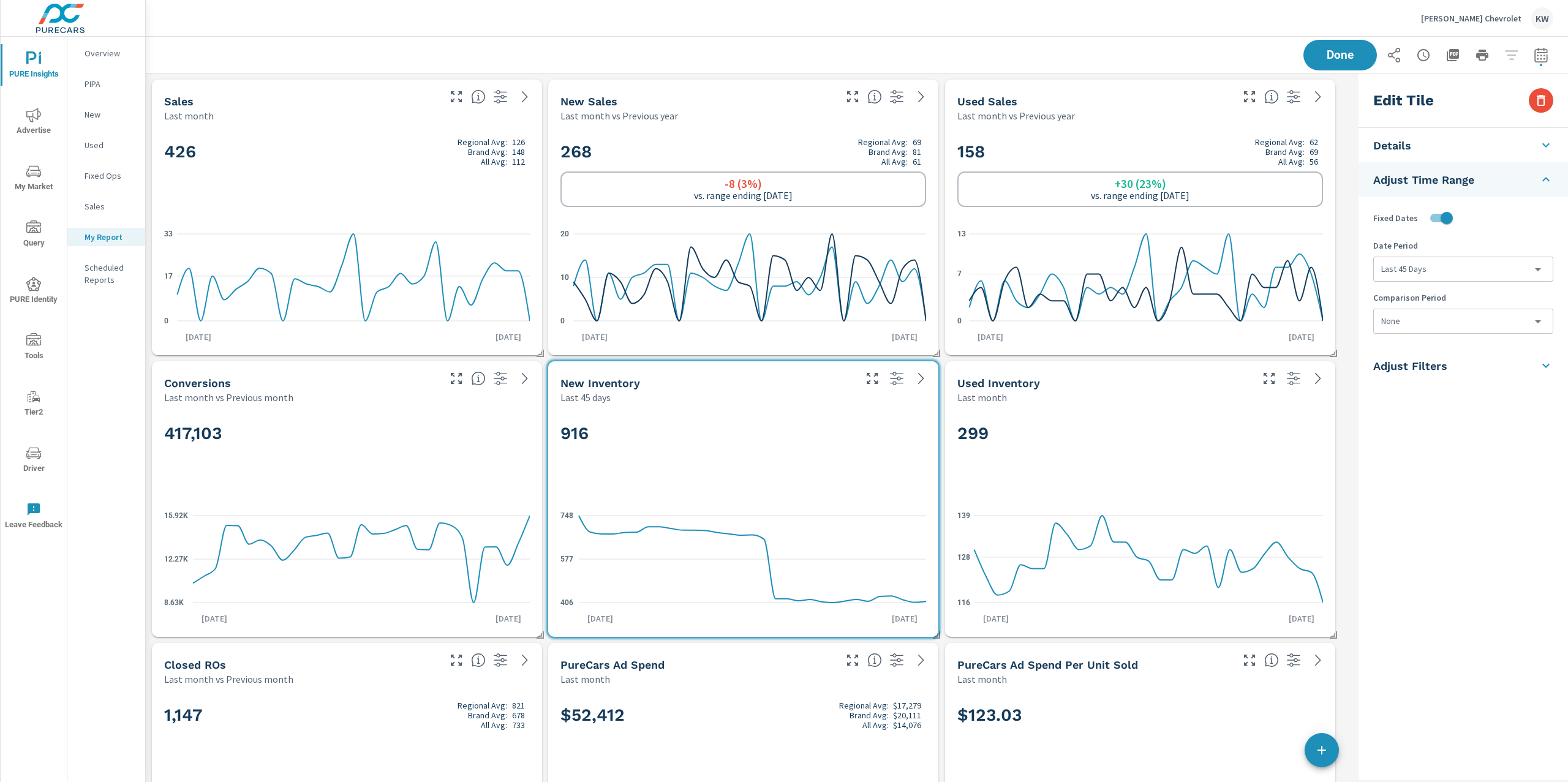
click at [1273, 463] on div "299" at bounding box center [1140, 454] width 366 height 75
checkbox input "false"
type input "last30Days"
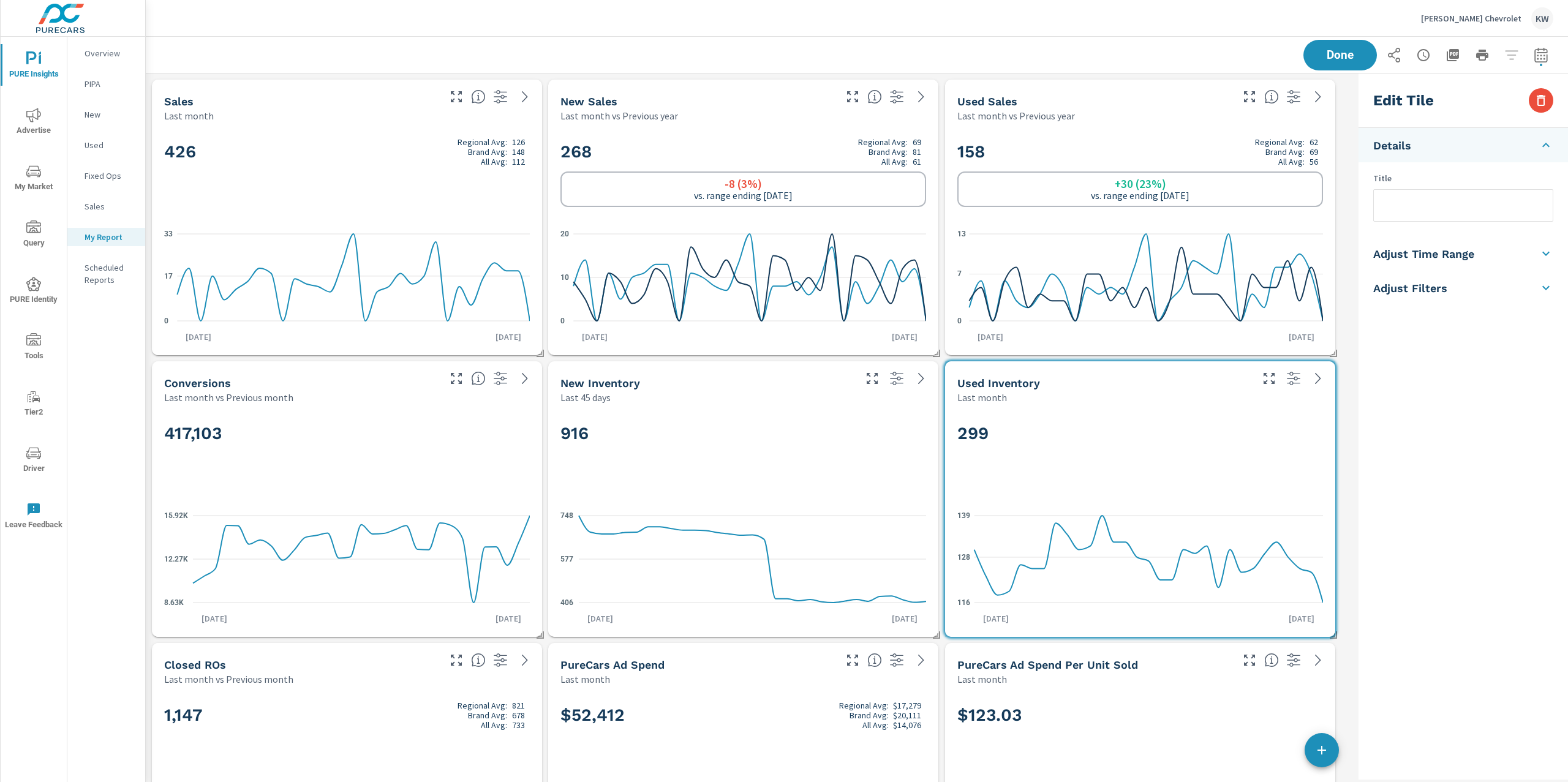
click at [1503, 252] on li "Adjust Time Range" at bounding box center [1463, 253] width 209 height 34
click at [1447, 217] on input "checkbox" at bounding box center [1435, 217] width 70 height 23
checkbox input "true"
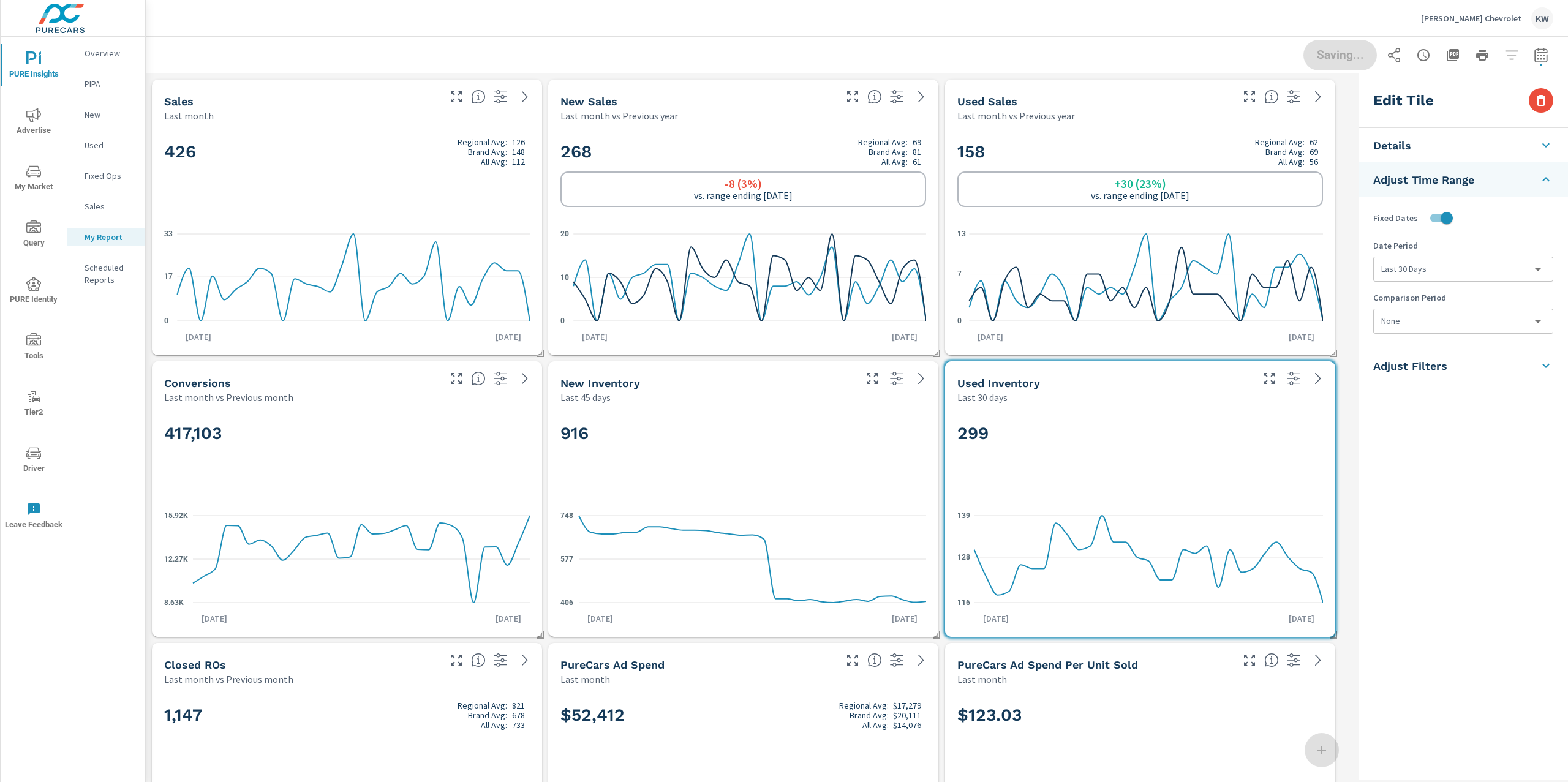
click at [1452, 263] on body "PURE Insights Advertise My Market Query PURE Identity Tools Tier2 Driver Leave …" at bounding box center [784, 391] width 1568 height 782
click at [1352, 58] on span "Done" at bounding box center [1340, 55] width 50 height 12
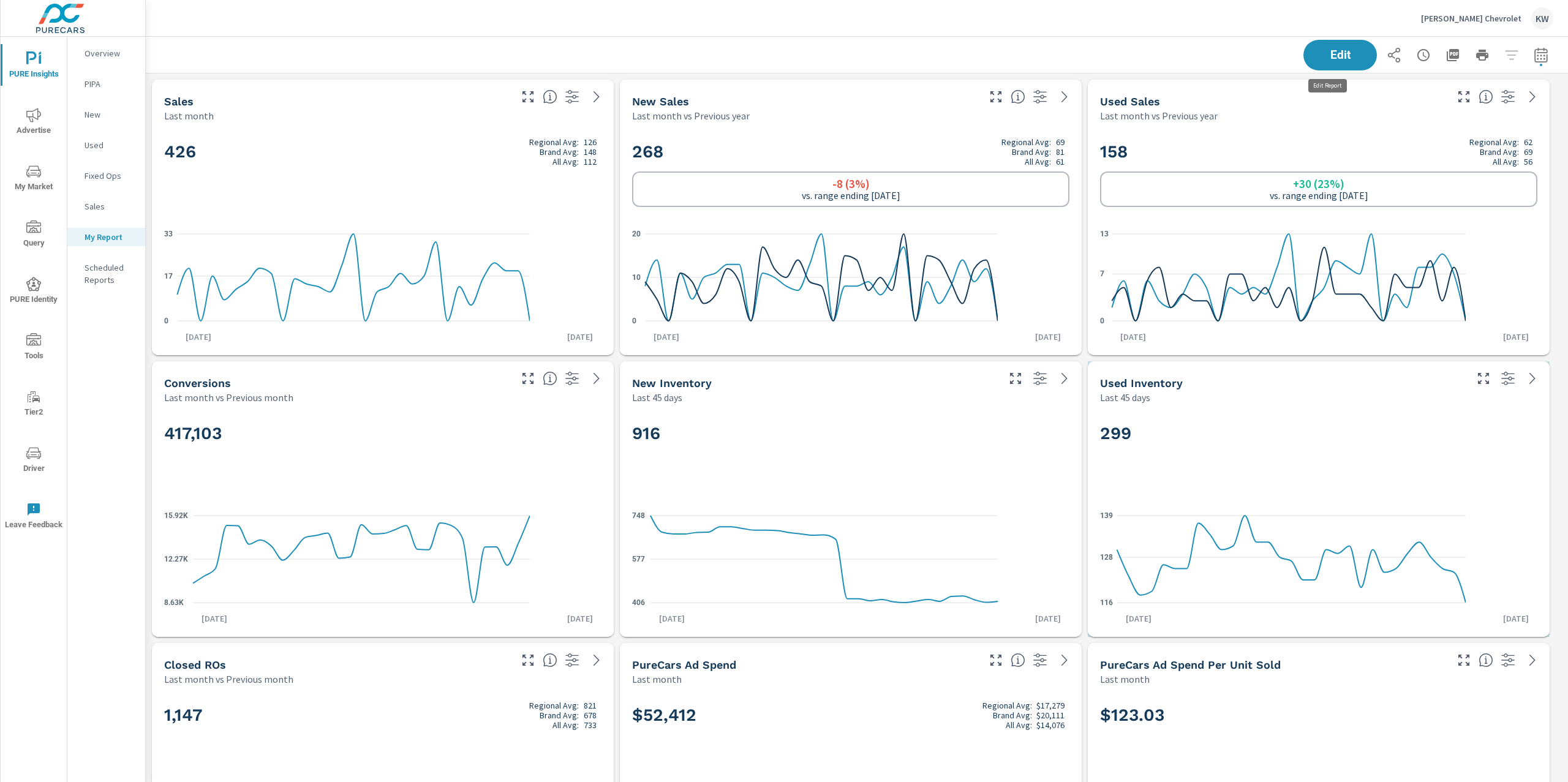
scroll to position [6, 6]
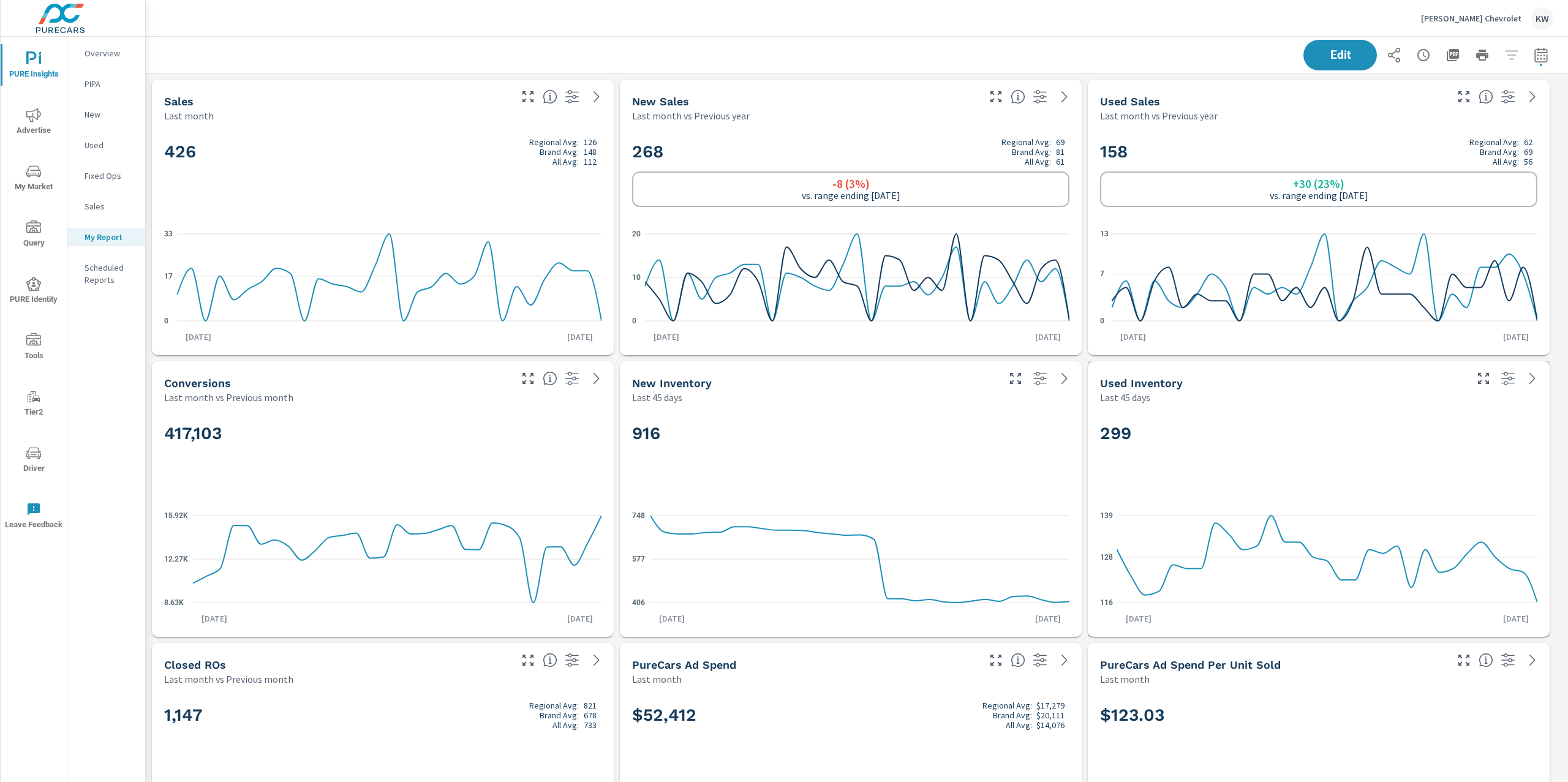
click at [93, 55] on p "Overview" at bounding box center [110, 54] width 51 height 12
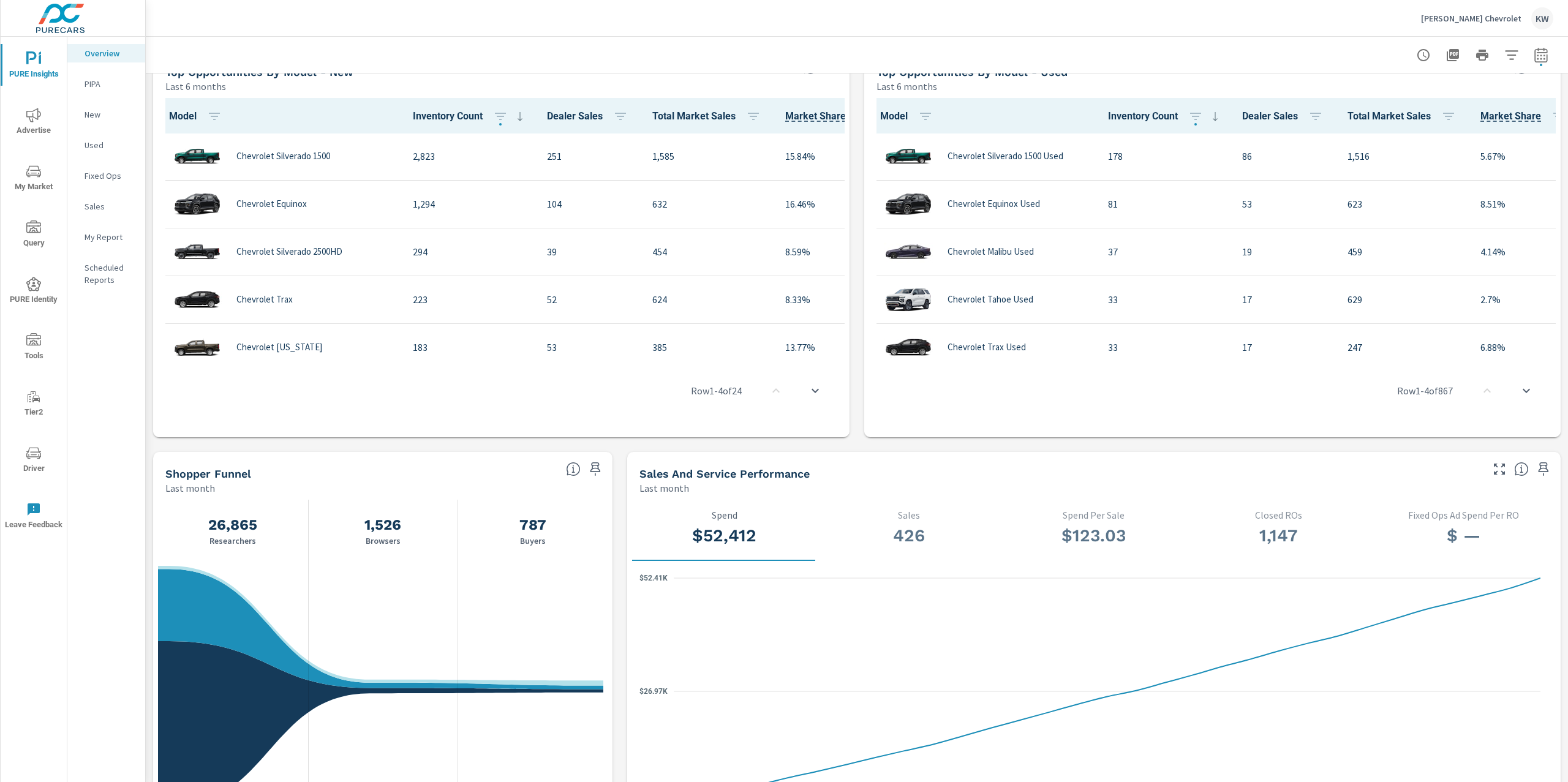
scroll to position [885, 0]
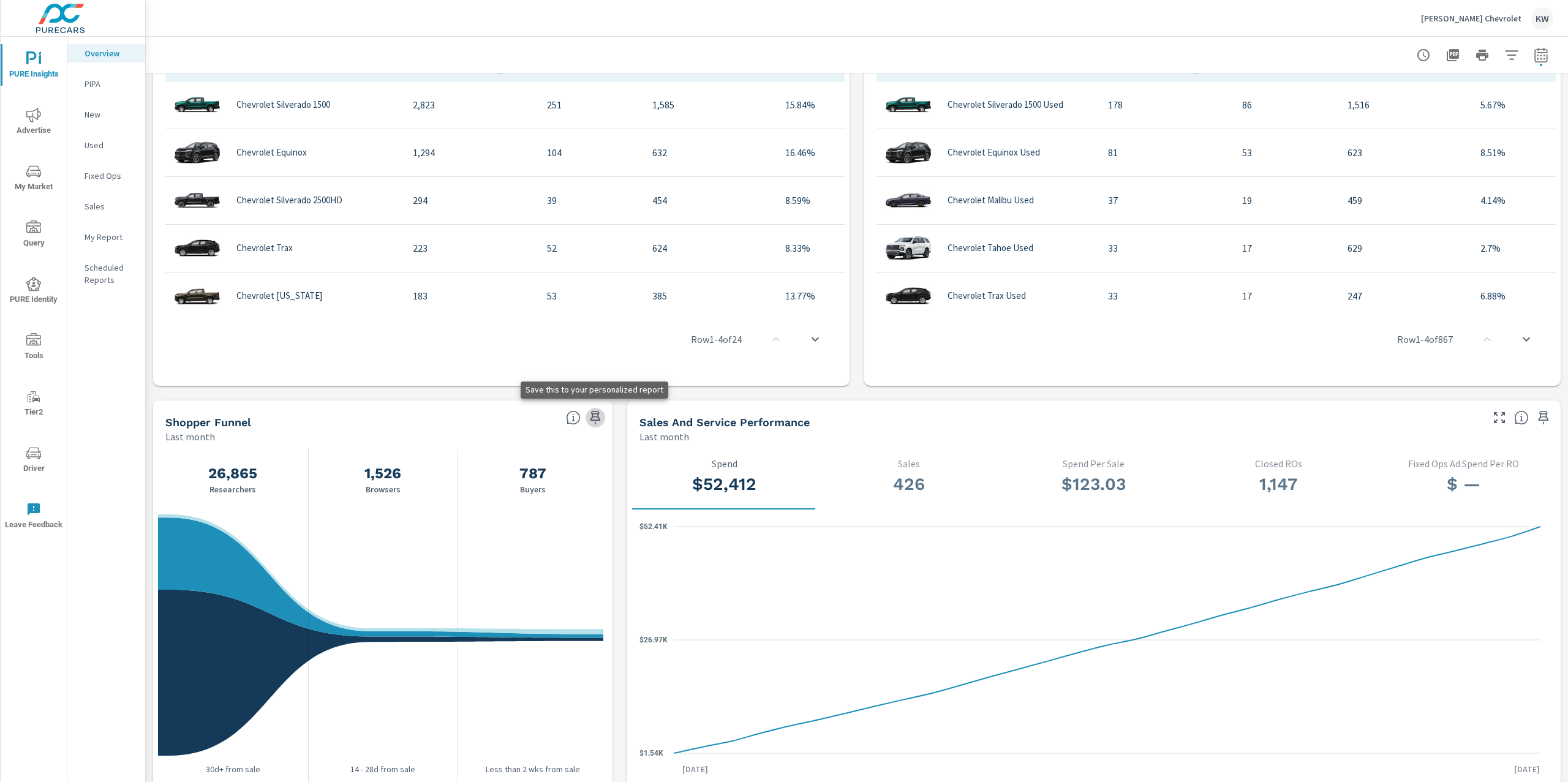
click at [591, 412] on icon "button" at bounding box center [596, 418] width 11 height 14
click at [105, 237] on p "My Report" at bounding box center [110, 237] width 51 height 12
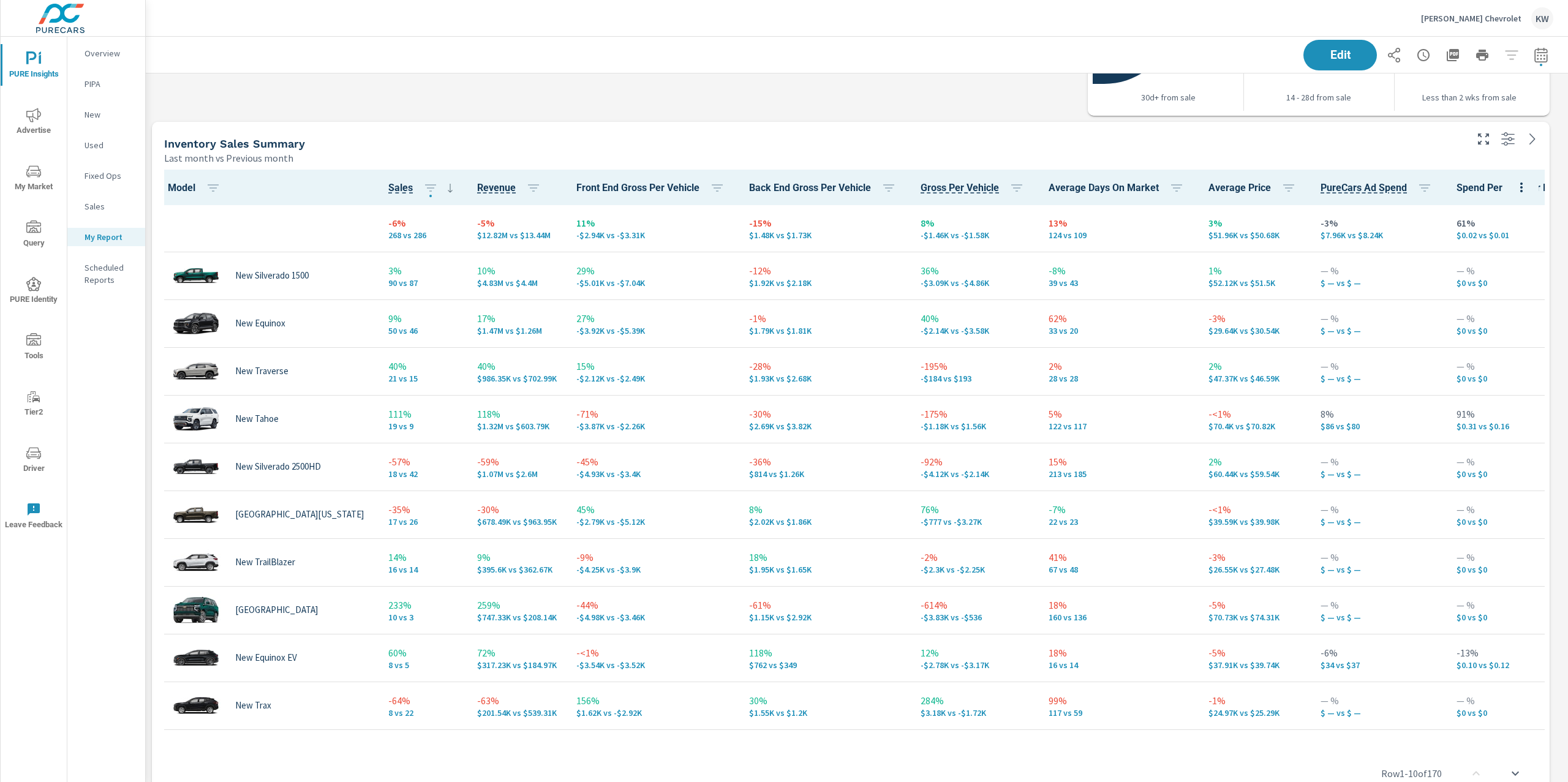
scroll to position [2023, 0]
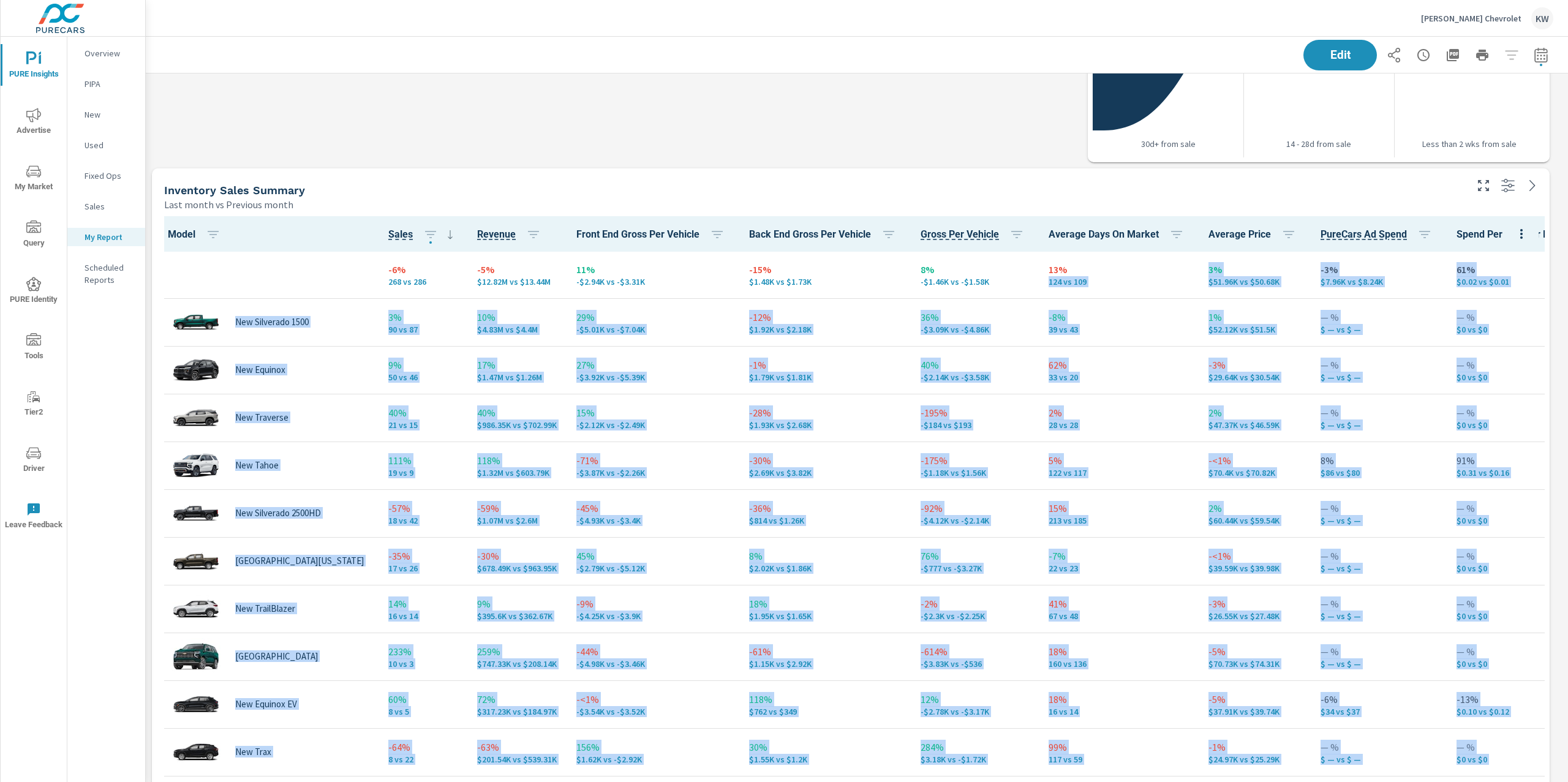
drag, startPoint x: 1093, startPoint y: 136, endPoint x: 1092, endPoint y: 265, distance: 129.0
click at [1315, 53] on span "Edit" at bounding box center [1340, 55] width 50 height 12
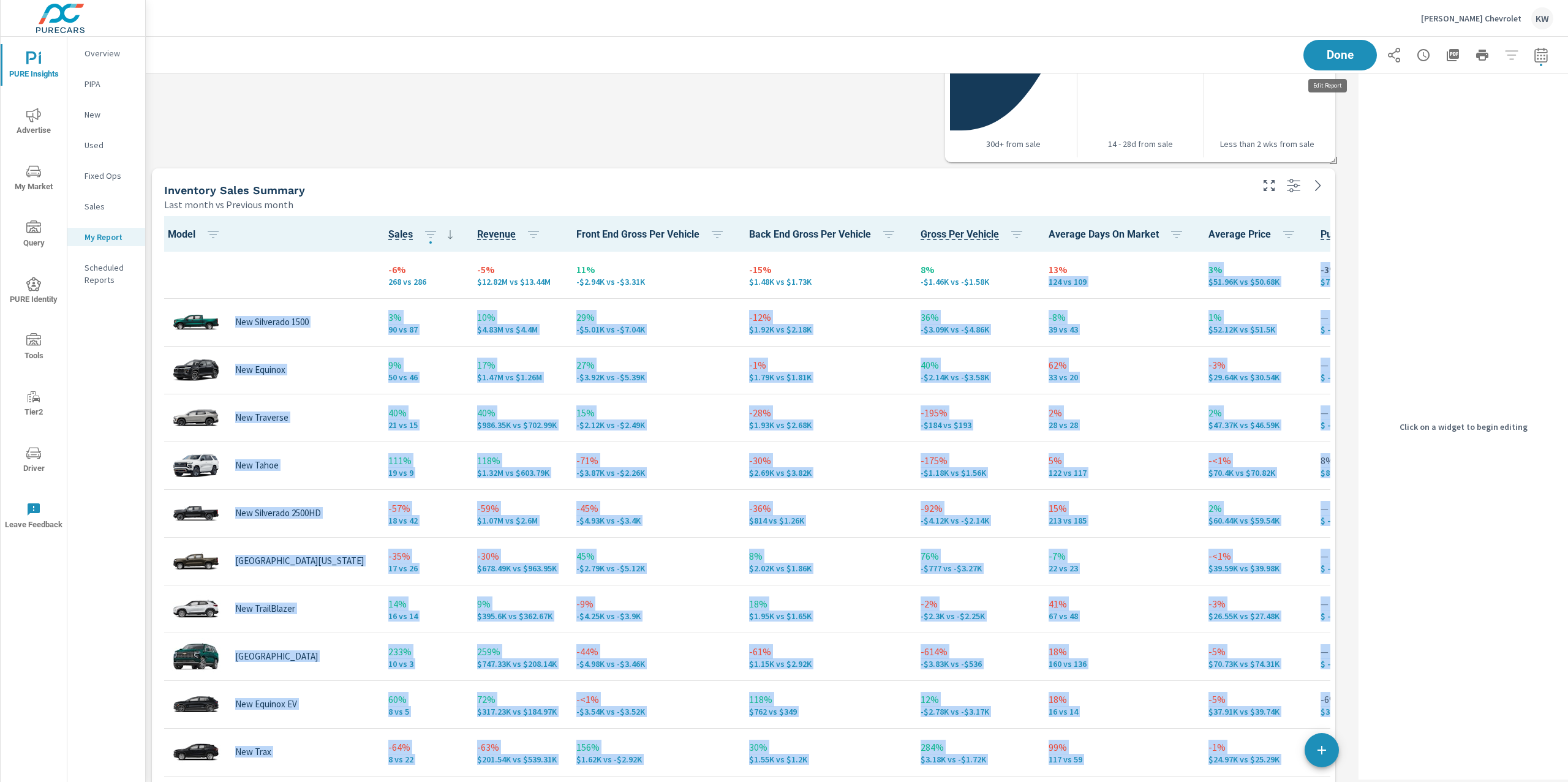
scroll to position [6, 6]
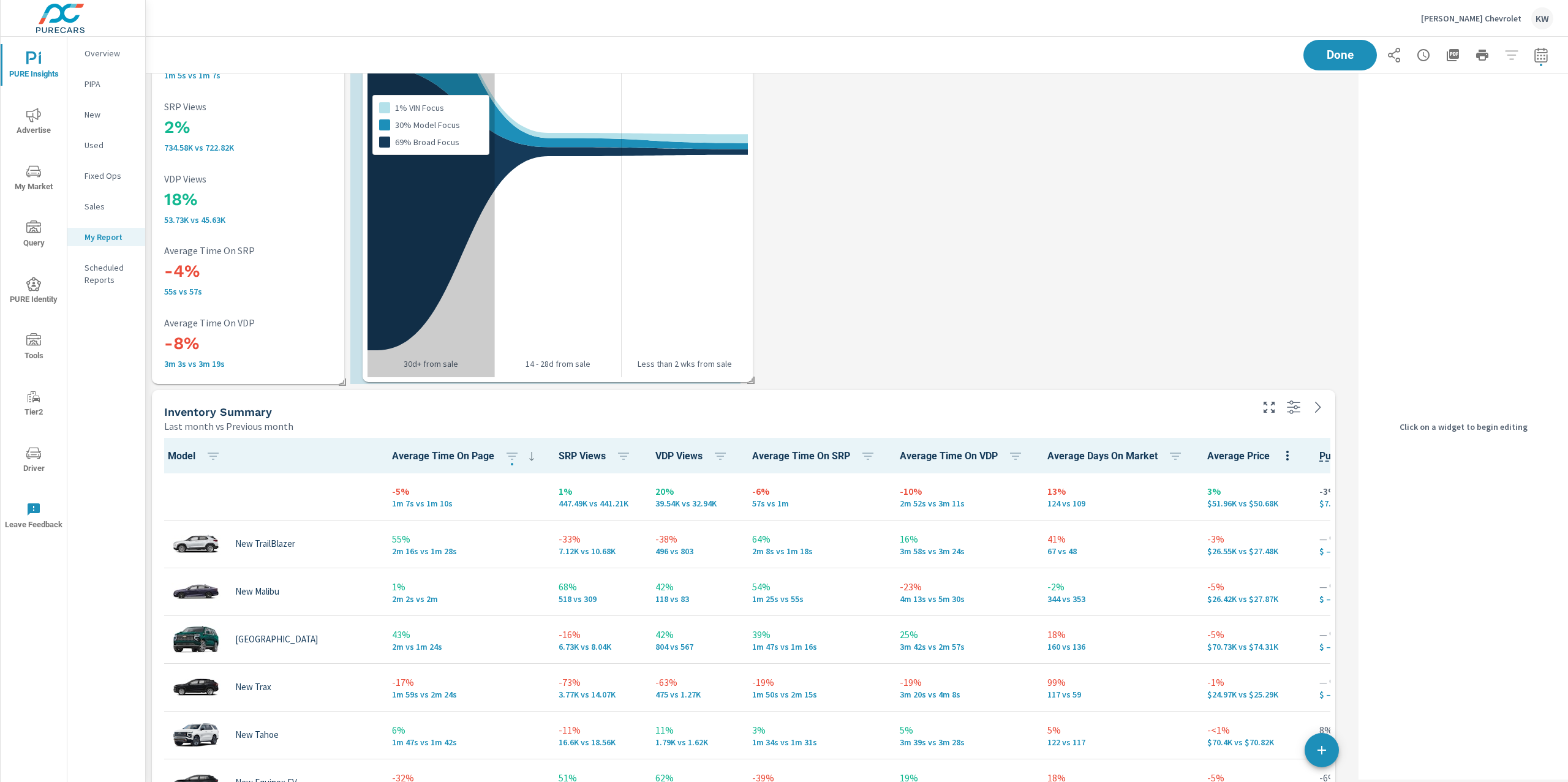
drag, startPoint x: 1047, startPoint y: 109, endPoint x: 515, endPoint y: 336, distance: 578.4
click at [464, 330] on div "1% VIN Focus 30% Model Focus 69% Broad Focus" at bounding box center [431, 125] width 127 height 504
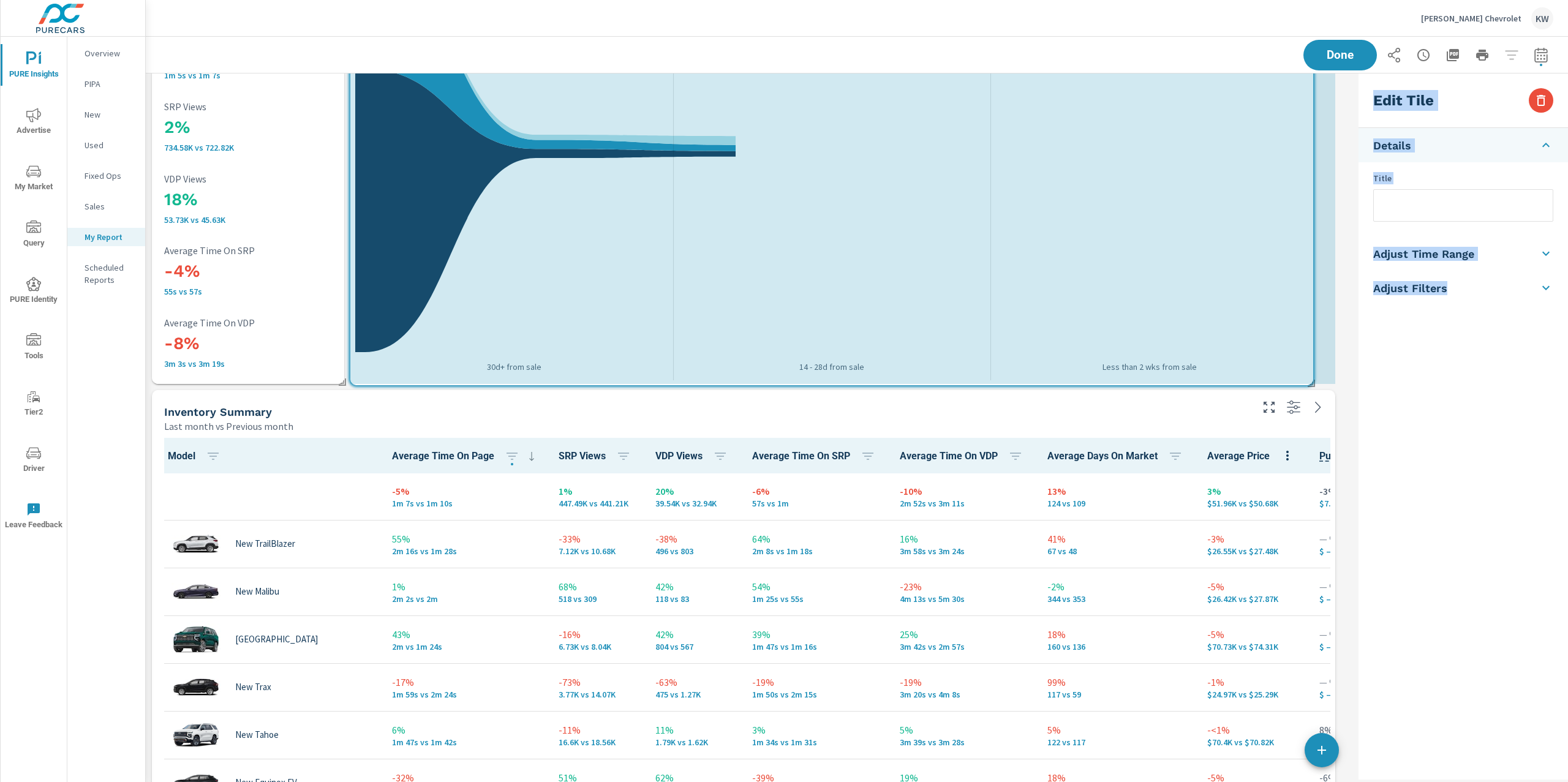
drag, startPoint x: 741, startPoint y: 380, endPoint x: 1567, endPoint y: 375, distance: 826.0
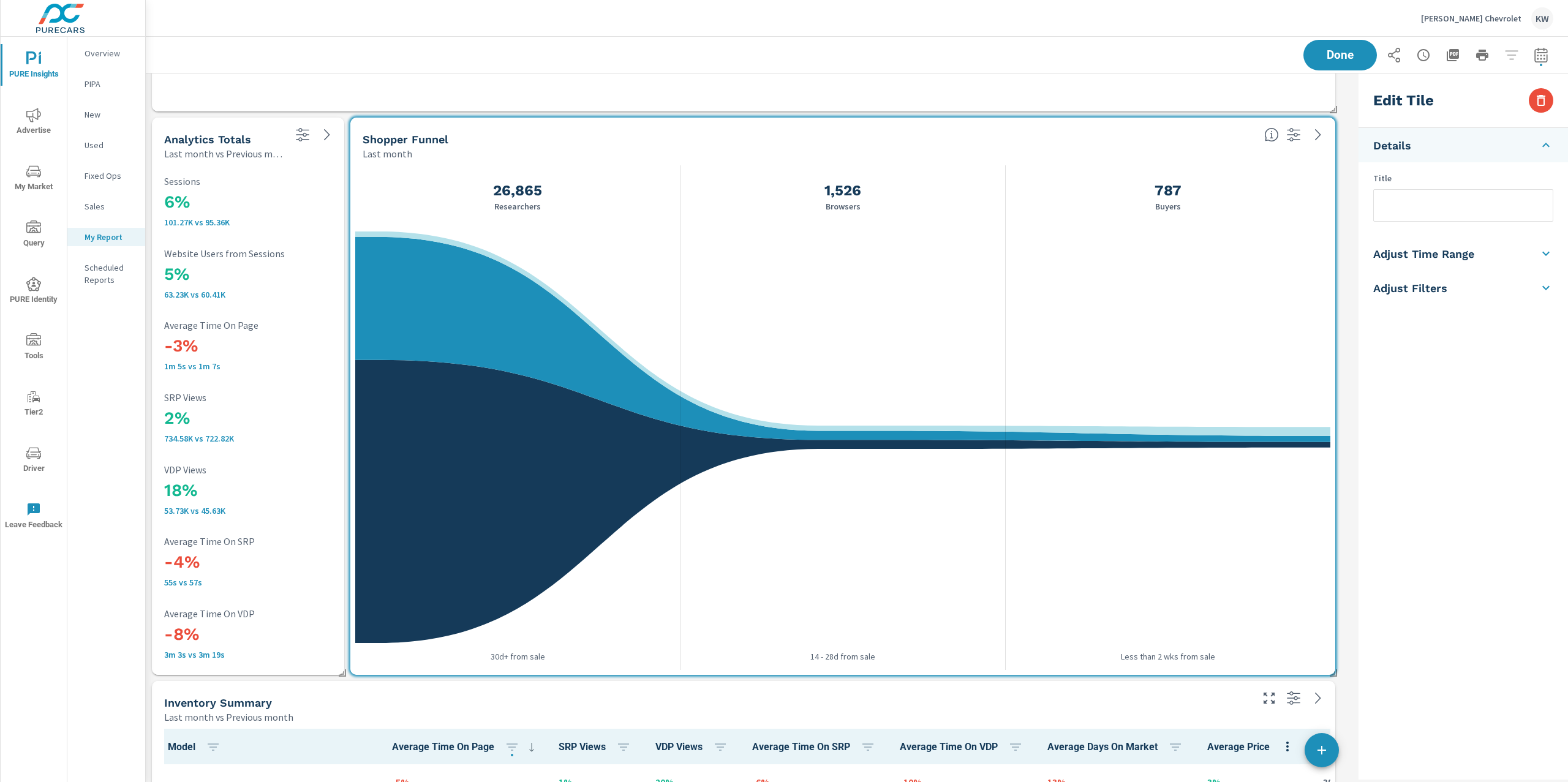
click at [1437, 263] on li "Adjust Time Range" at bounding box center [1463, 253] width 209 height 34
click at [1447, 224] on input "checkbox" at bounding box center [1435, 217] width 70 height 23
checkbox input "true"
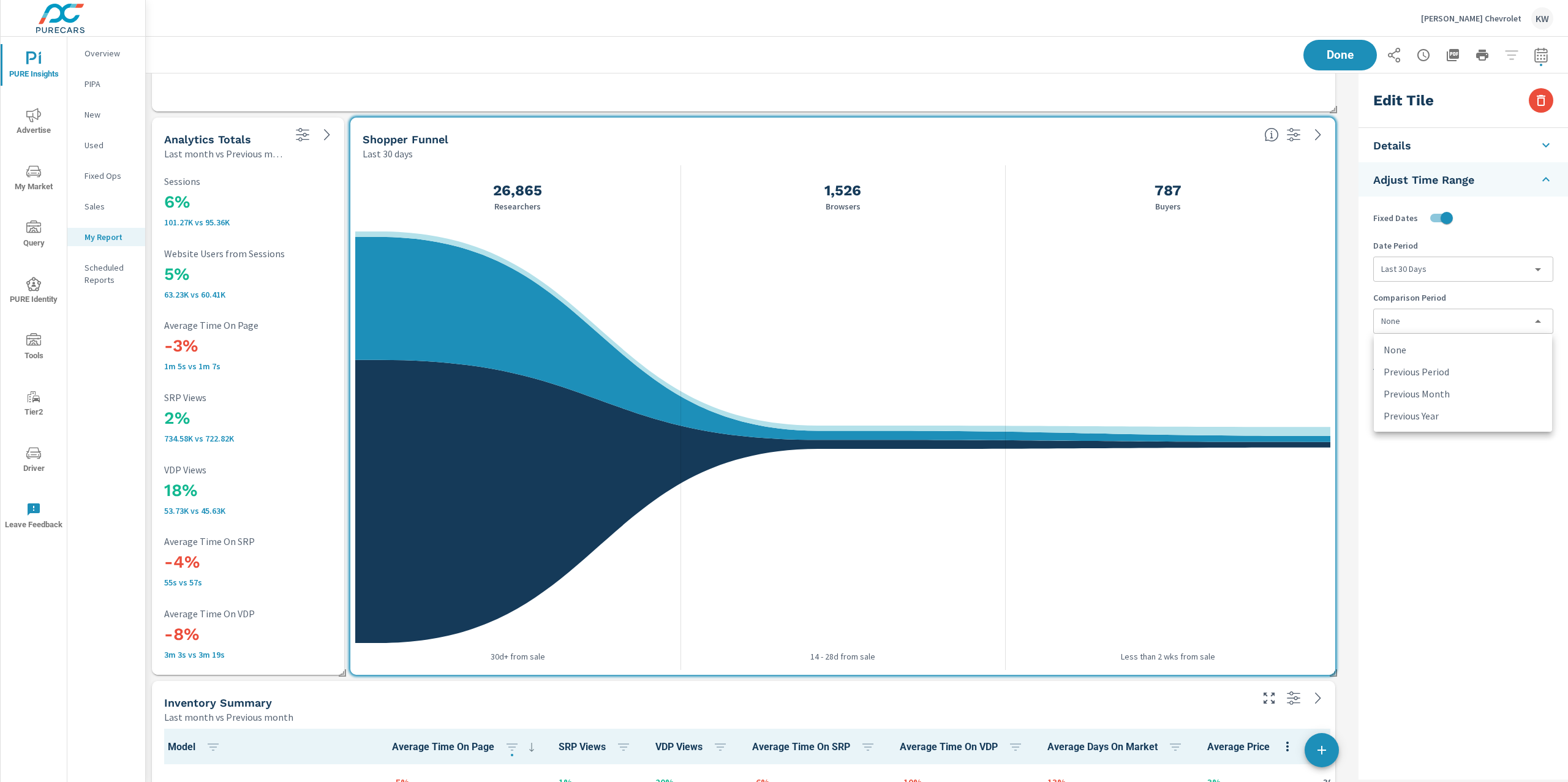
click at [1465, 323] on body "PURE Insights Advertise My Market Query PURE Identity Tools Tier2 Driver Leave …" at bounding box center [784, 391] width 1568 height 782
click at [1458, 375] on li "Previous Period" at bounding box center [1463, 371] width 178 height 22
type input "currentPeriodStart"
click at [1342, 59] on span "Done" at bounding box center [1340, 55] width 50 height 12
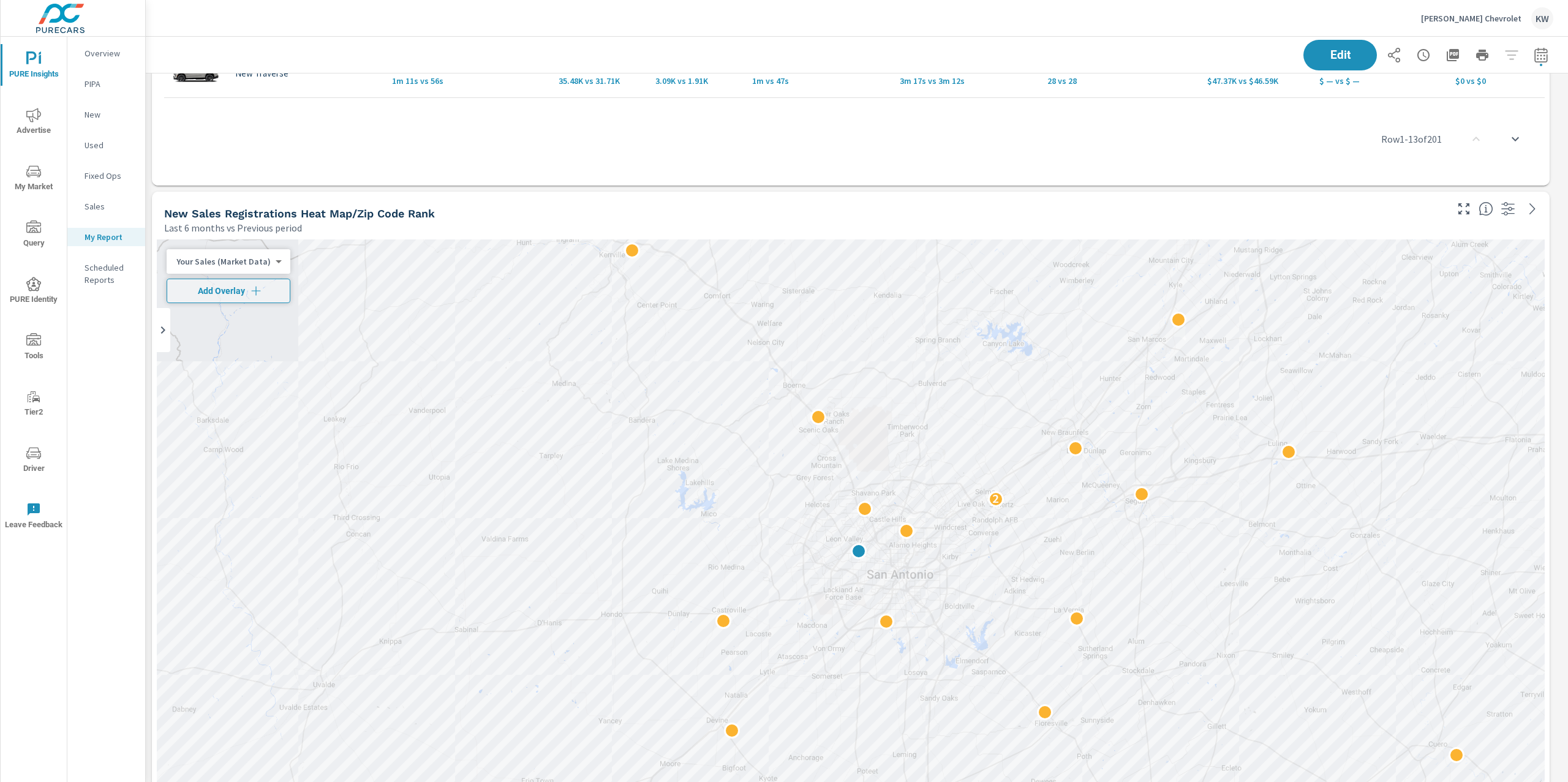
scroll to position [3711, 0]
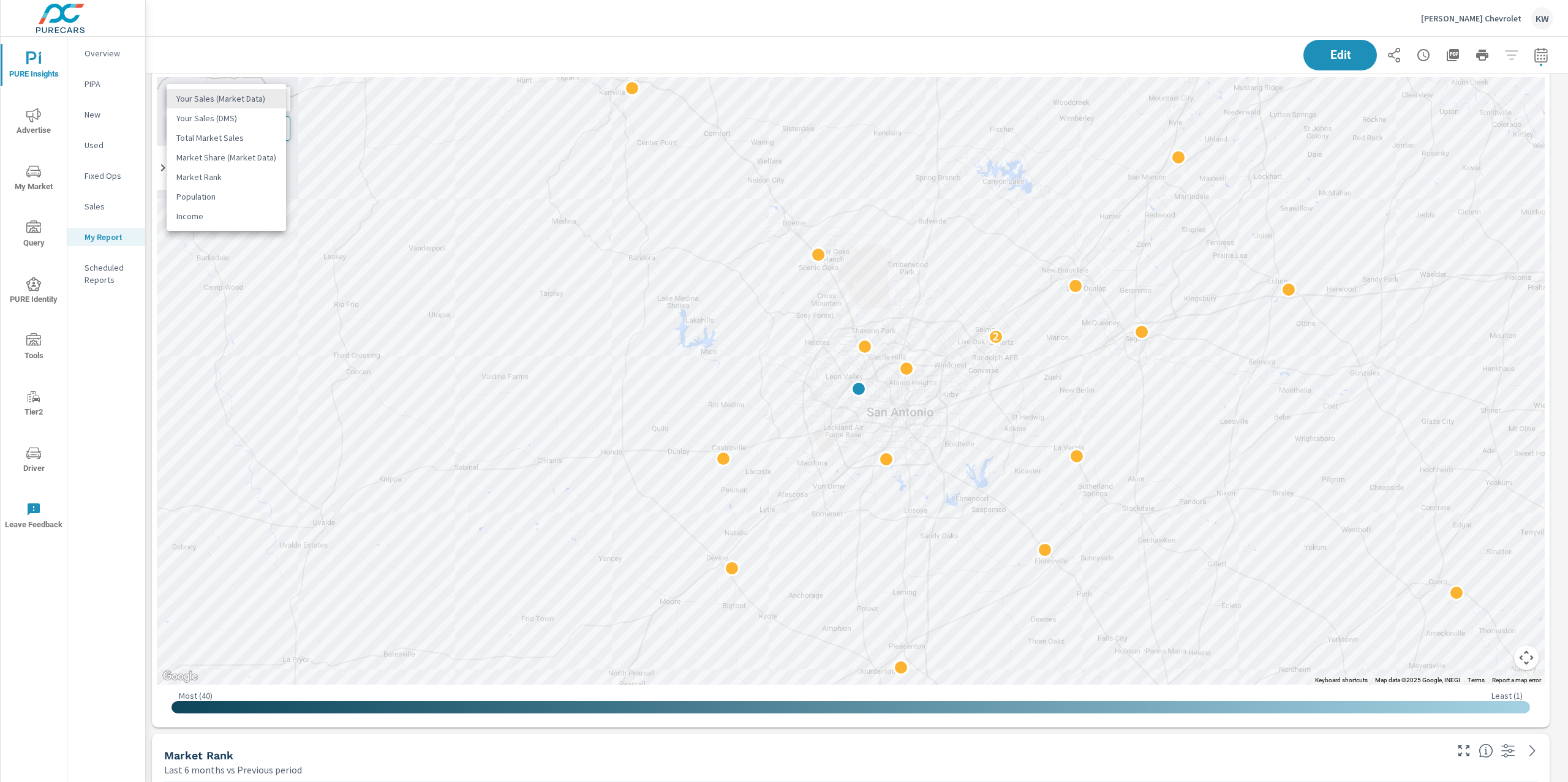
click at [272, 100] on body "PURE Insights Advertise My Market Query PURE Identity Tools Tier2 Driver Leave …" at bounding box center [784, 391] width 1568 height 782
click at [239, 116] on li "Your Sales (DMS)" at bounding box center [226, 118] width 120 height 19
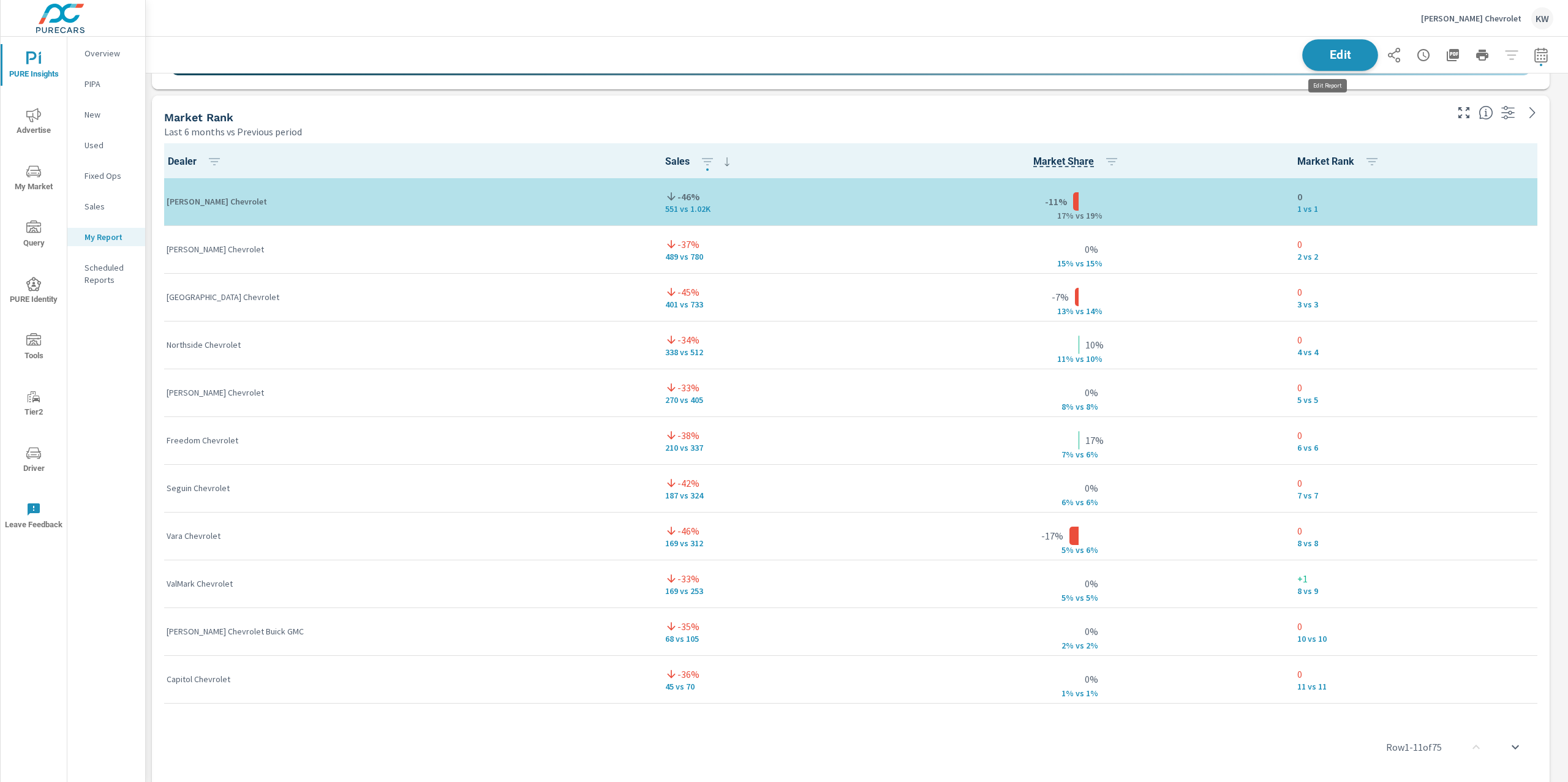
scroll to position [7775, 1436]
click at [1327, 62] on button "Edit" at bounding box center [1340, 55] width 76 height 32
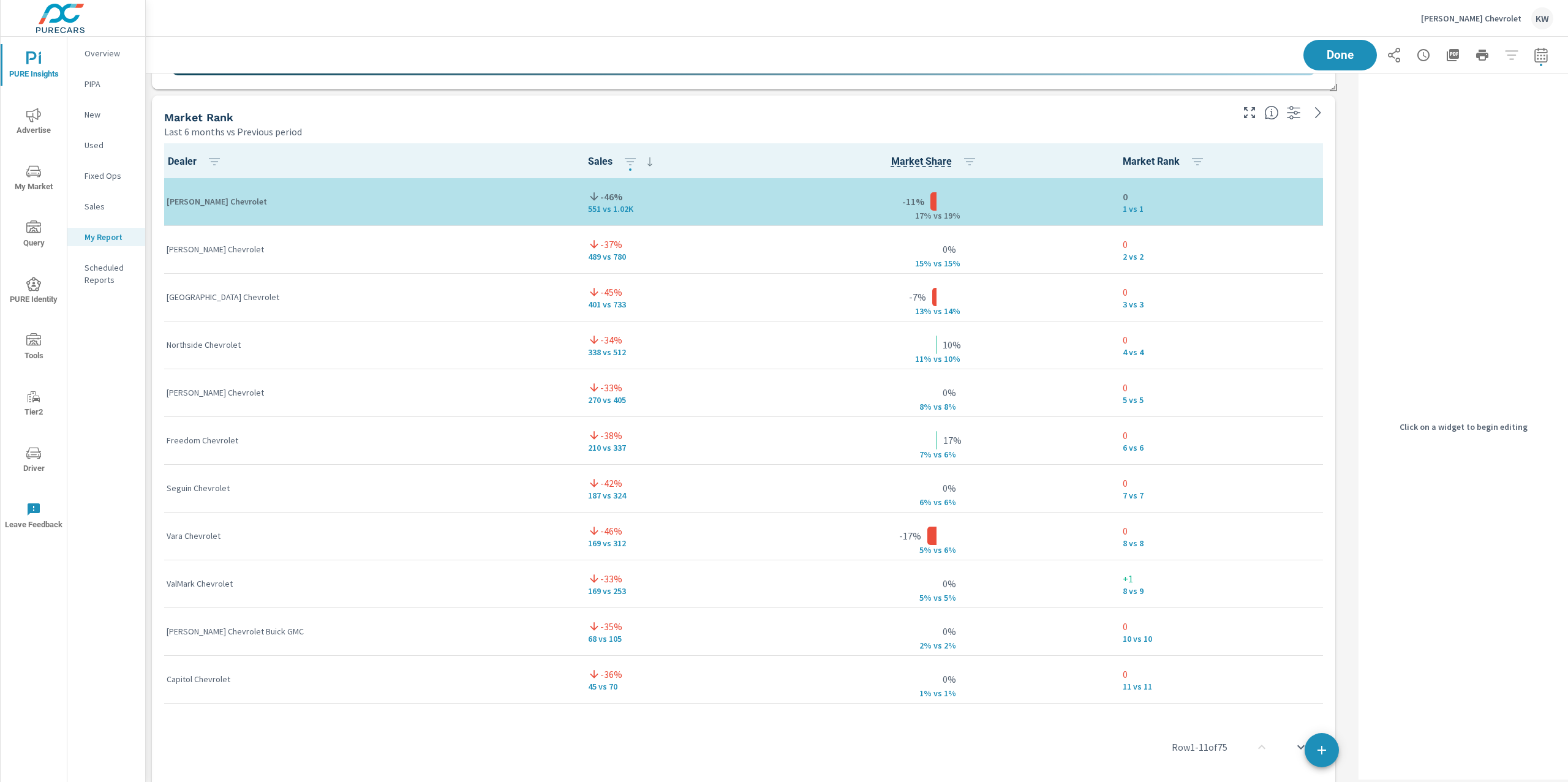
scroll to position [7775, 1221]
click at [1181, 128] on div "Last 6 months vs Previous period" at bounding box center [696, 132] width 1066 height 15
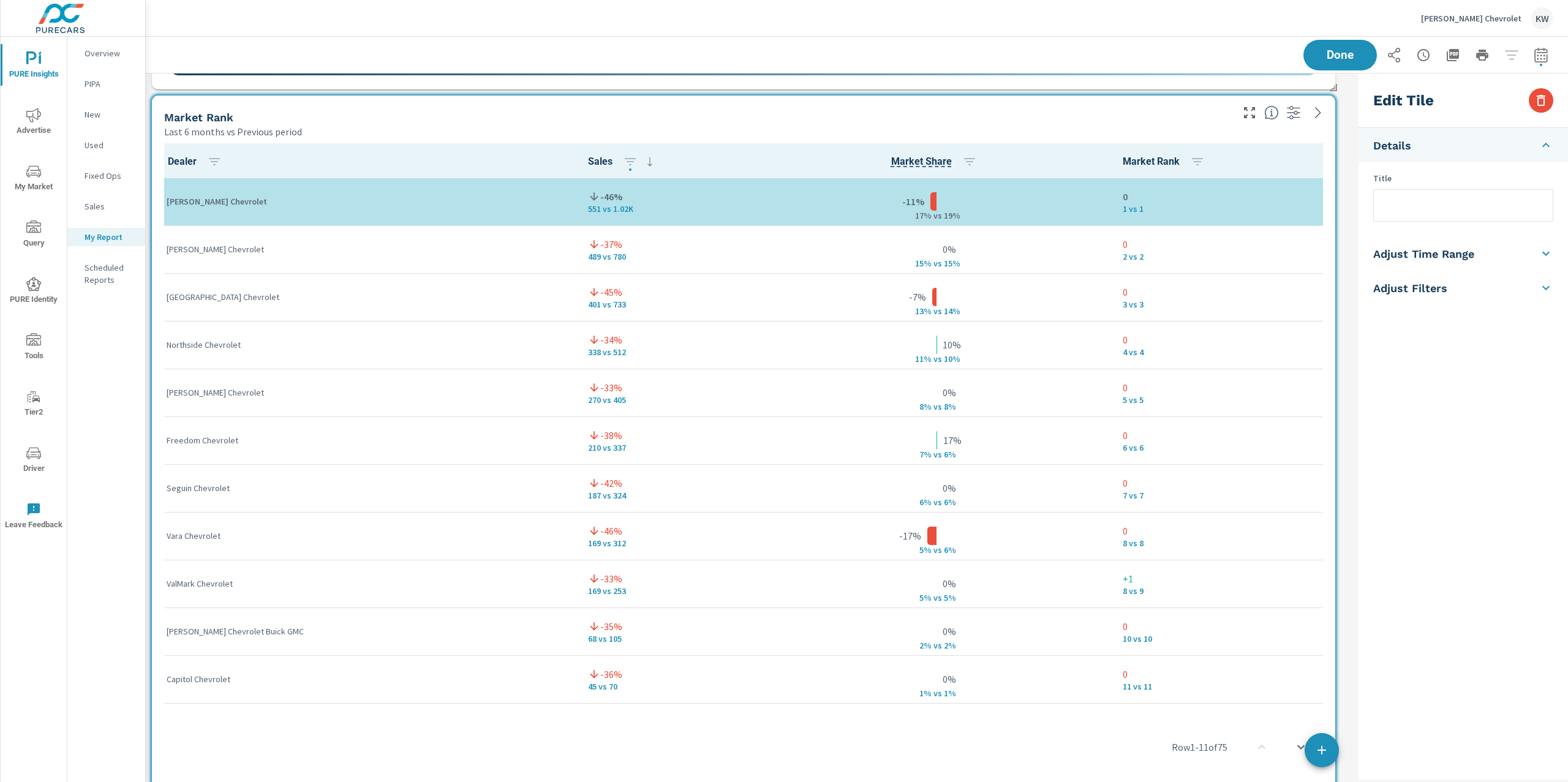
click at [1497, 255] on li "Adjust Time Range" at bounding box center [1463, 253] width 209 height 34
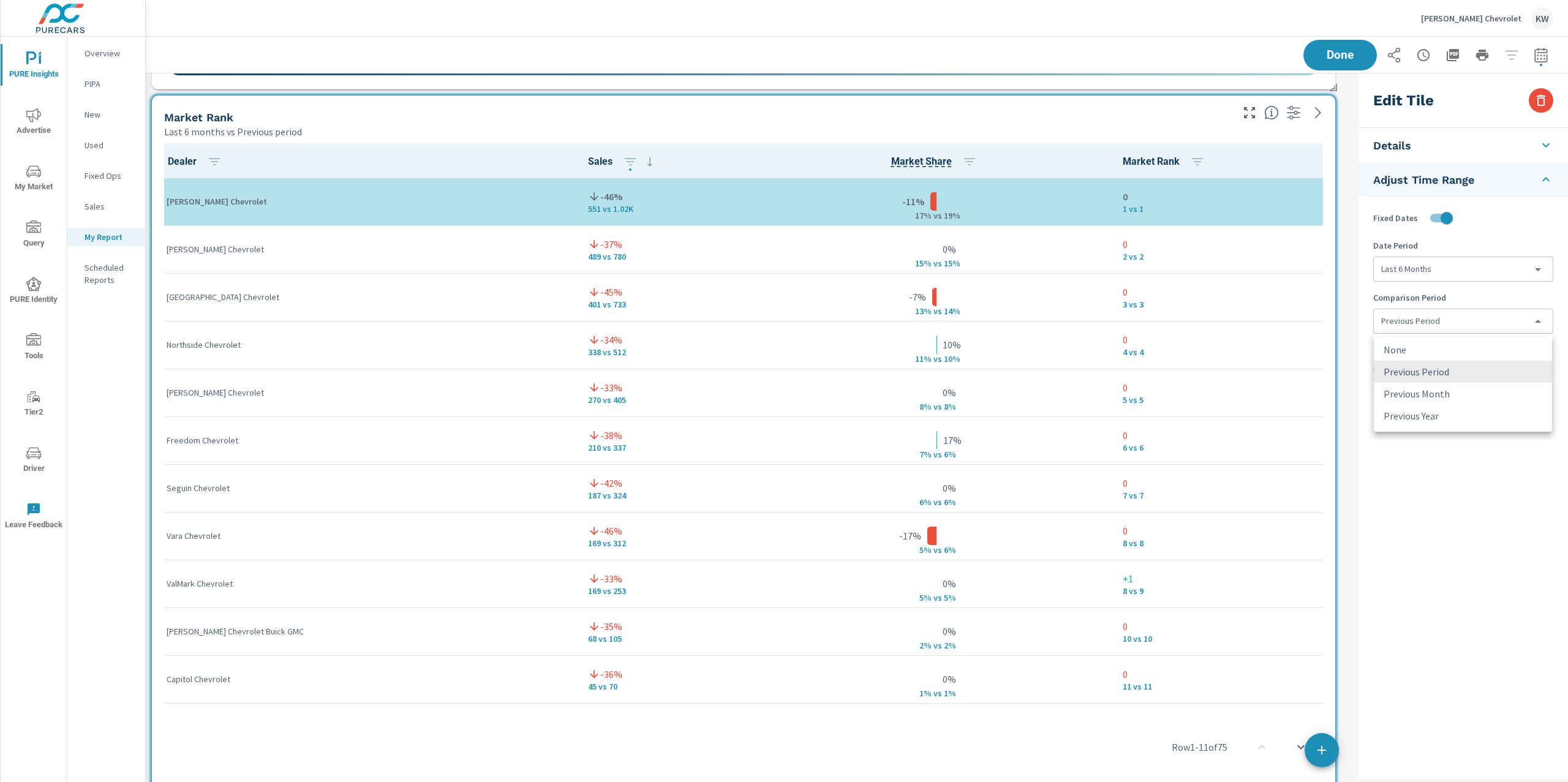
click at [1523, 319] on body "PURE Insights Advertise My Market Query PURE Identity Tools Tier2 Driver Leave …" at bounding box center [784, 391] width 1568 height 782
click at [1499, 349] on li "None" at bounding box center [1463, 349] width 178 height 22
click at [1342, 57] on span "Done" at bounding box center [1340, 55] width 50 height 12
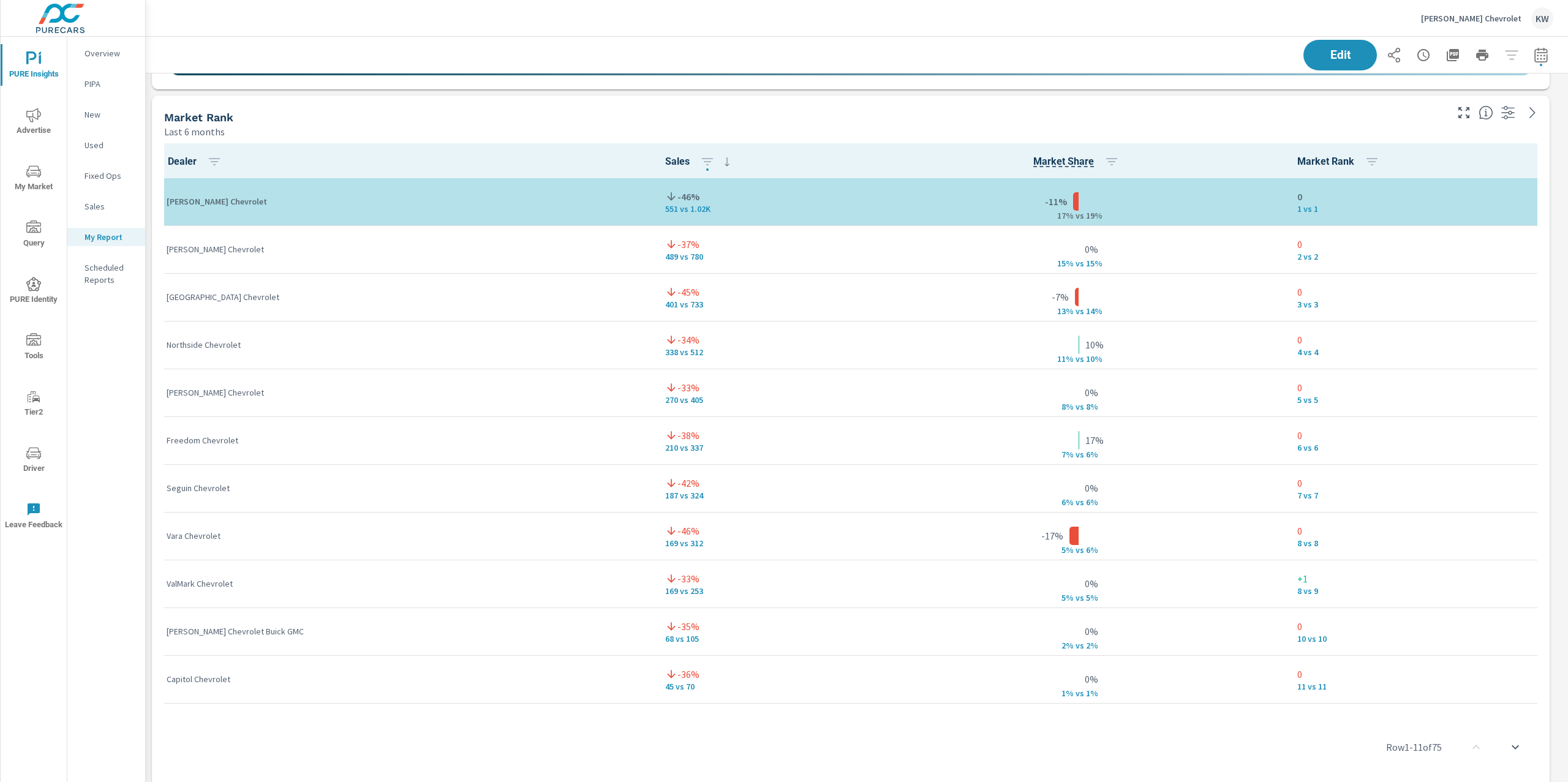
scroll to position [7775, 1436]
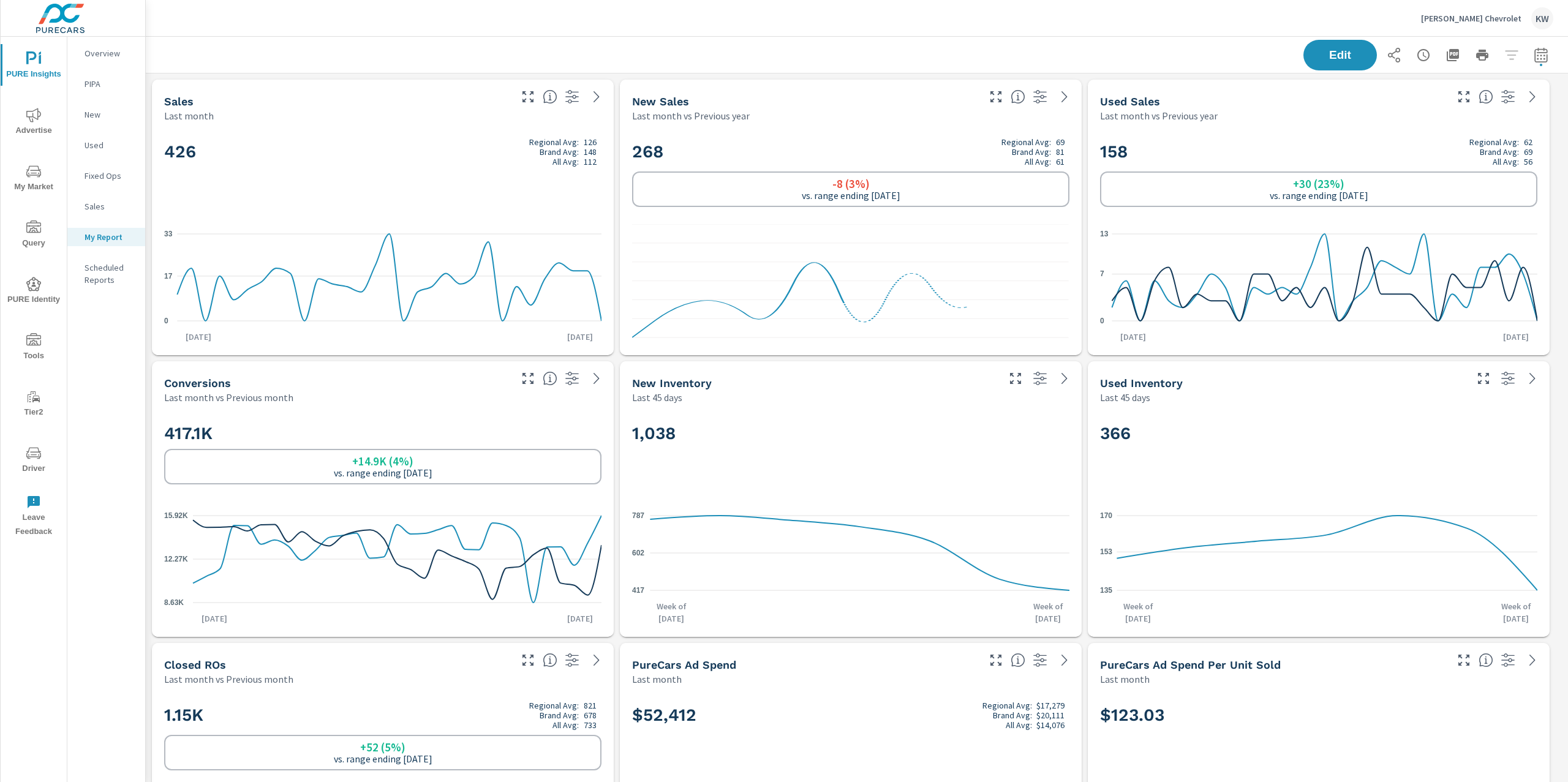
scroll to position [1, 0]
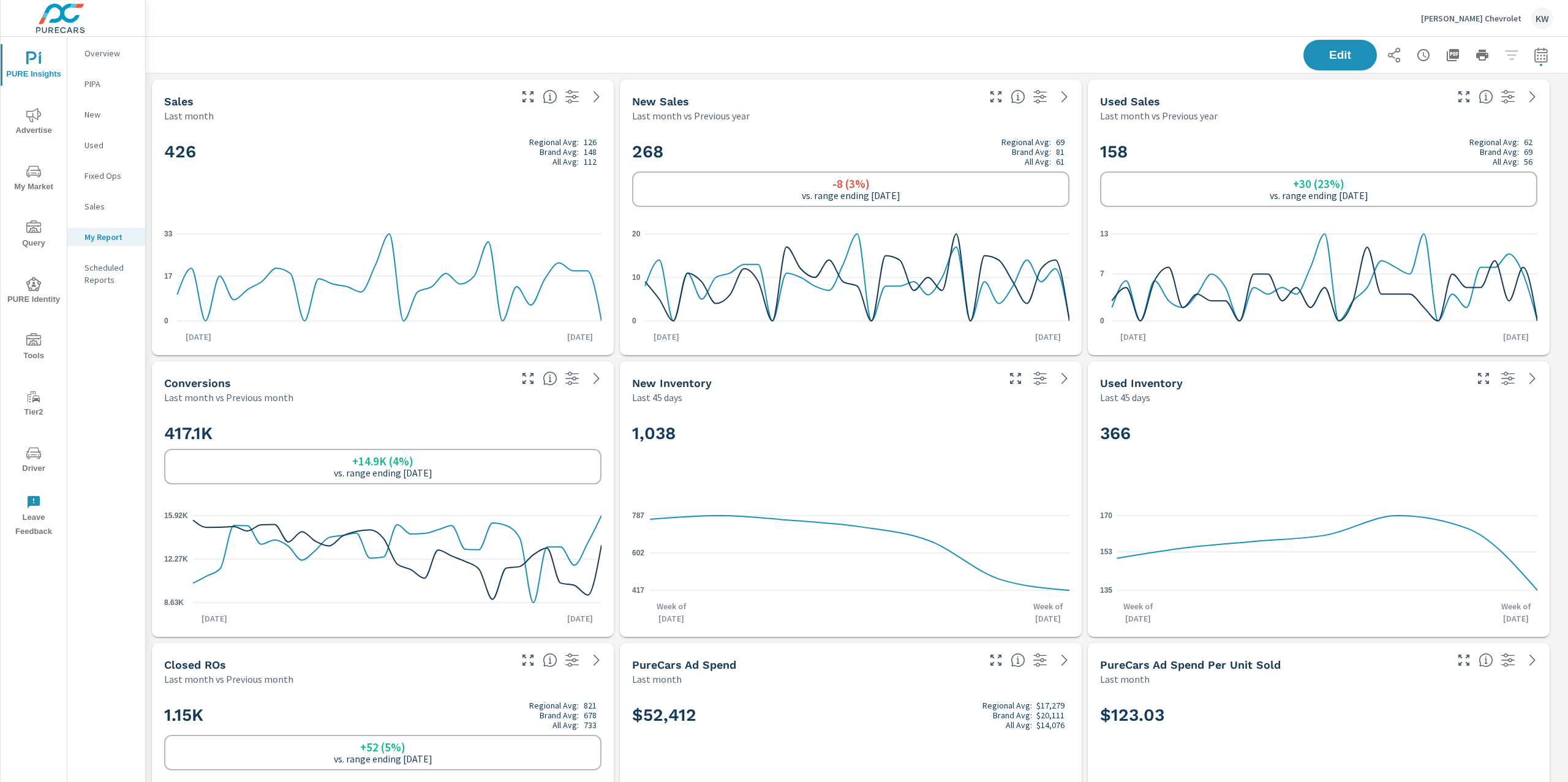
scroll to position [1, 0]
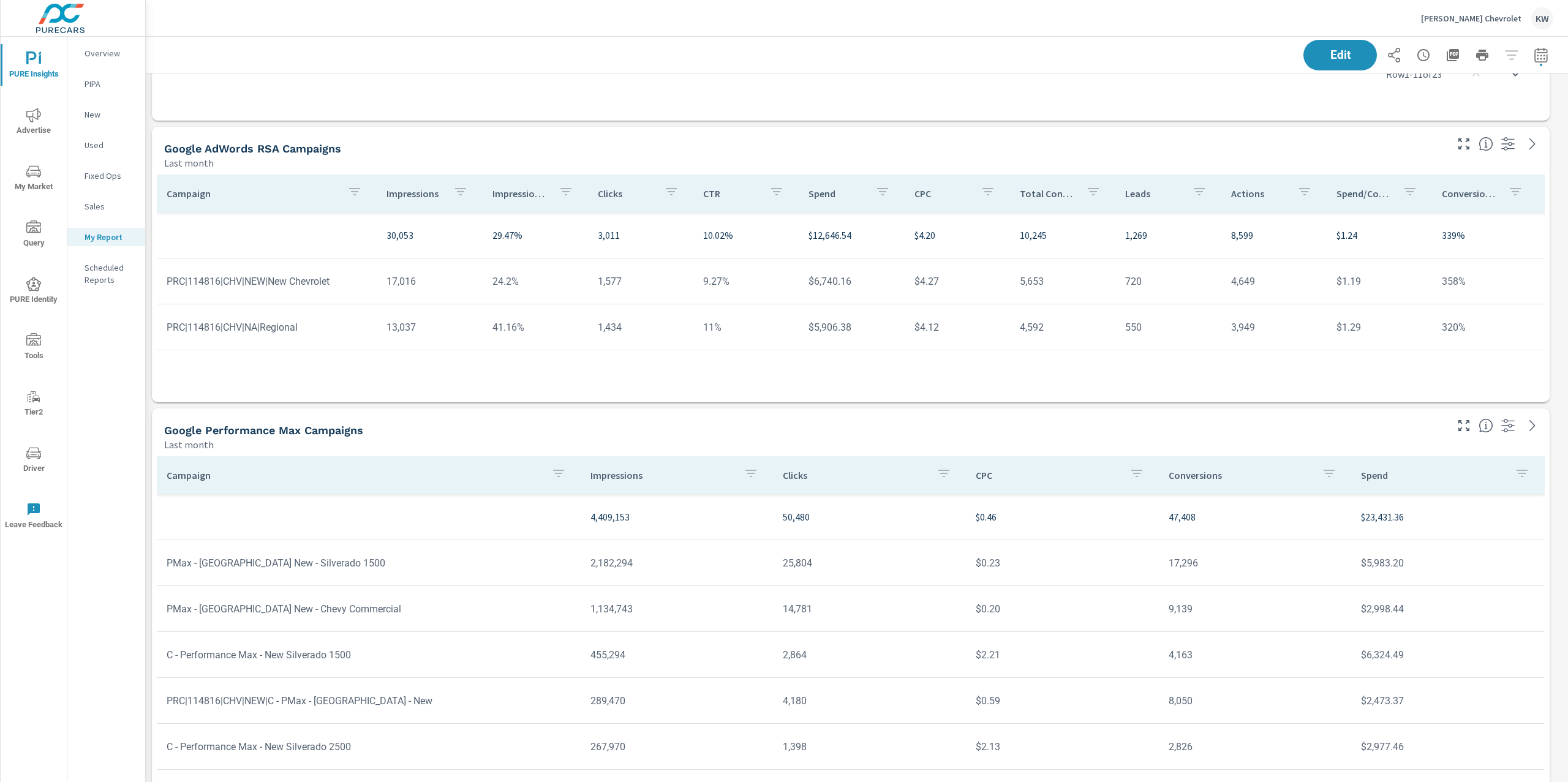
scroll to position [5720, 0]
click at [514, 200] on p "Impression Share" at bounding box center [520, 199] width 56 height 12
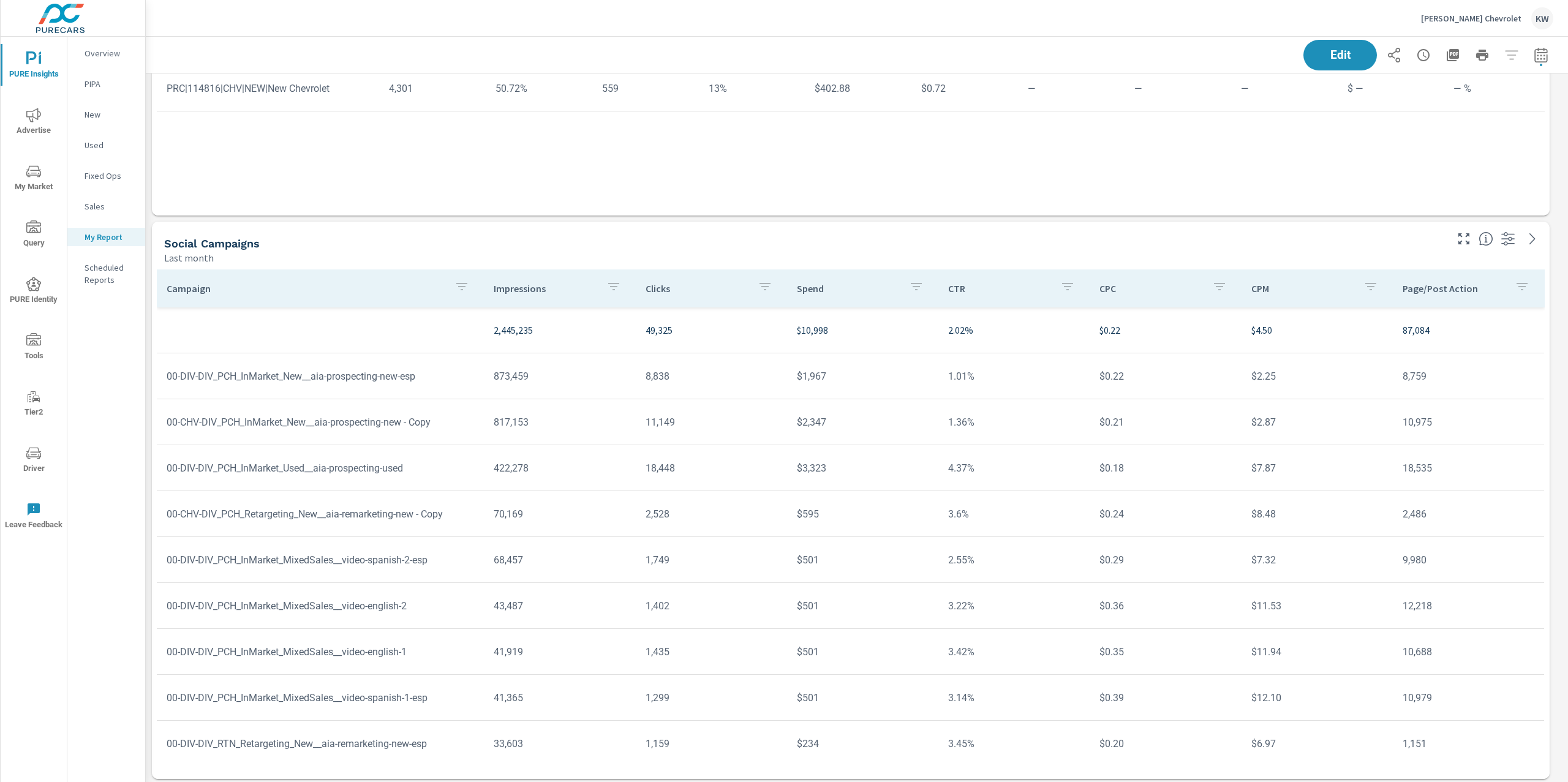
scroll to position [7041, 0]
click at [37, 116] on icon "nav menu" at bounding box center [34, 115] width 15 height 15
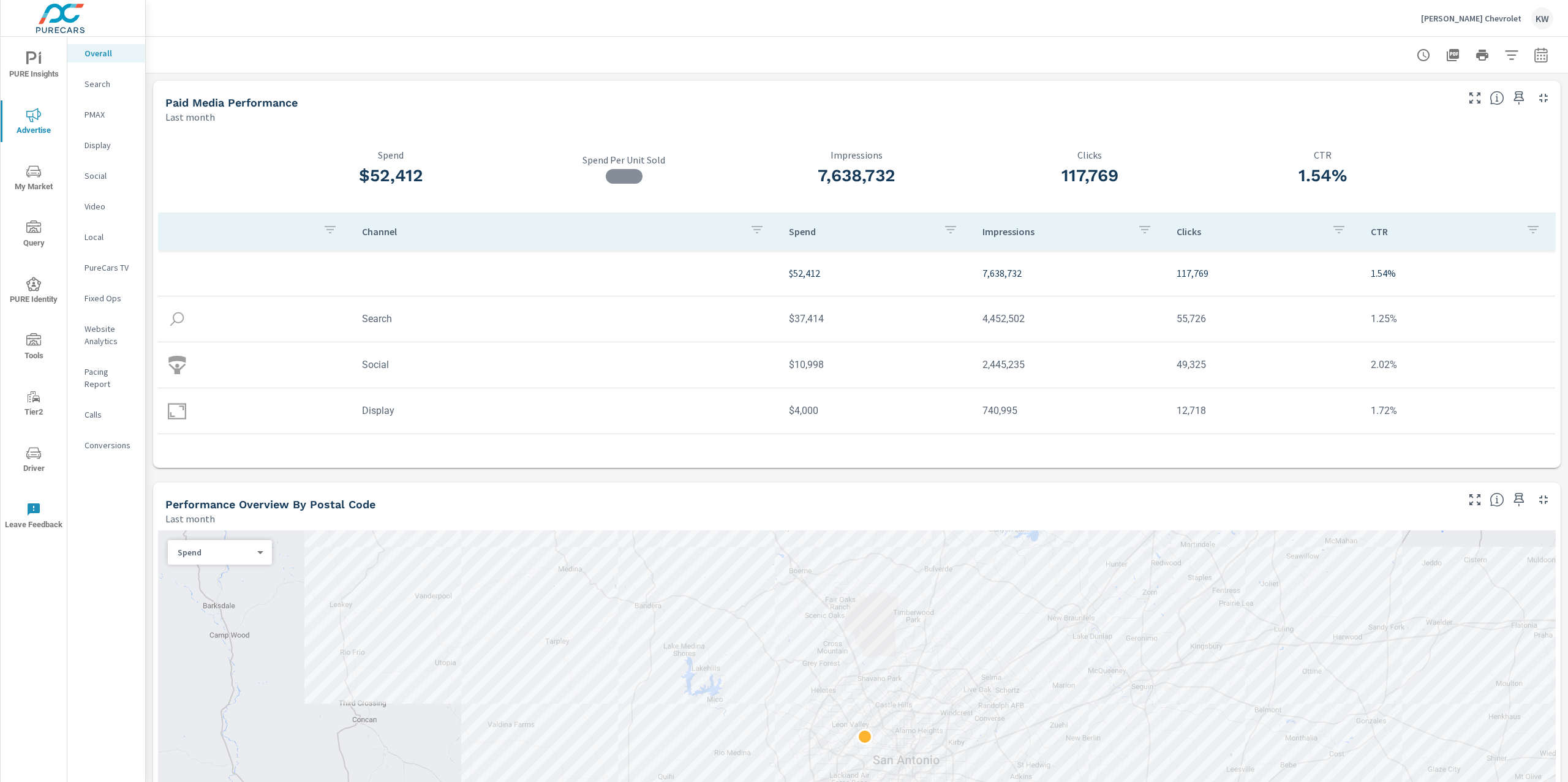
click at [104, 210] on p "Video" at bounding box center [110, 207] width 51 height 12
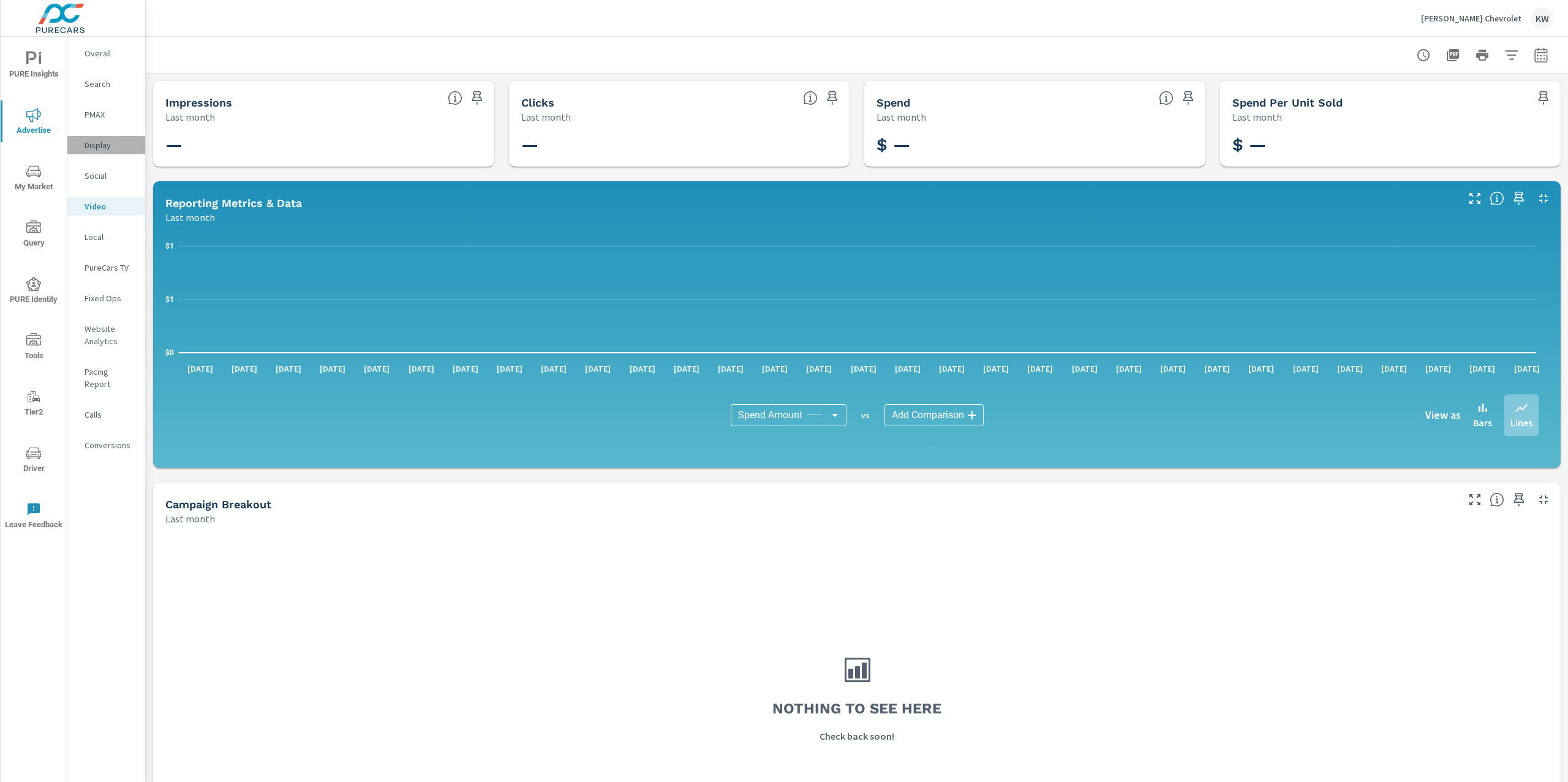
click at [110, 141] on p "Display" at bounding box center [110, 145] width 51 height 12
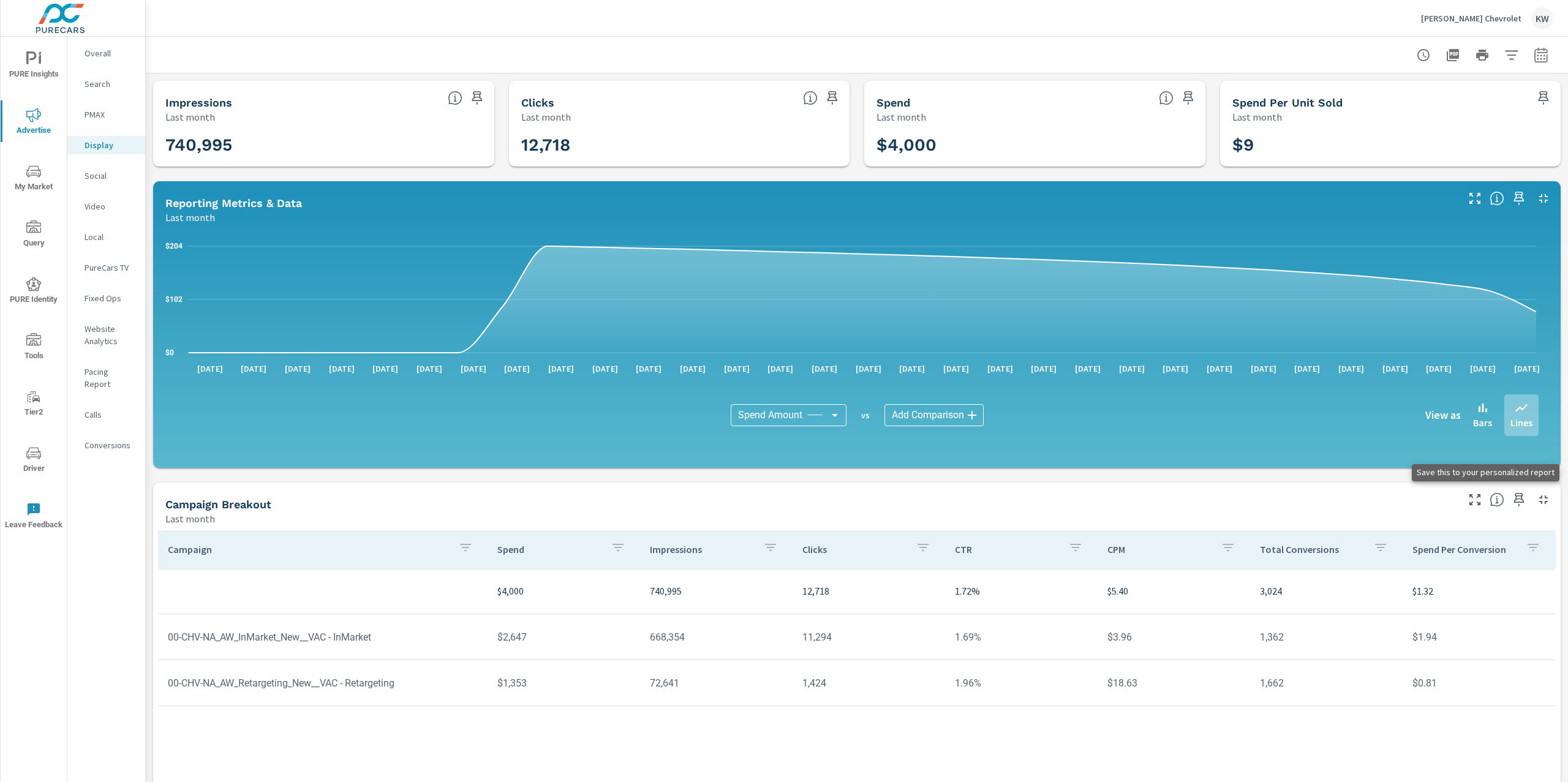
click at [1513, 499] on icon "button" at bounding box center [1519, 499] width 15 height 15
click at [37, 61] on icon "nav menu" at bounding box center [34, 59] width 15 height 15
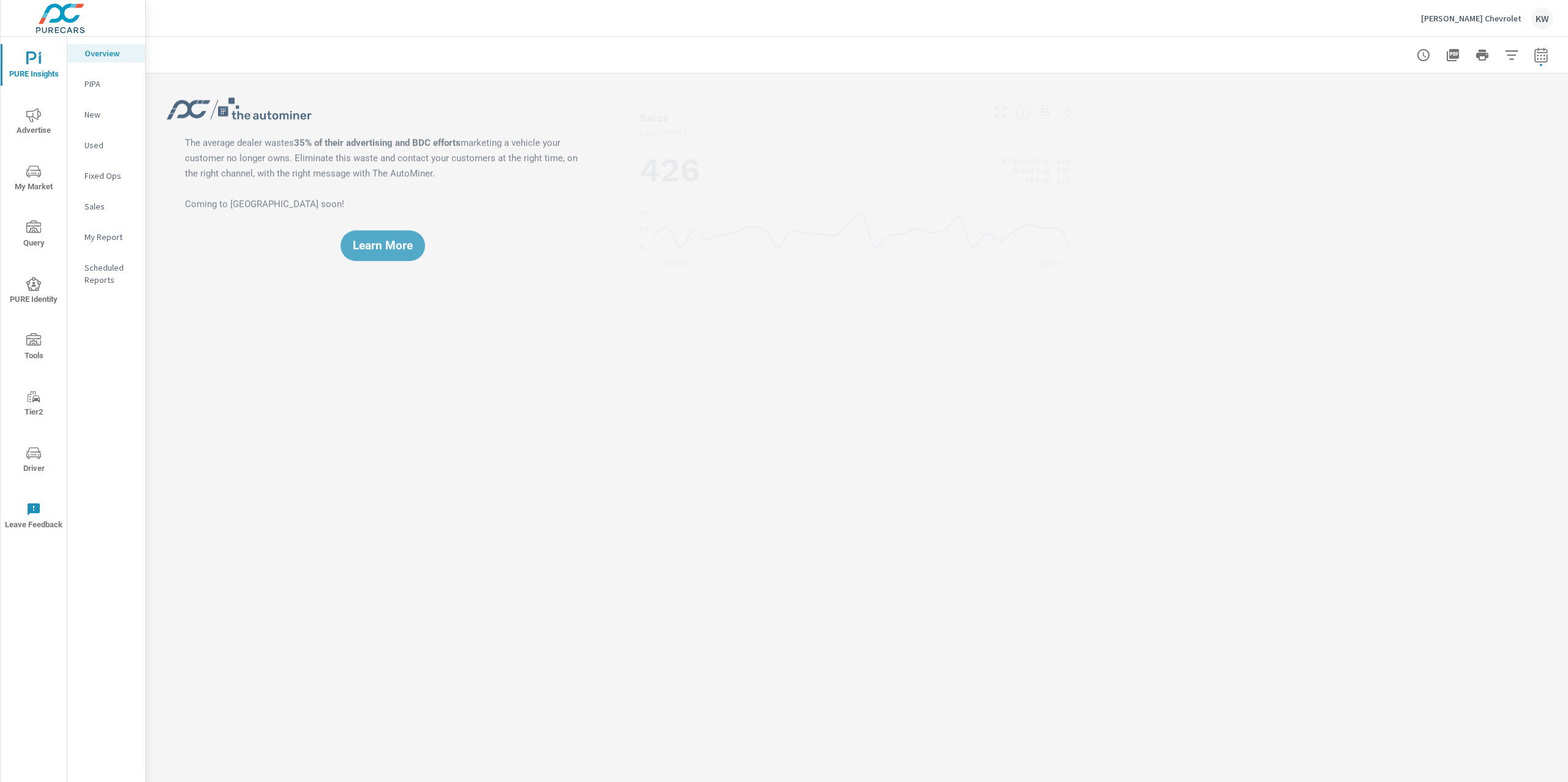
click at [108, 237] on p "My Report" at bounding box center [110, 237] width 51 height 12
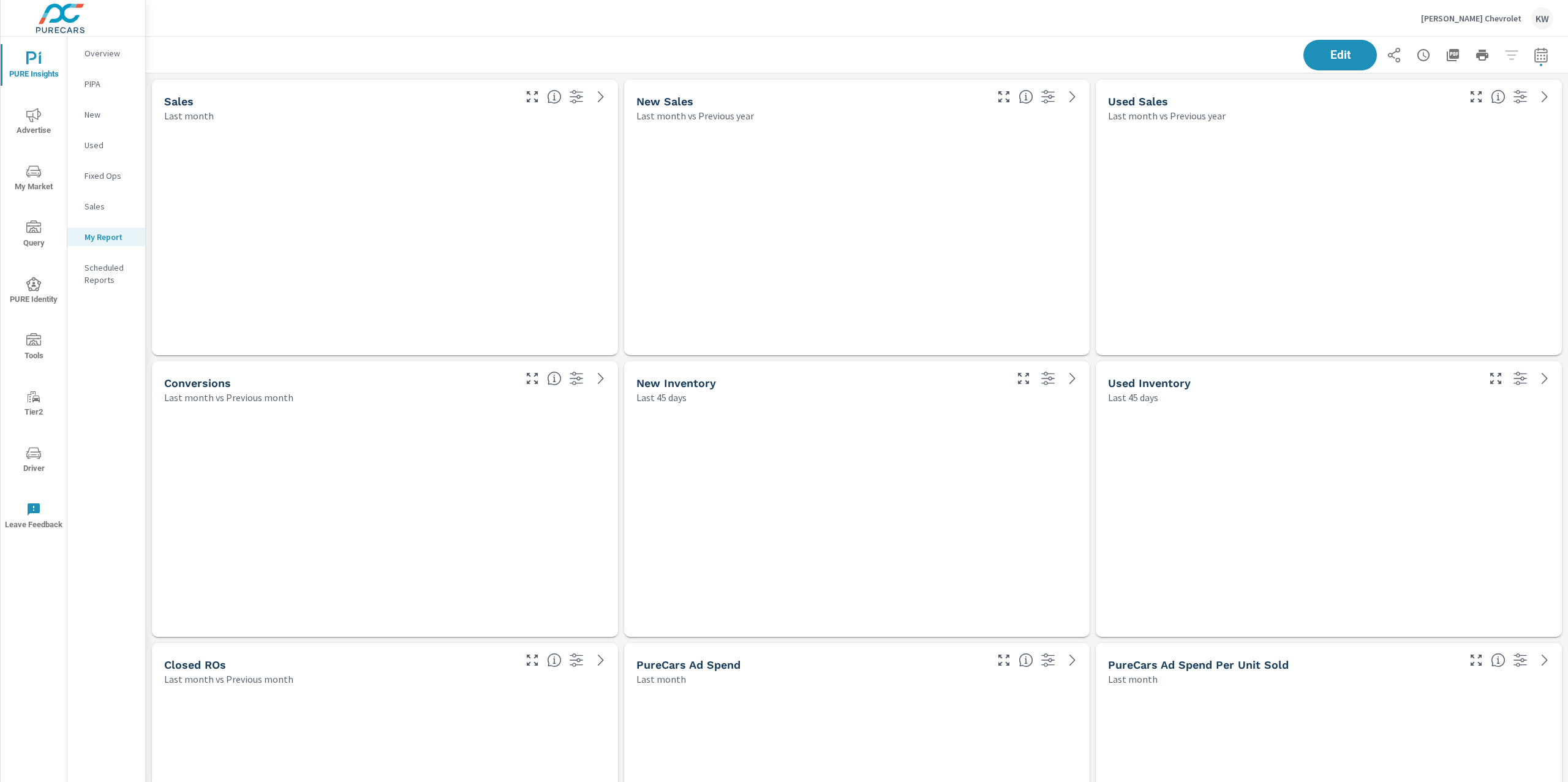
scroll to position [8338, 1436]
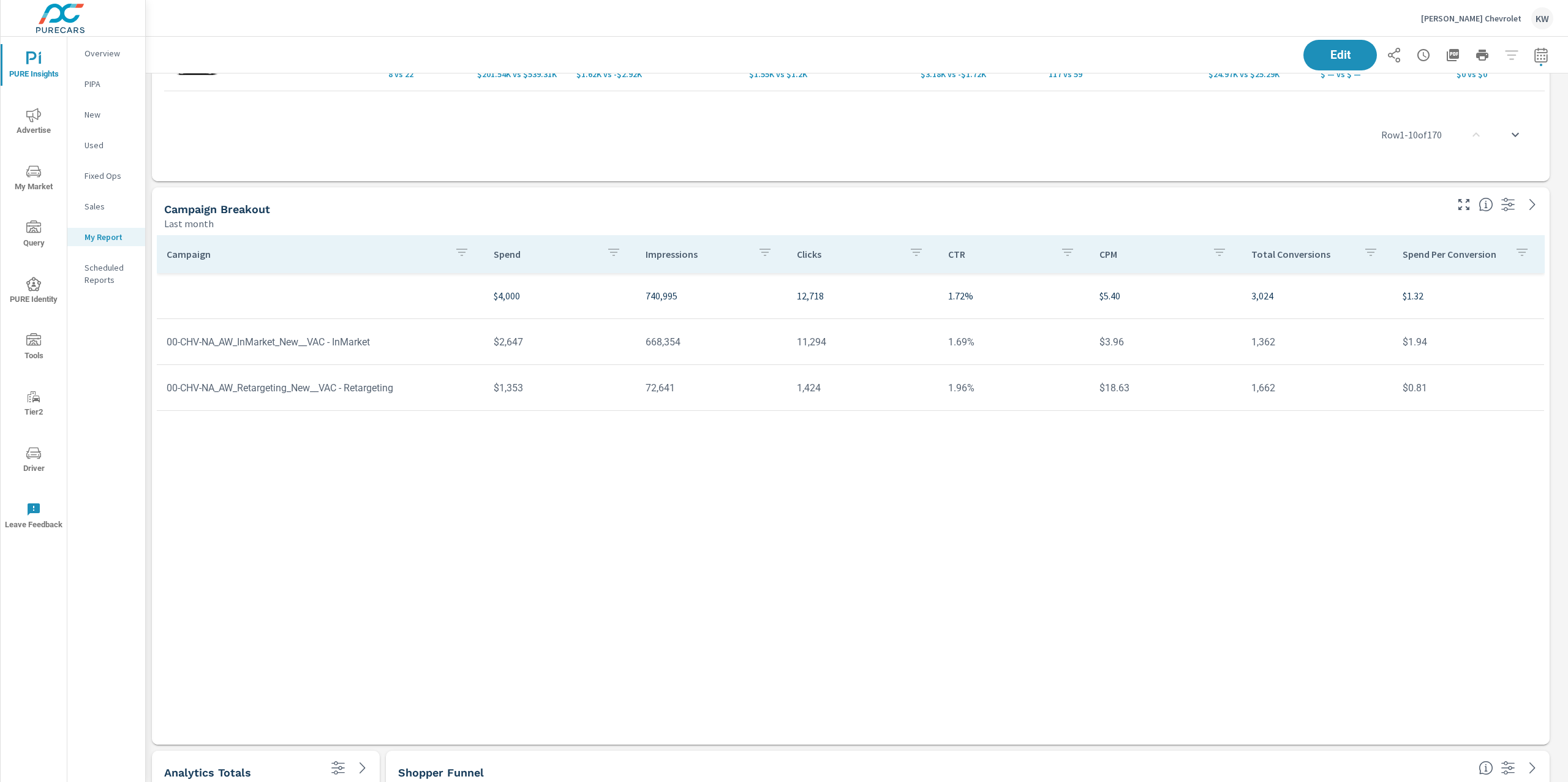
scroll to position [2146, 0]
click at [1315, 55] on span "Edit" at bounding box center [1340, 55] width 50 height 12
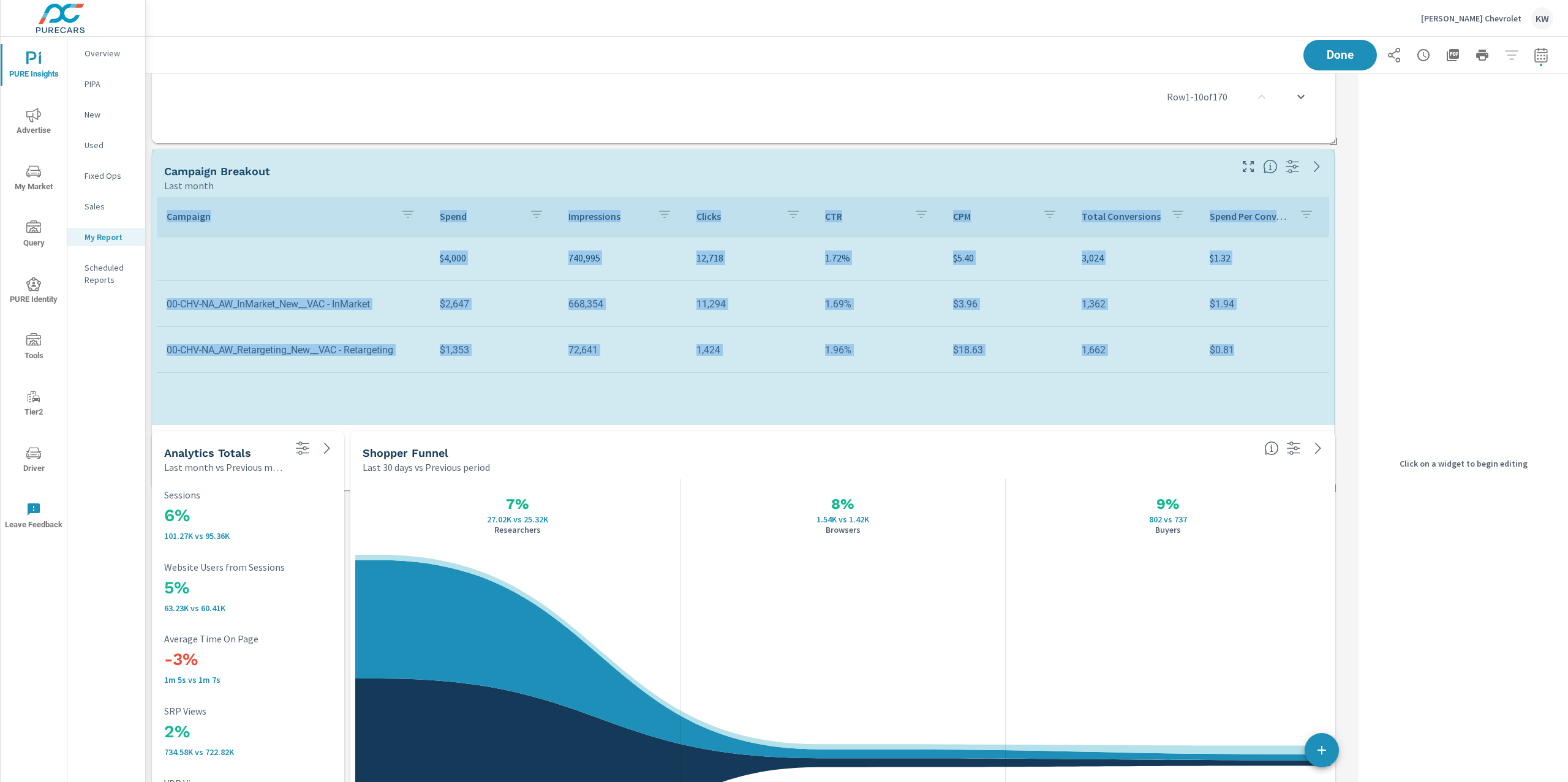
scroll to position [6, 6]
drag, startPoint x: 1331, startPoint y: 702, endPoint x: 1330, endPoint y: 500, distance: 202.0
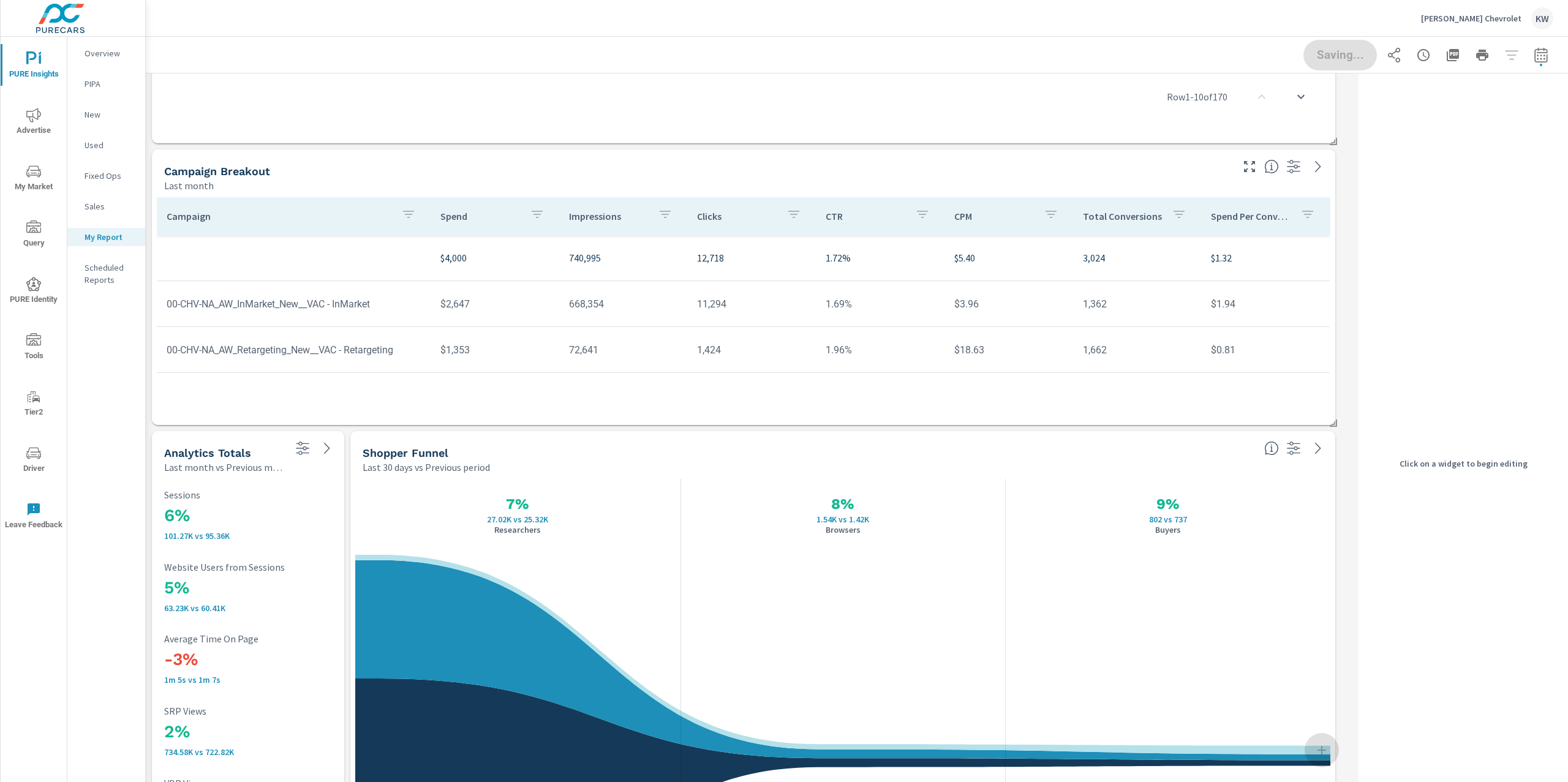
drag, startPoint x: 1098, startPoint y: 174, endPoint x: 1128, endPoint y: 195, distance: 36.6
click at [1098, 174] on div "Campaign Breakout" at bounding box center [696, 171] width 1066 height 14
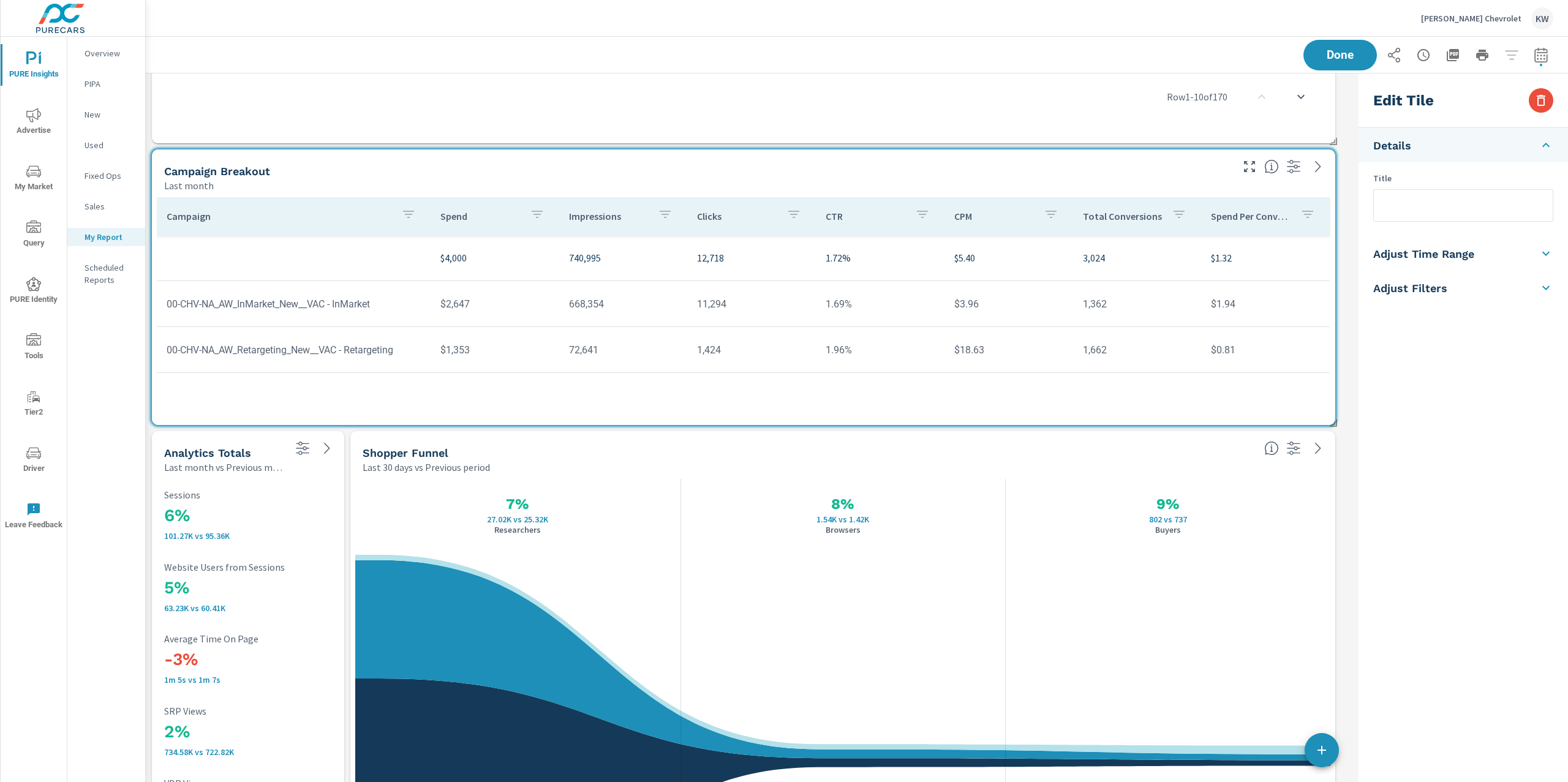
click at [1421, 209] on input "text" at bounding box center [1463, 205] width 179 height 31
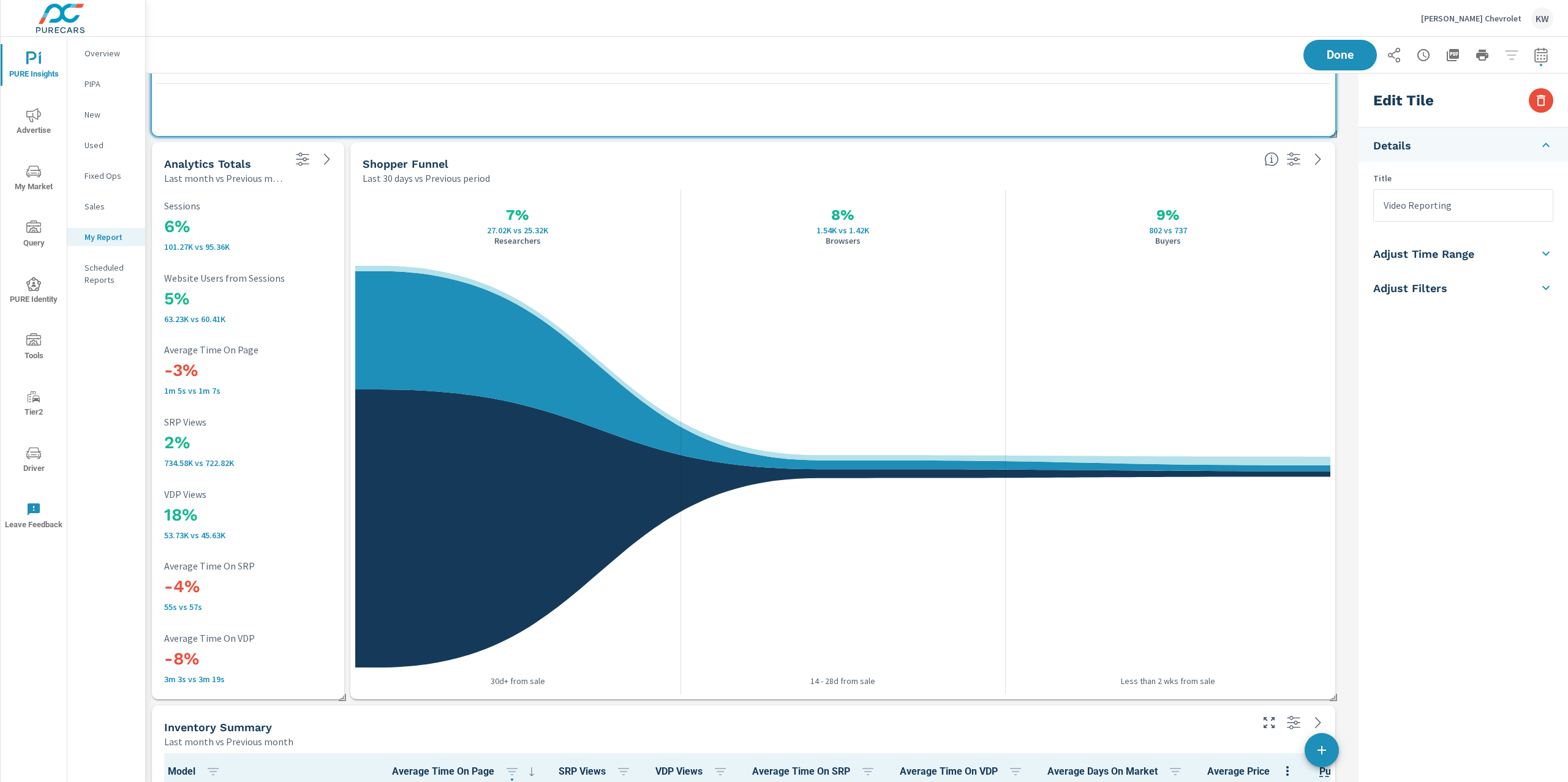
scroll to position [2474, 0]
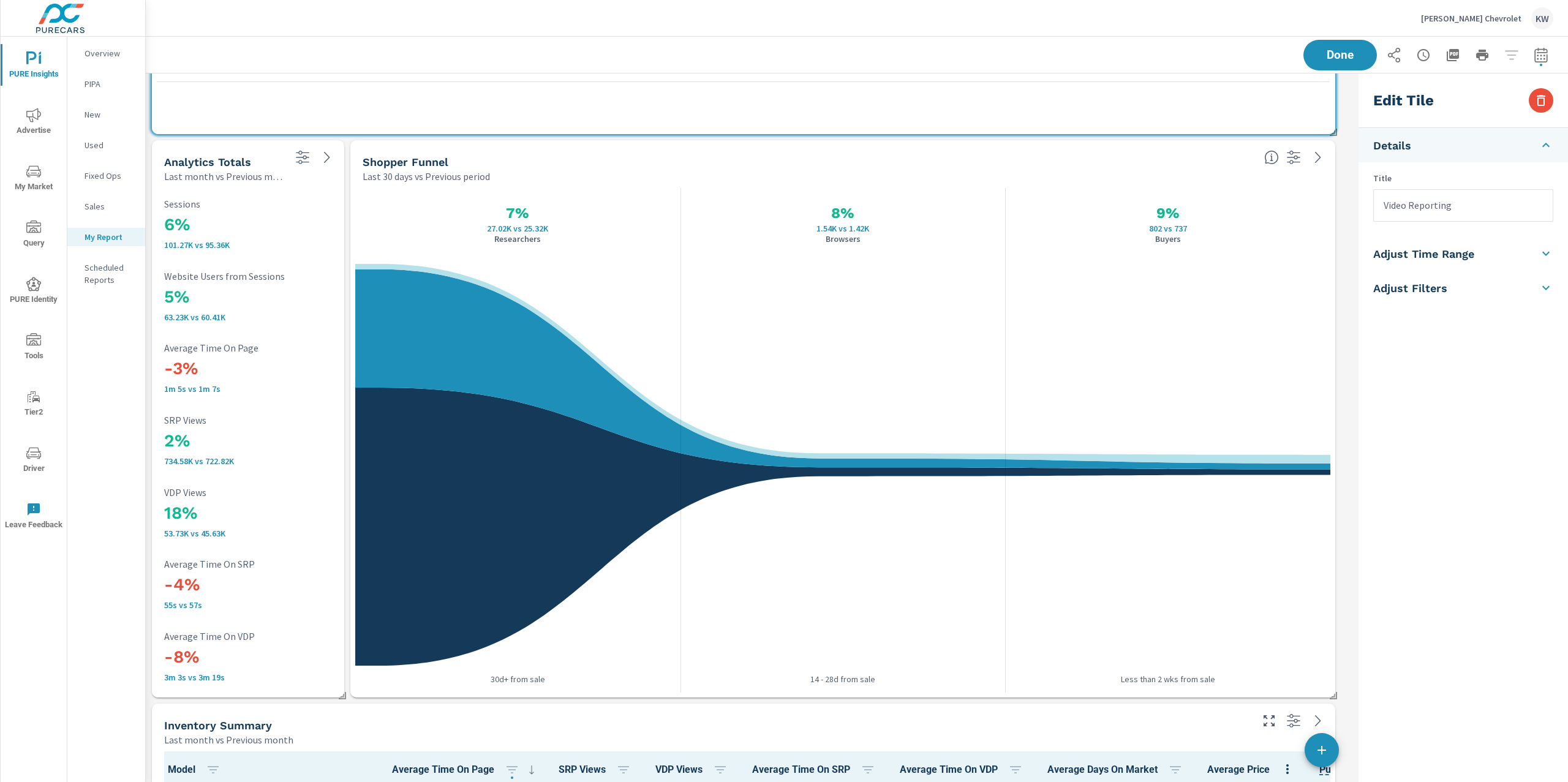
type input "Video Reporting"
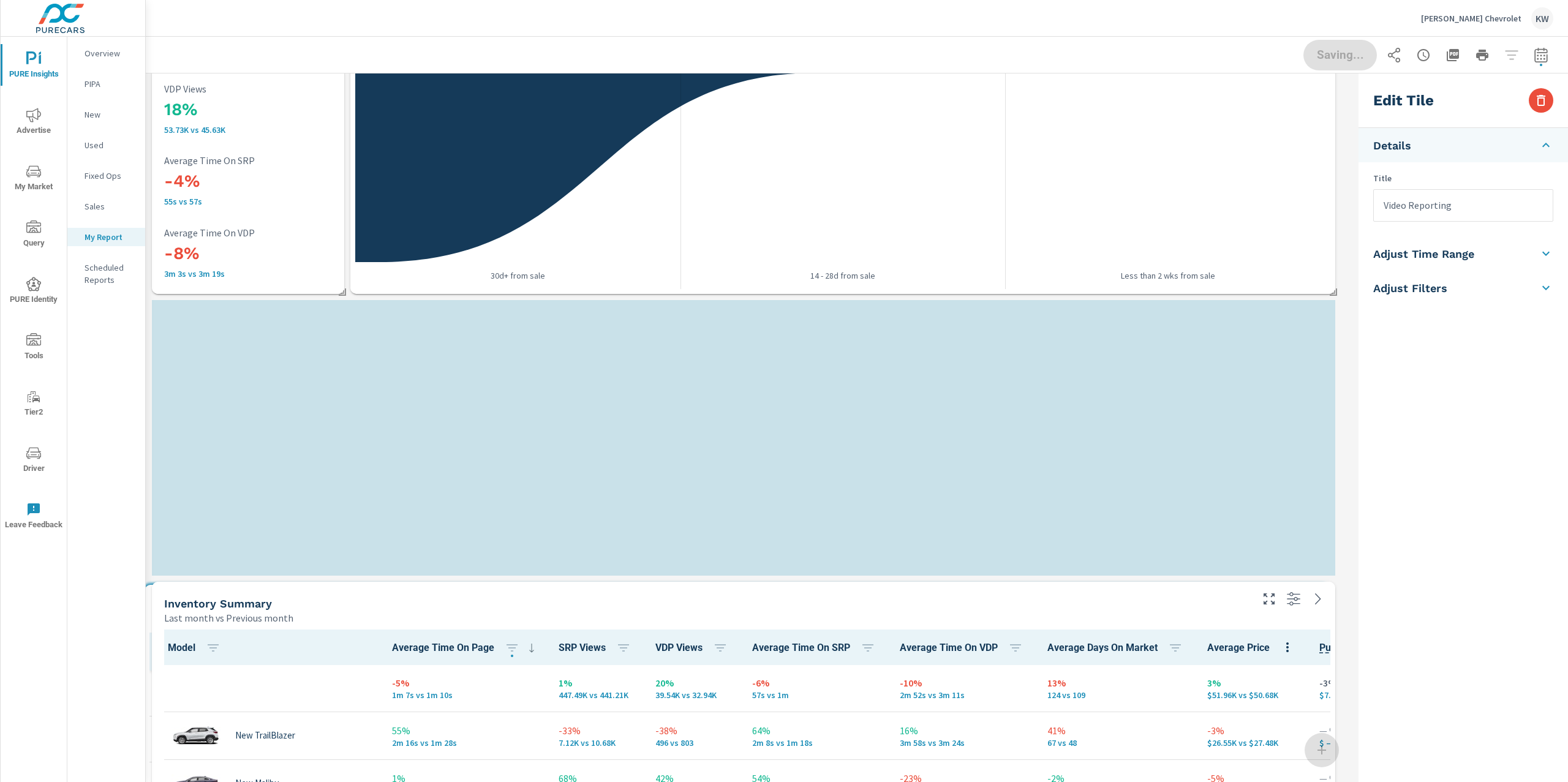
scroll to position [8057, 1221]
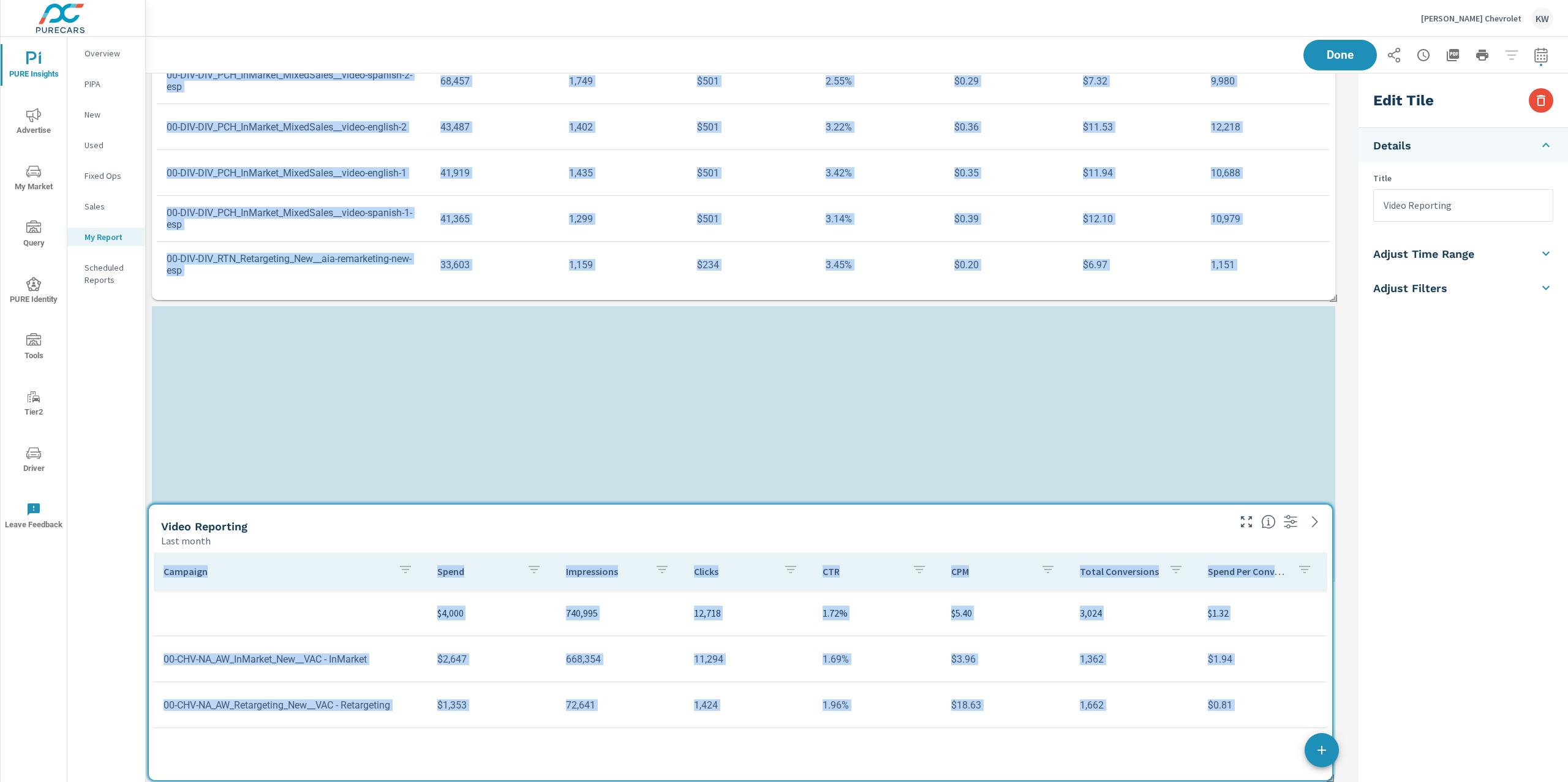
drag, startPoint x: 1216, startPoint y: 117, endPoint x: 1217, endPoint y: 778, distance: 661.0
click at [1212, 781] on div "PURE Insights Report Ancira Winton Chevrolet Report date range: Aug 01, 2025 - …" at bounding box center [857, 409] width 1422 height 745
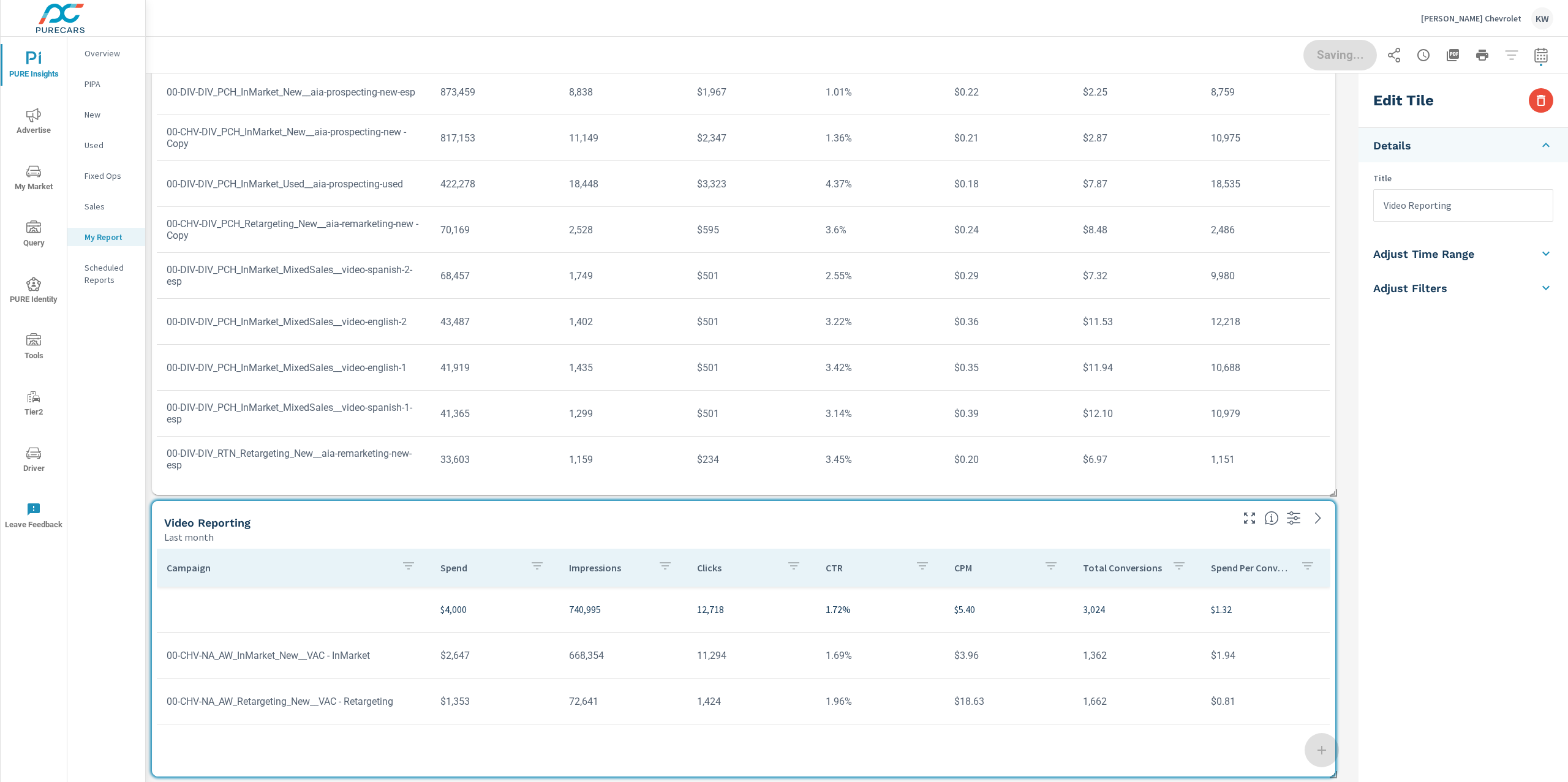
scroll to position [0, 0]
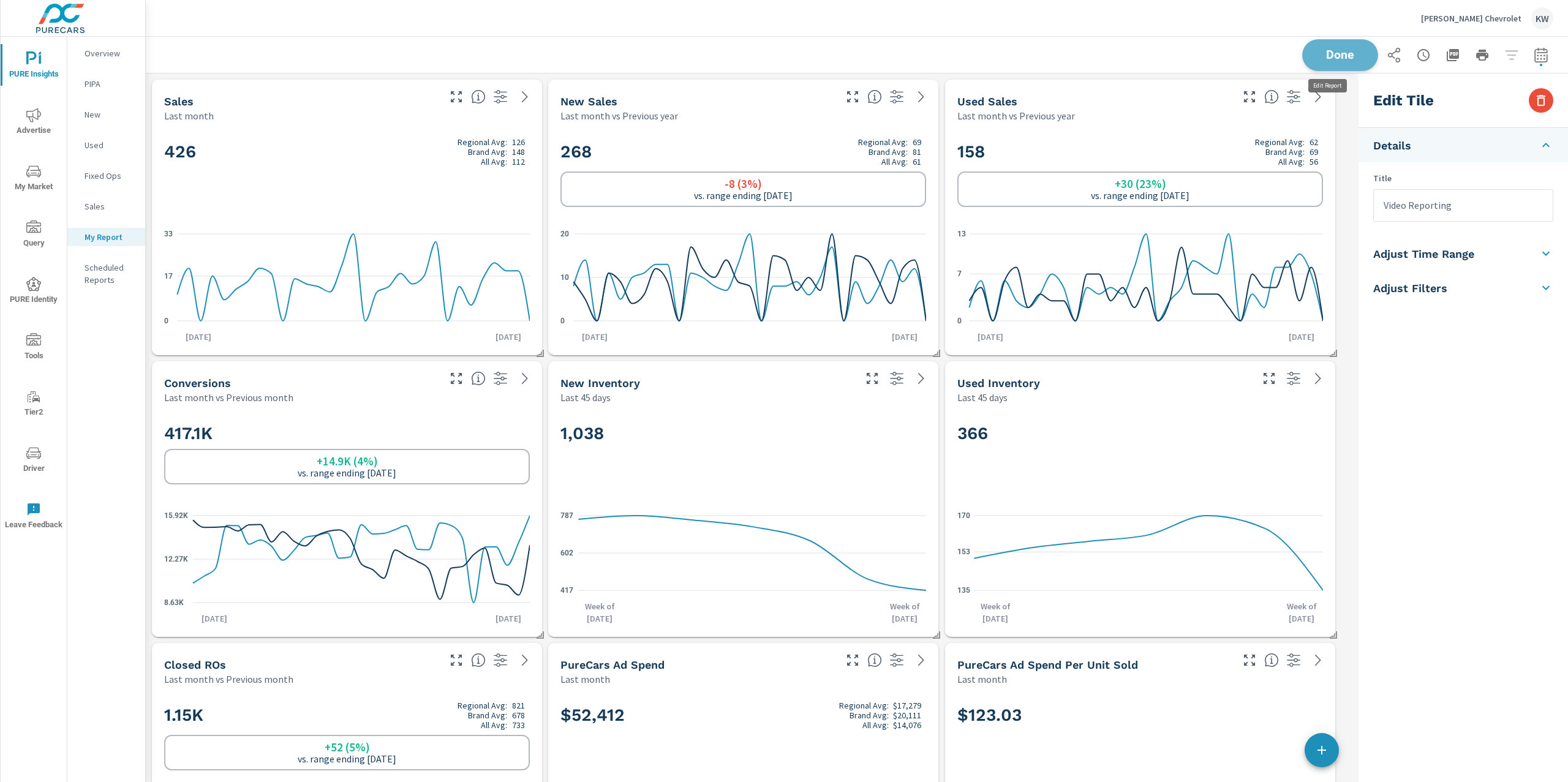
click at [1336, 60] on span "Done" at bounding box center [1340, 55] width 50 height 12
